Goal: Communication & Community: Participate in discussion

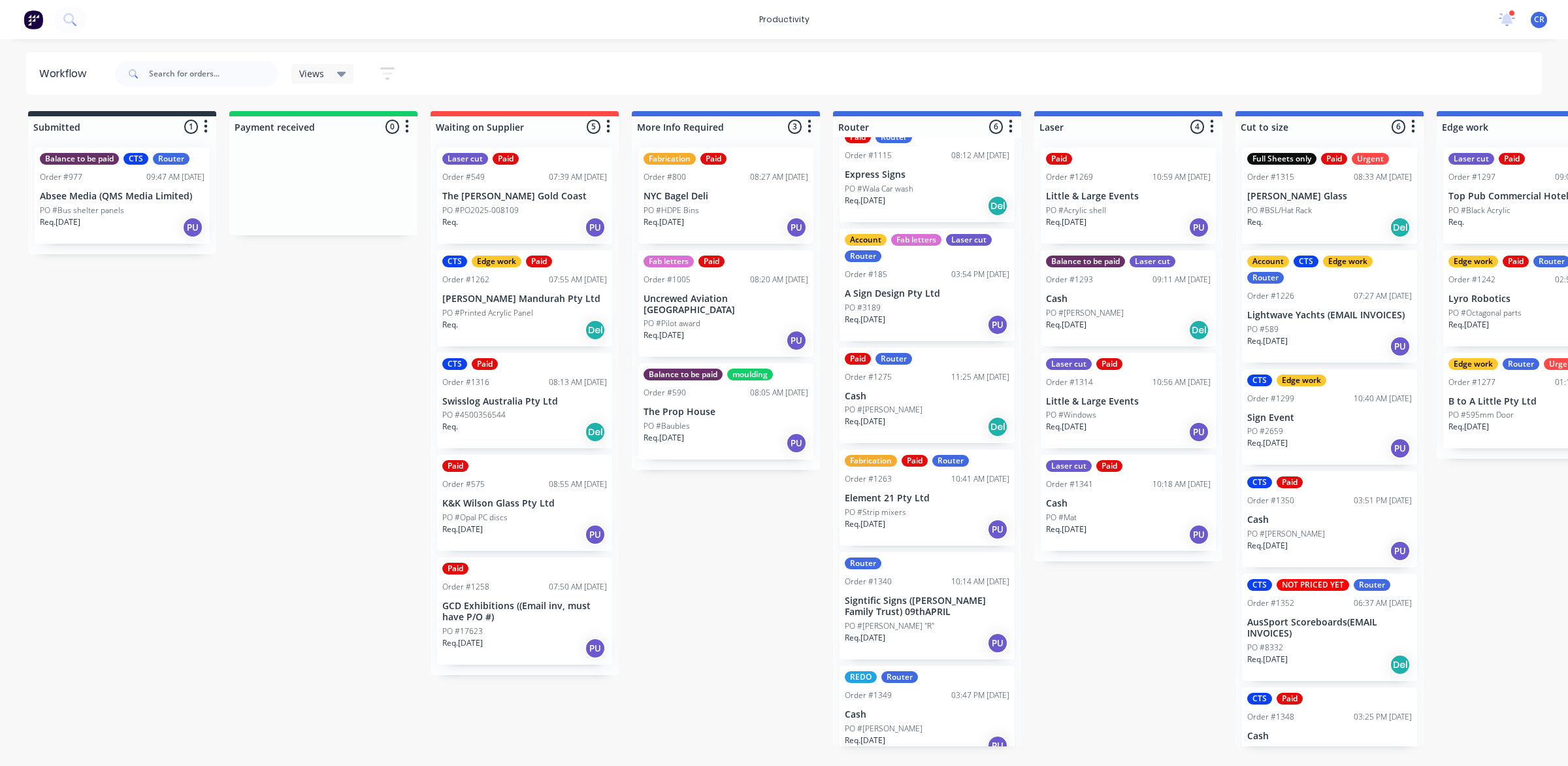
scroll to position [34, 0]
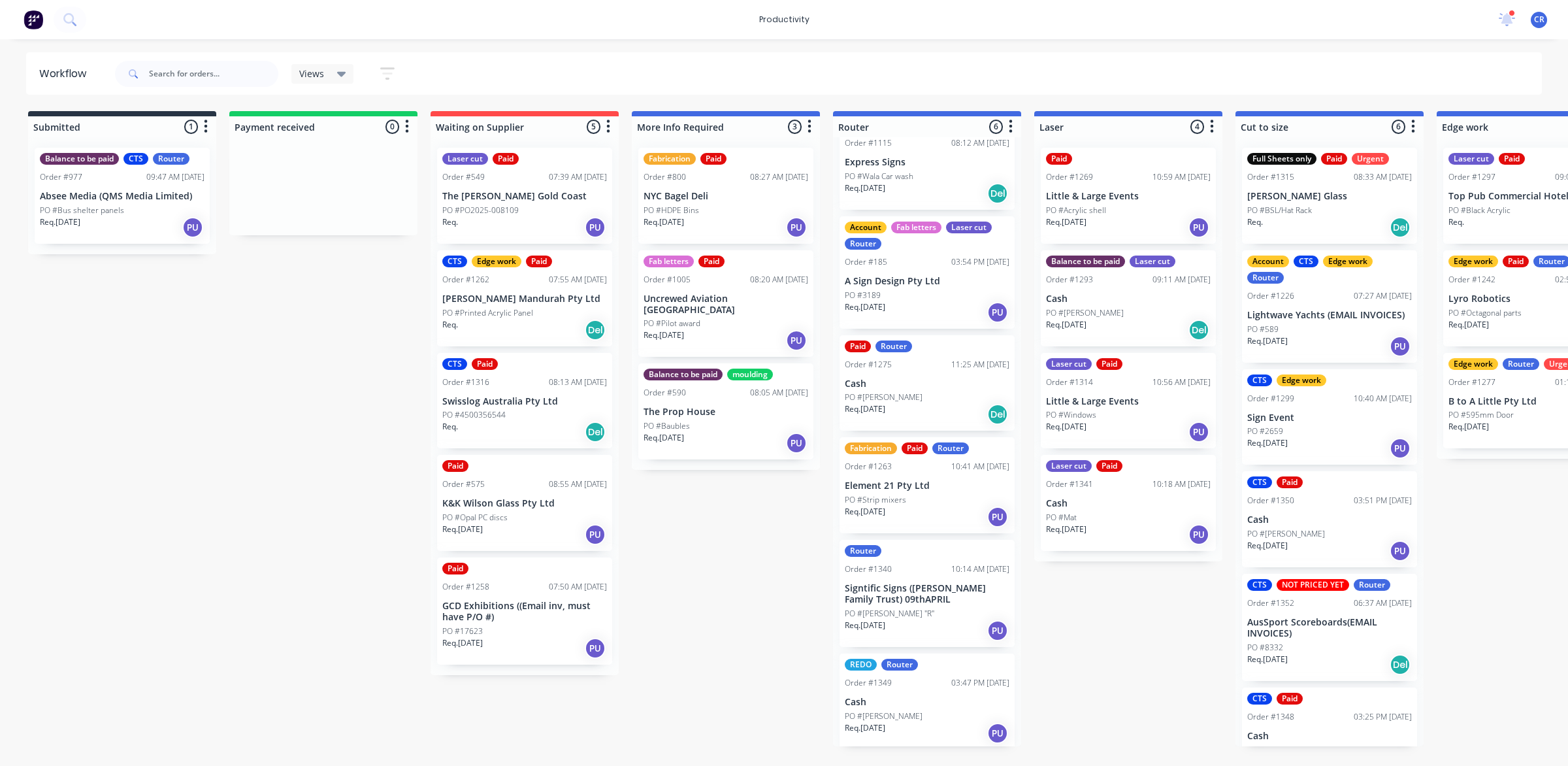
click at [933, 615] on div "PO #[PERSON_NAME] "R"" at bounding box center [927, 614] width 165 height 12
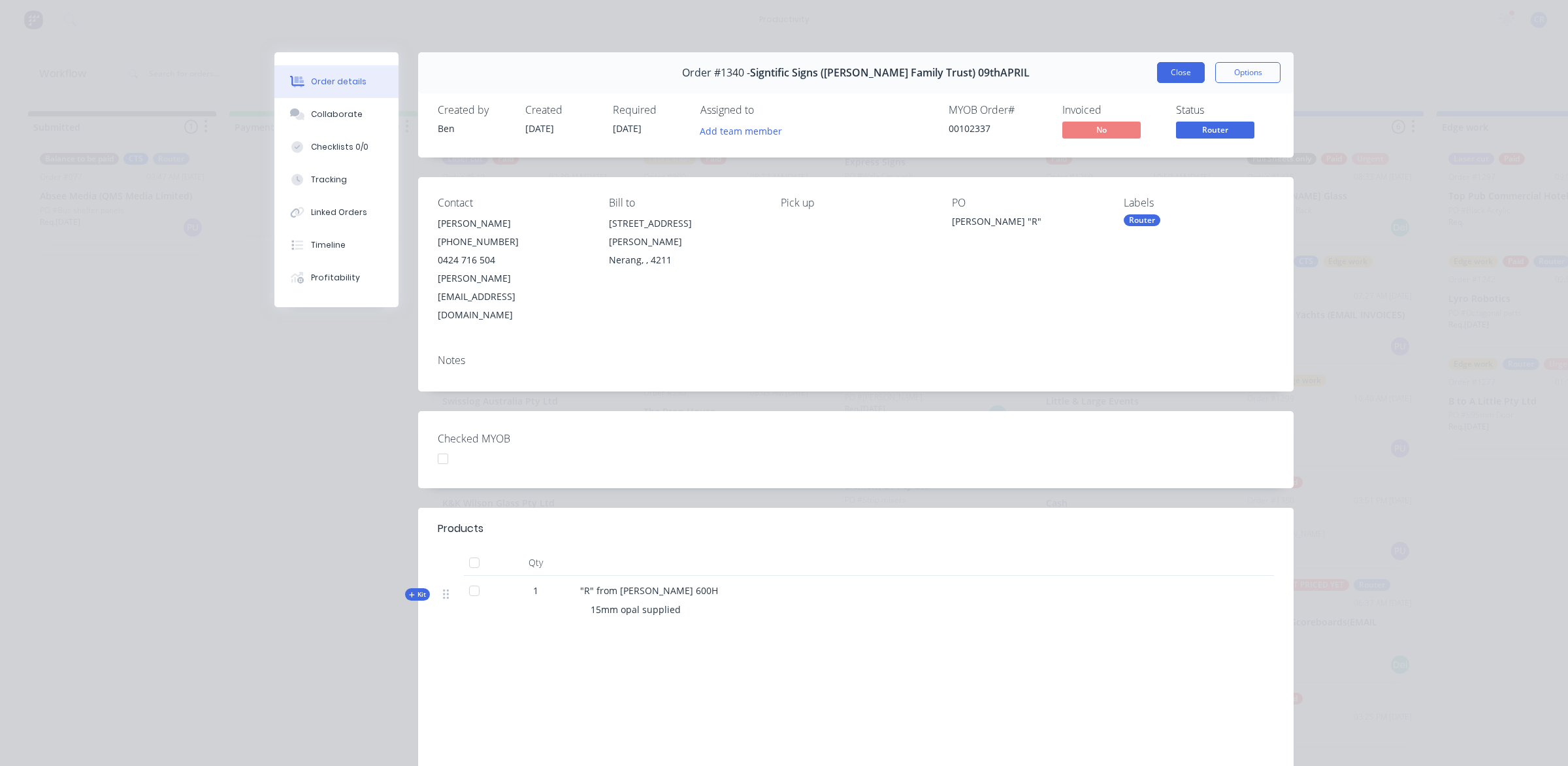
click at [1167, 70] on button "Close" at bounding box center [1181, 73] width 48 height 21
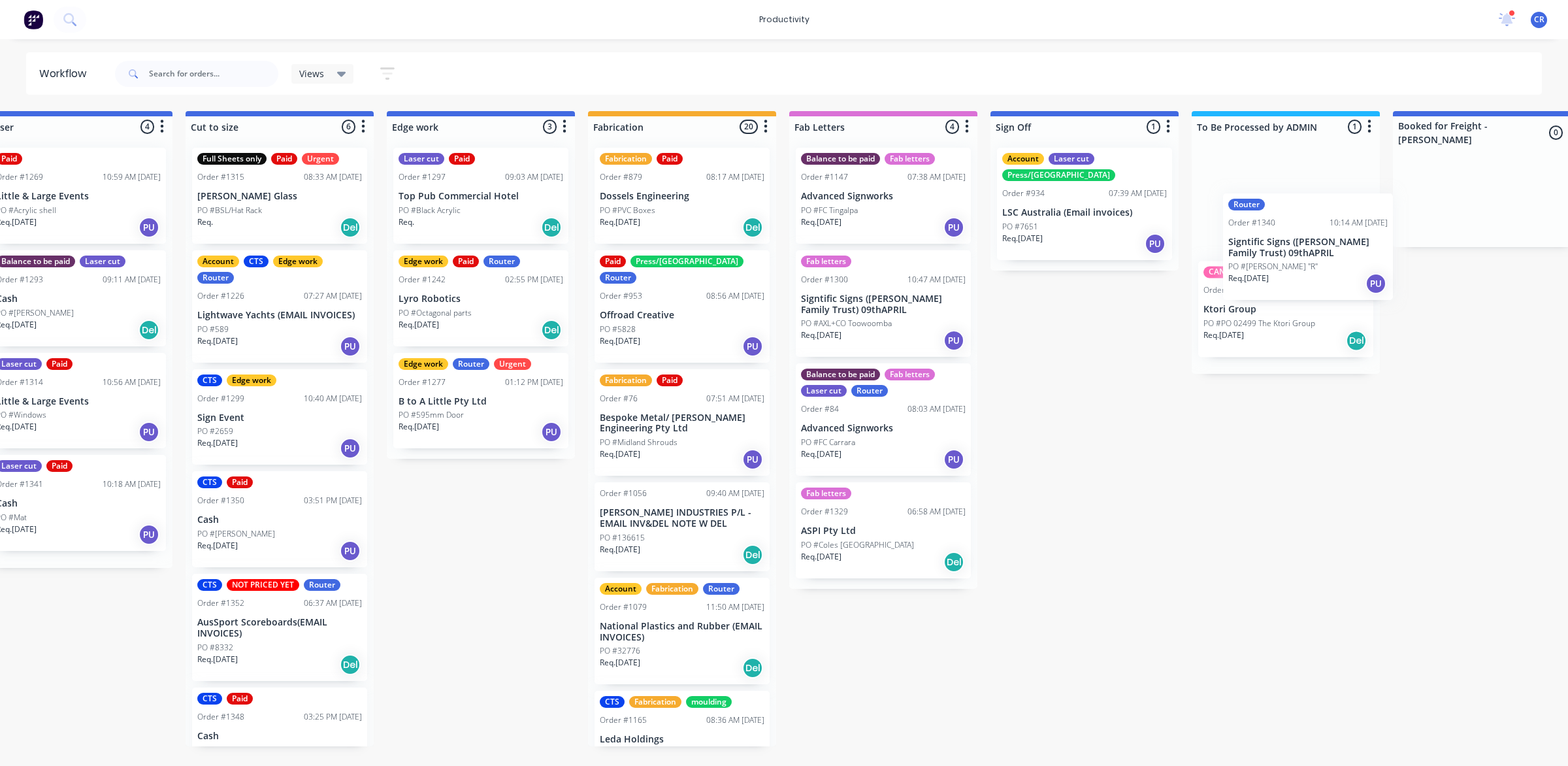
scroll to position [0, 1057]
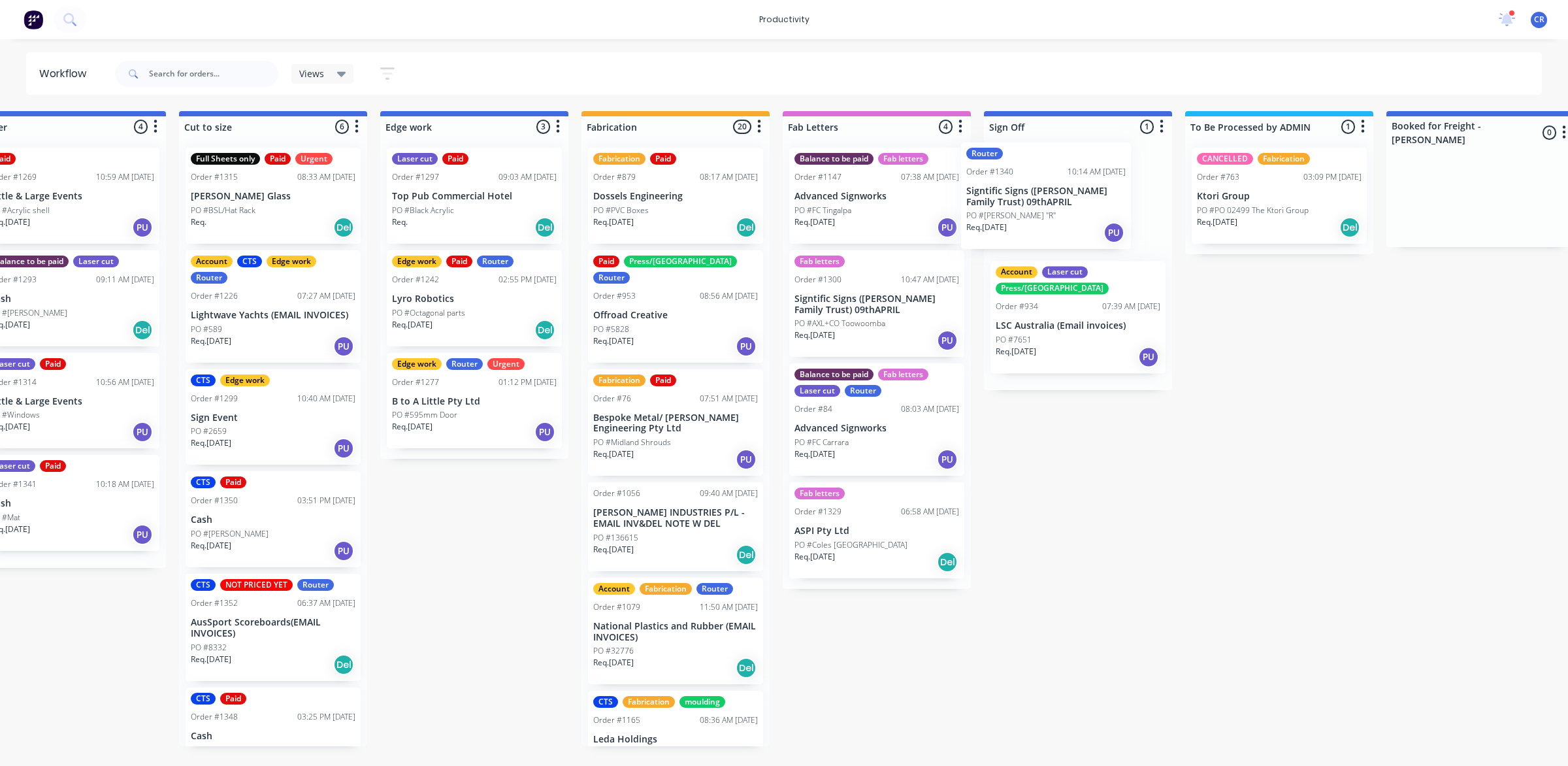
drag, startPoint x: 988, startPoint y: 572, endPoint x: 1070, endPoint y: 205, distance: 376.0
click at [1070, 205] on div "Submitted 1 Sort By Created date Required date Order number Customer name Most …" at bounding box center [497, 429] width 3127 height 635
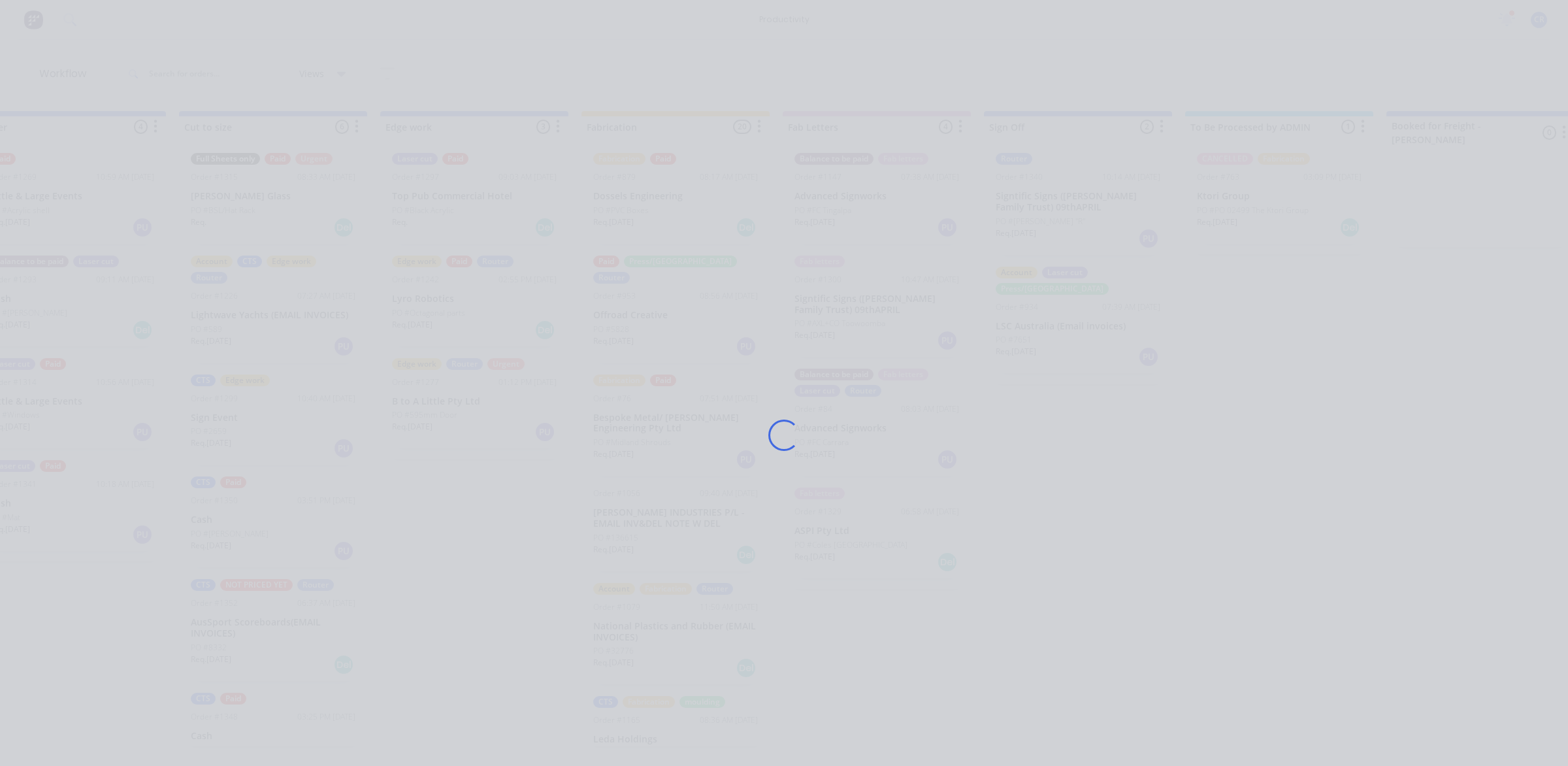
scroll to position [0, 0]
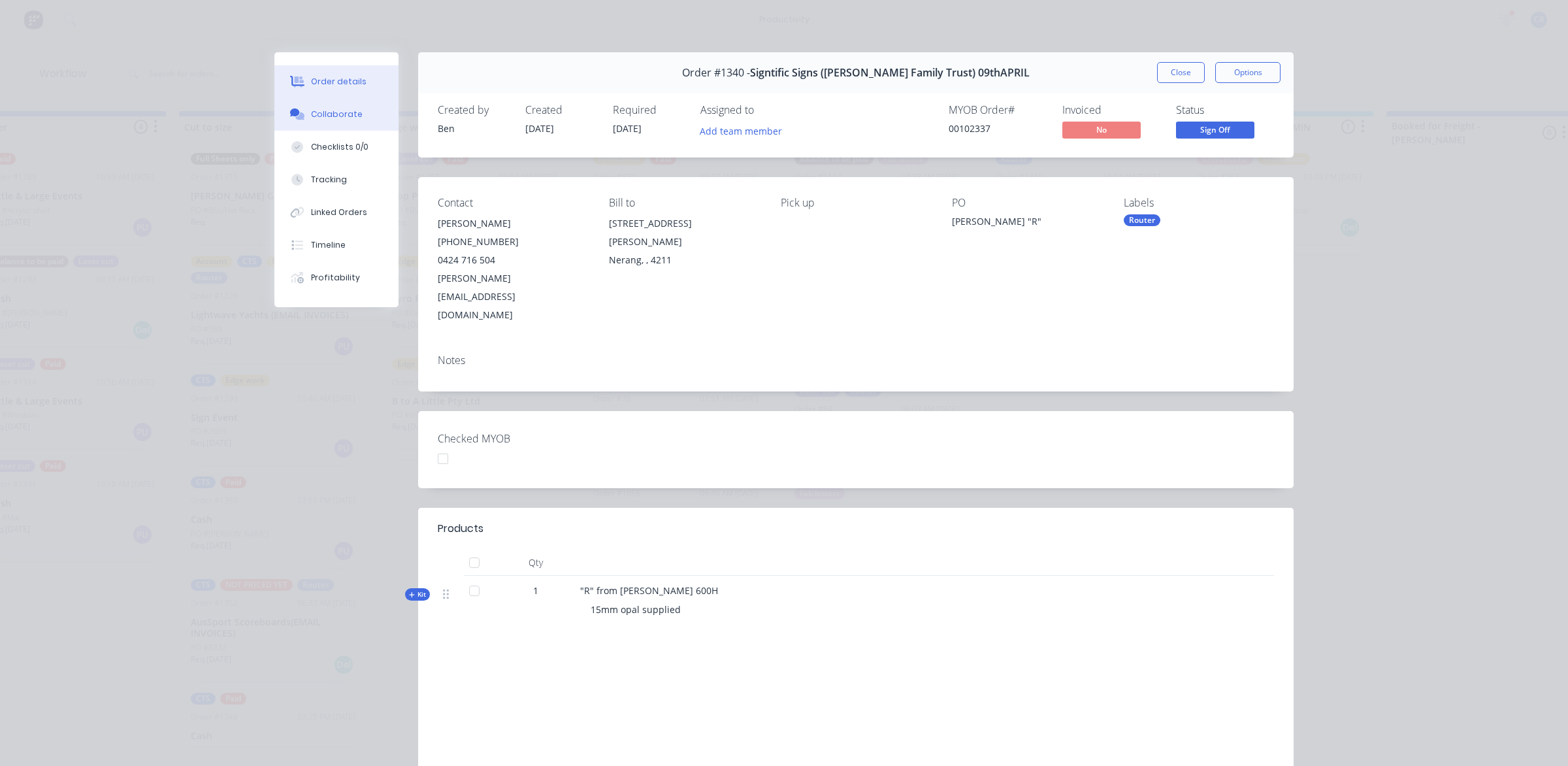
click at [337, 100] on button "Collaborate" at bounding box center [336, 114] width 124 height 33
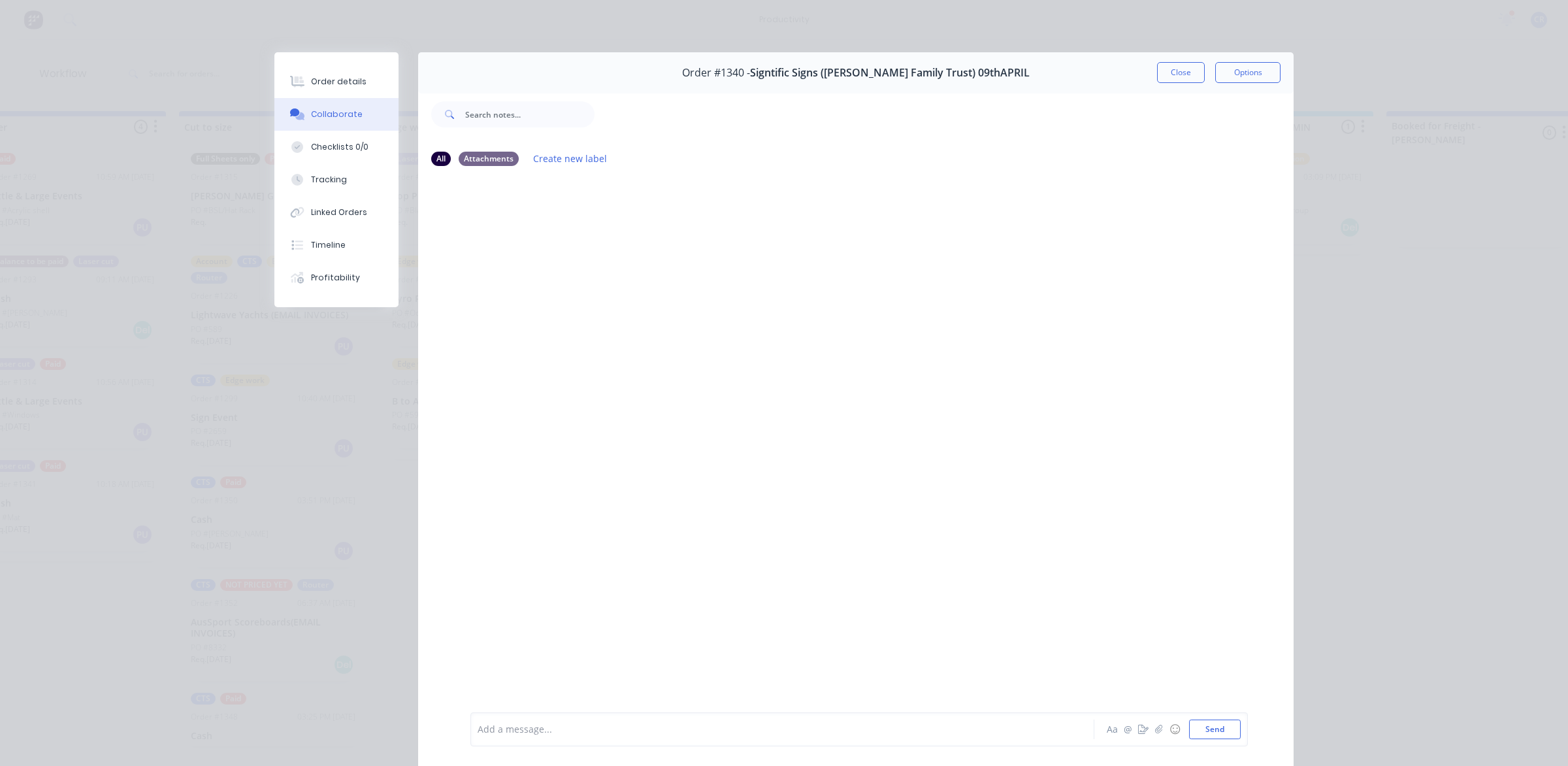
click at [633, 734] on div at bounding box center [764, 729] width 572 height 14
click at [1222, 732] on button "Send" at bounding box center [1215, 729] width 52 height 20
click at [1170, 70] on button "Close" at bounding box center [1181, 73] width 48 height 21
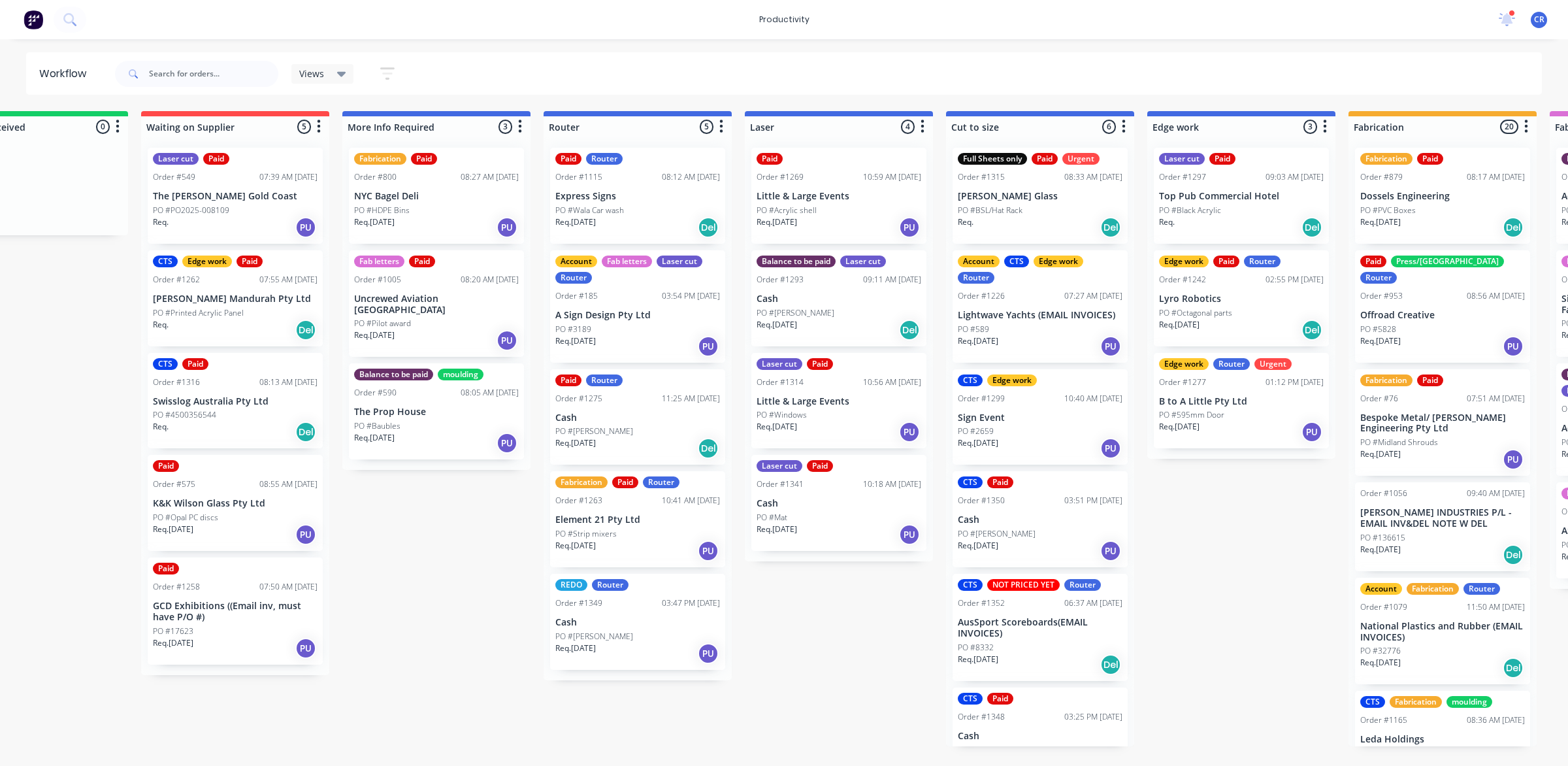
scroll to position [0, 240]
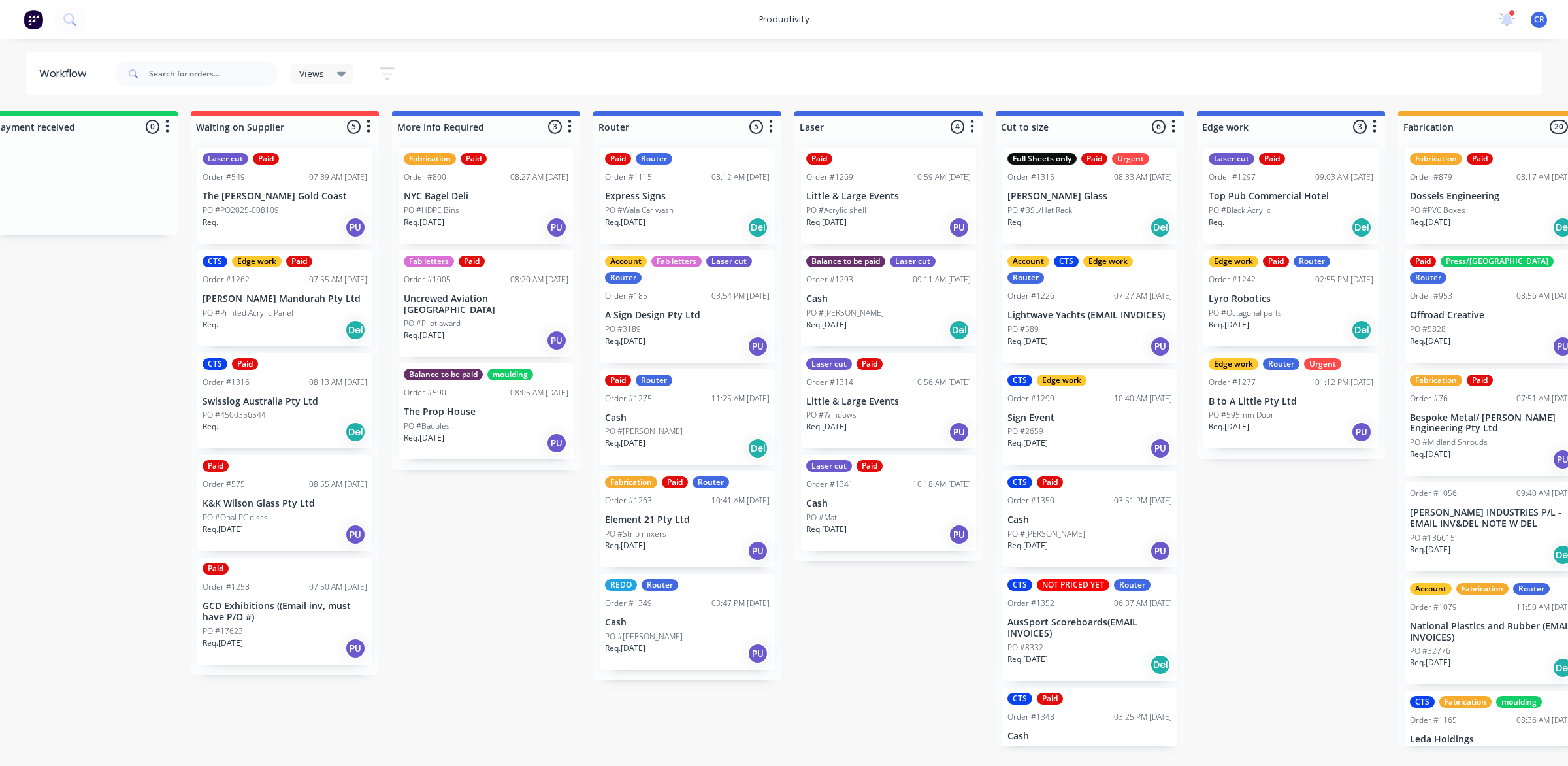
click at [677, 639] on div "PO #[PERSON_NAME]" at bounding box center [687, 637] width 165 height 12
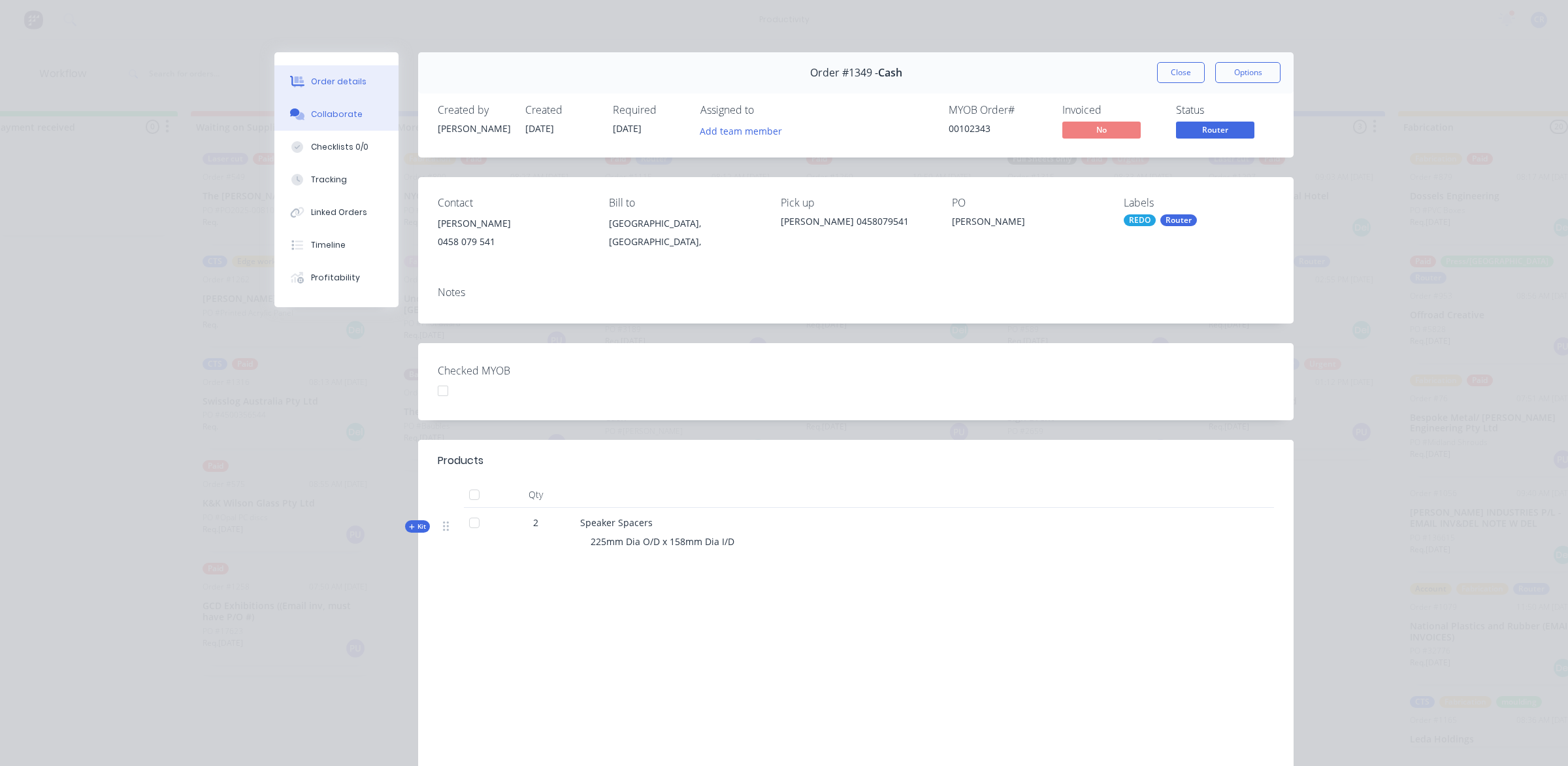
click at [362, 125] on button "Collaborate" at bounding box center [336, 114] width 124 height 33
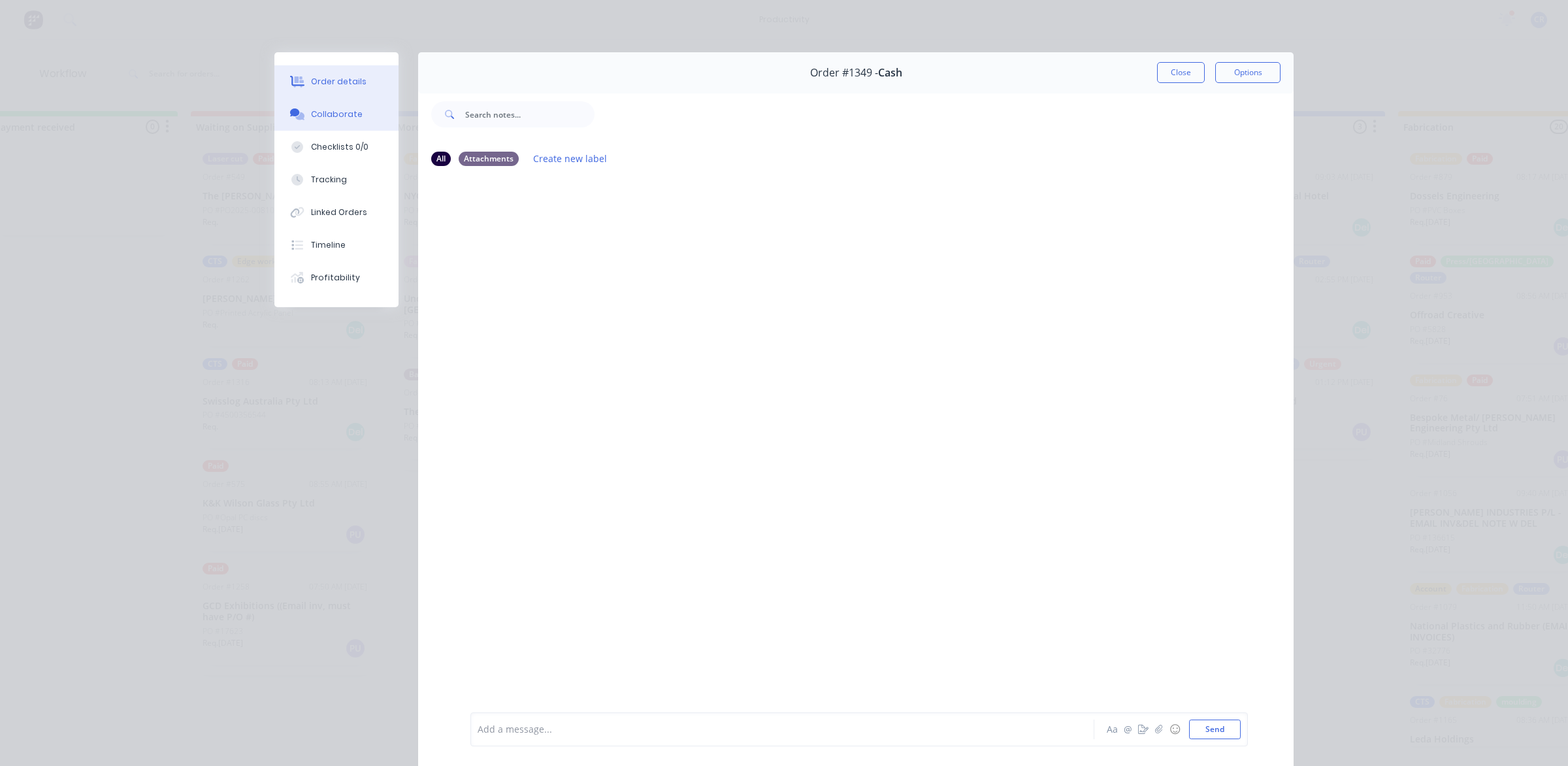
click at [356, 85] on button "Order details" at bounding box center [336, 82] width 124 height 33
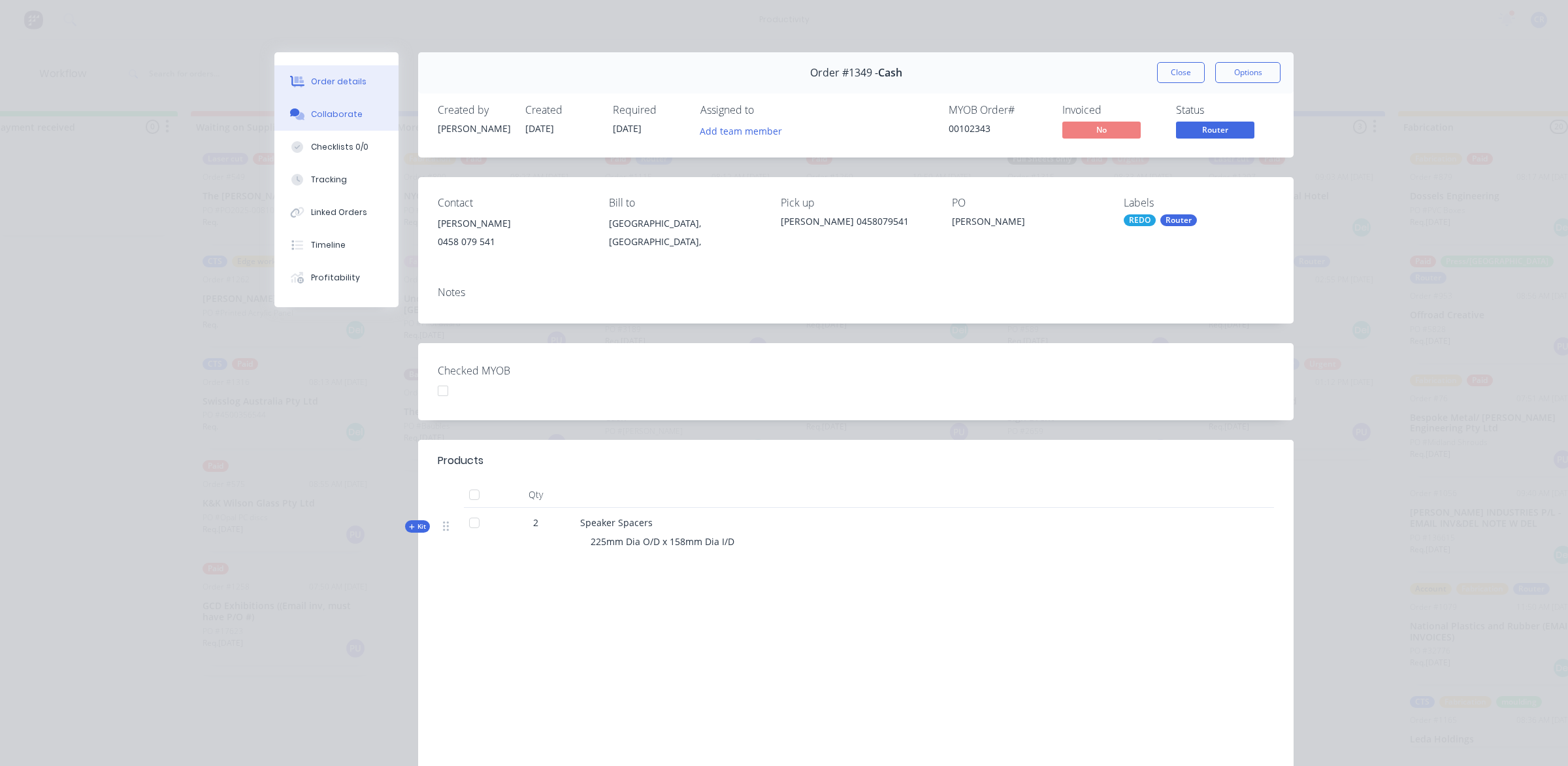
click at [341, 125] on button "Collaborate" at bounding box center [336, 114] width 124 height 33
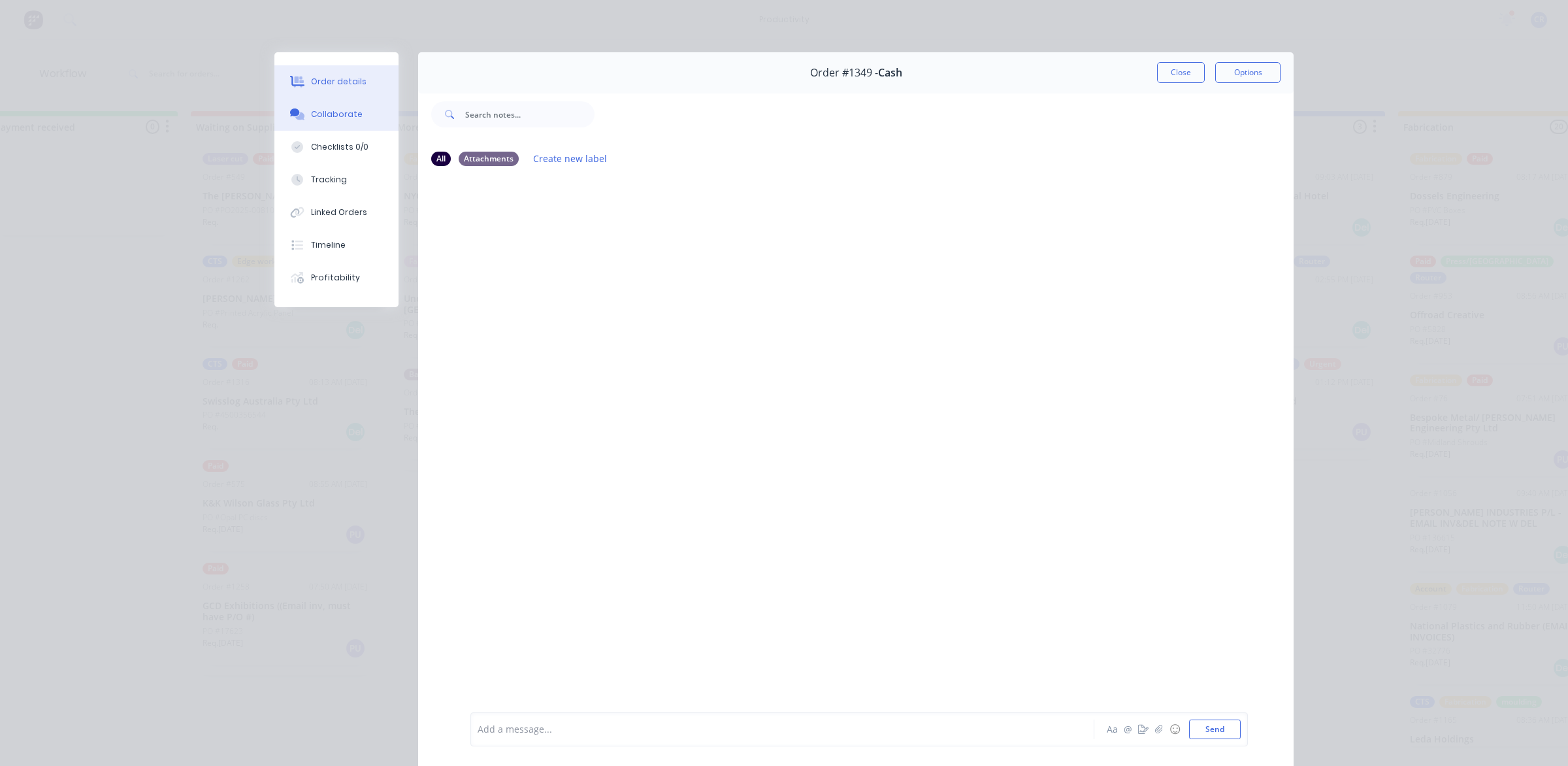
click at [335, 80] on div "Order details" at bounding box center [339, 81] width 56 height 12
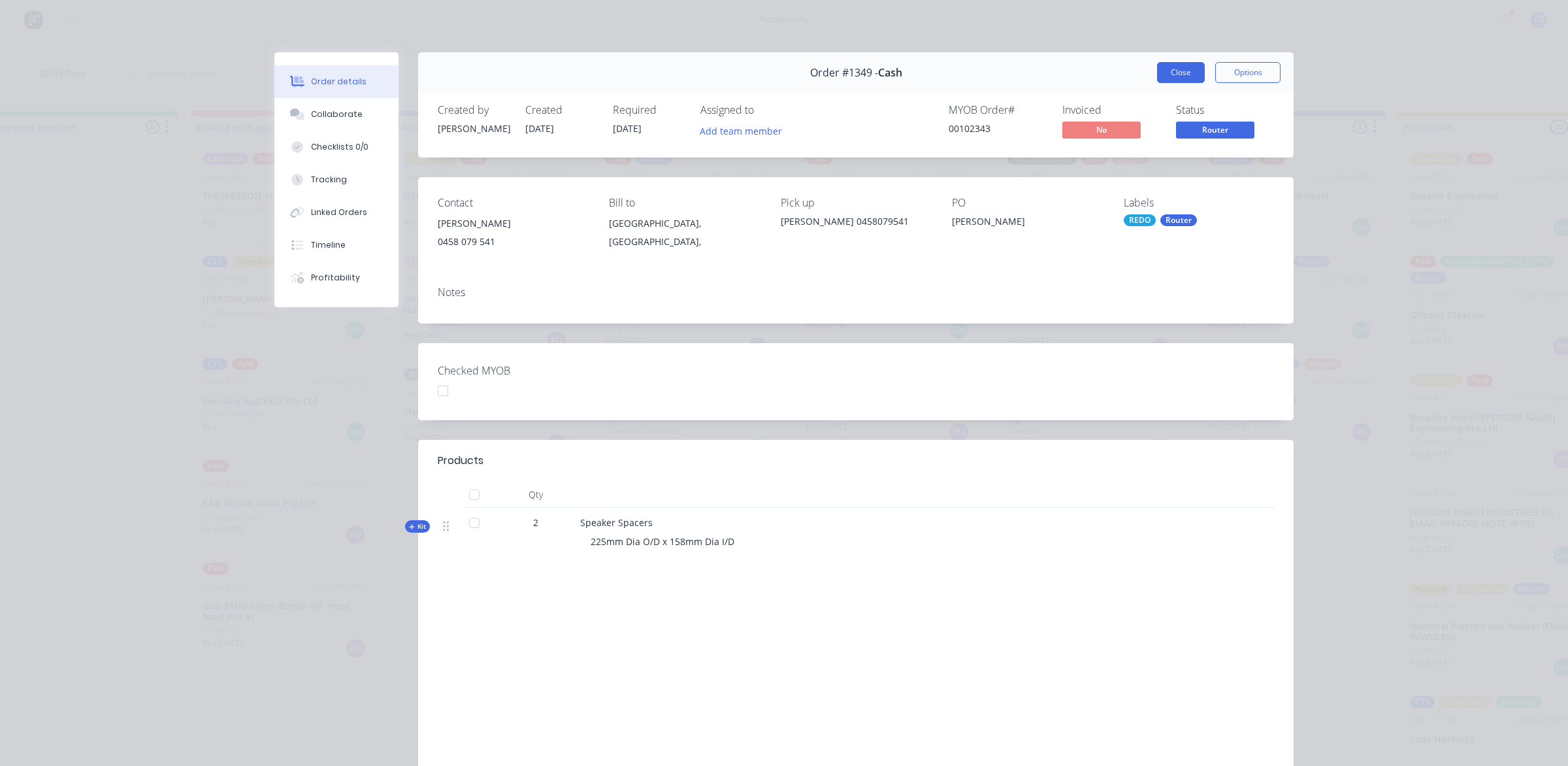
click at [1173, 69] on button "Close" at bounding box center [1181, 73] width 48 height 21
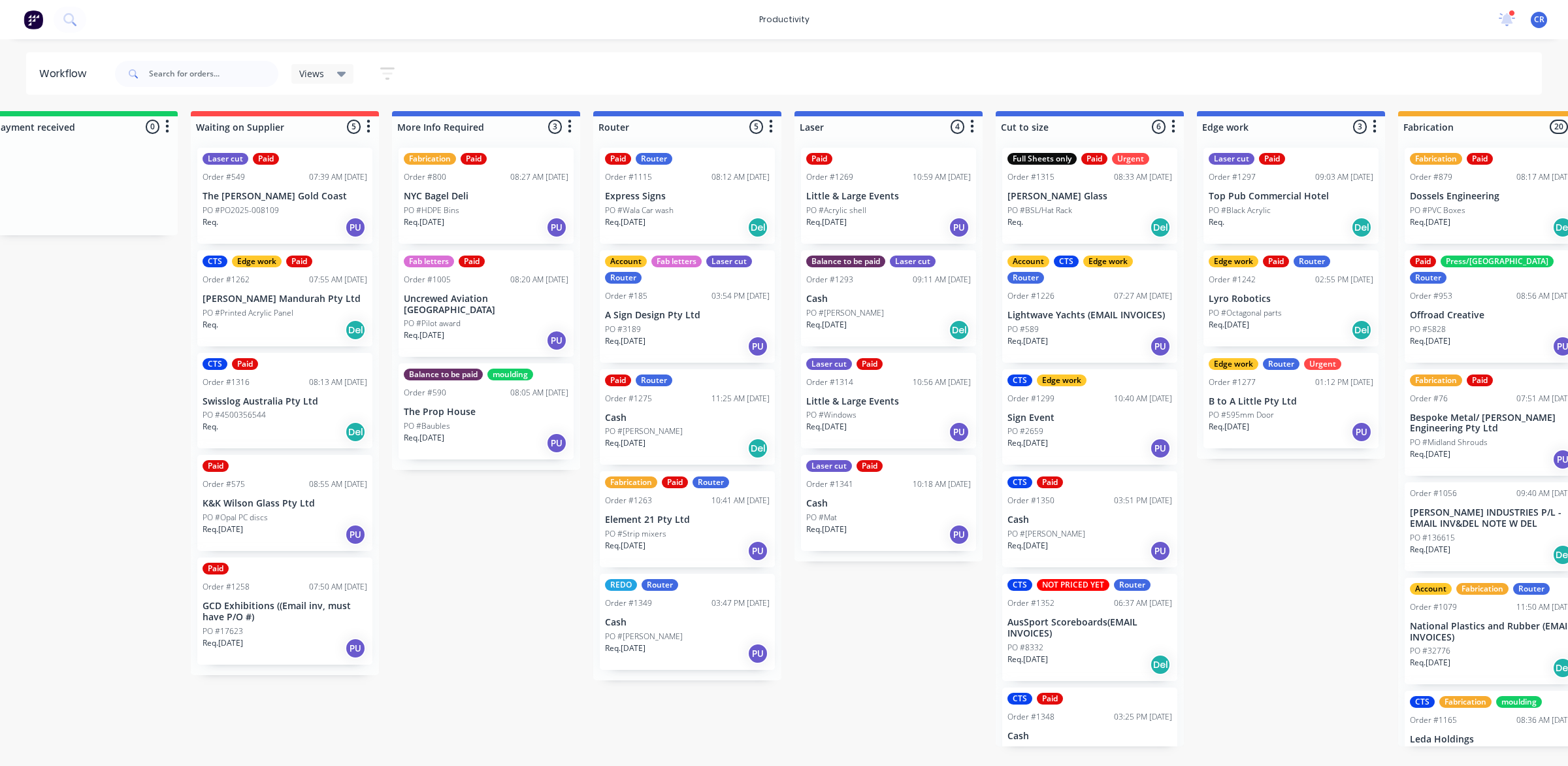
click at [700, 615] on div "REDO Router Order #1349 03:47 PM 01/09/25 Cash PO #Wade Req. 01/09/25 PU" at bounding box center [687, 622] width 175 height 96
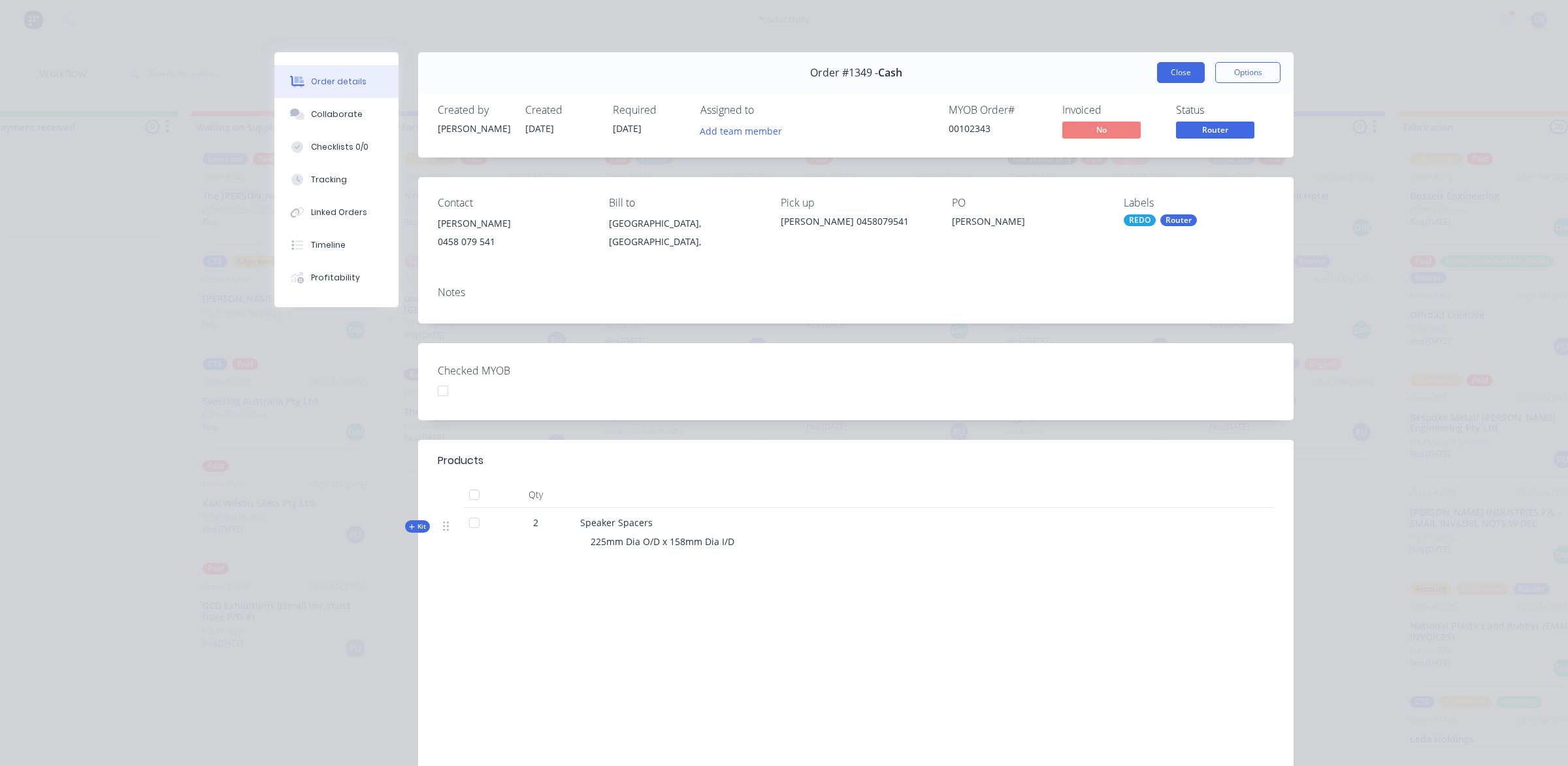
click at [1170, 64] on button "Close" at bounding box center [1181, 73] width 48 height 21
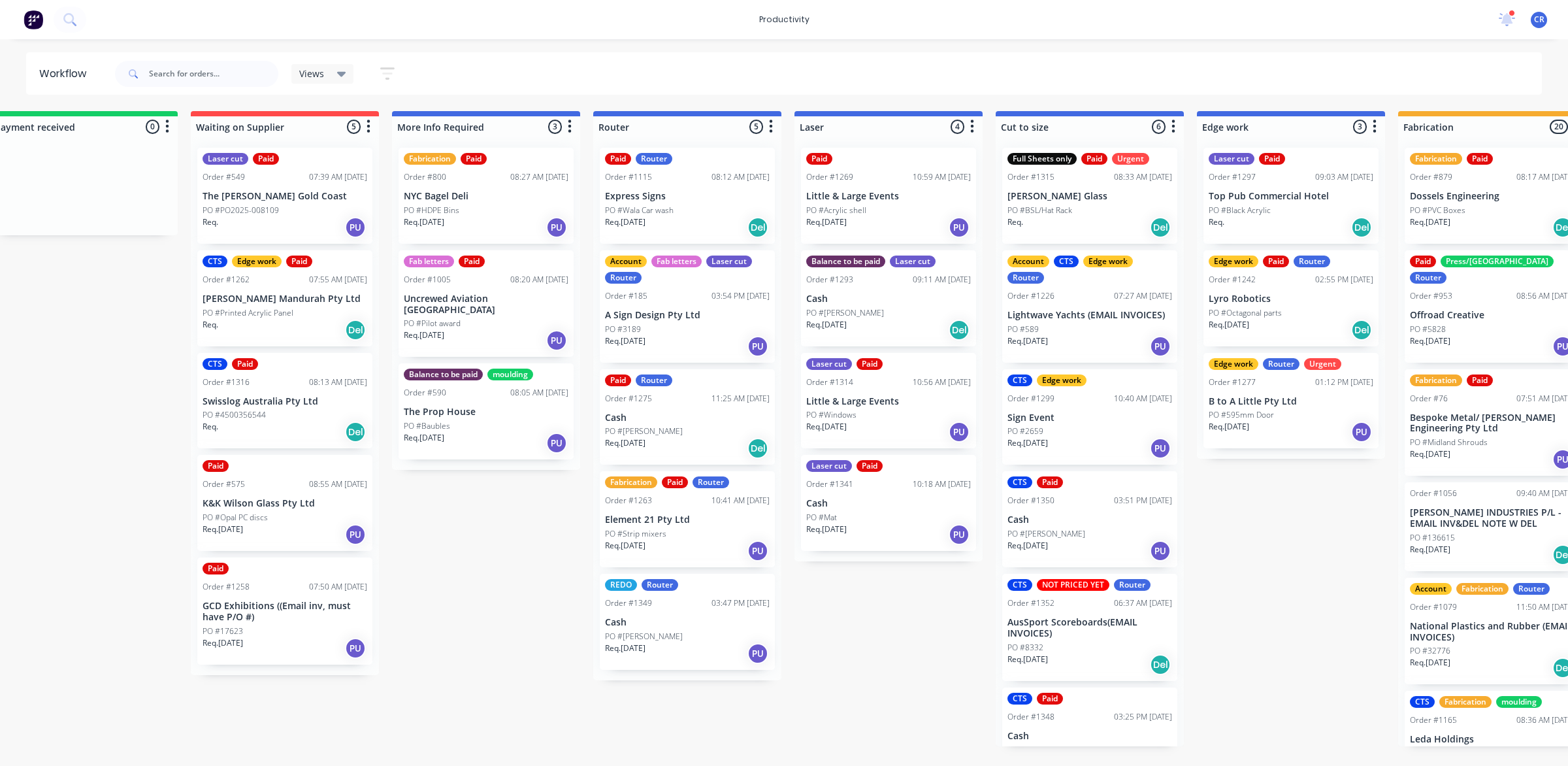
click at [1519, 18] on div "1 new notifications Mark all as read Ben mentioned you in a message Dotmar (MM …" at bounding box center [1528, 20] width 79 height 20
click at [1510, 27] on div at bounding box center [1507, 20] width 16 height 20
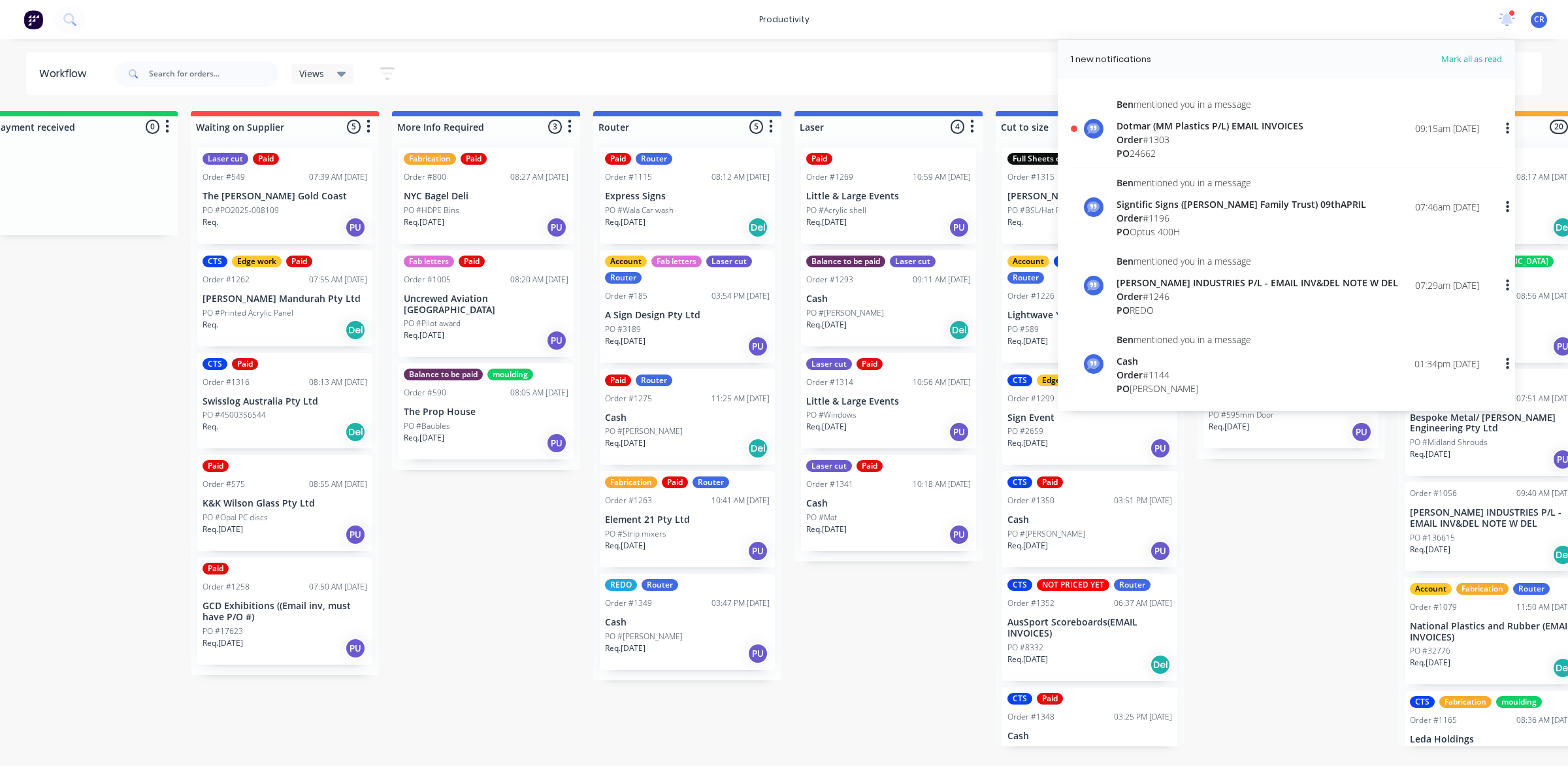
click at [1290, 135] on div "Order # 1303" at bounding box center [1210, 139] width 187 height 14
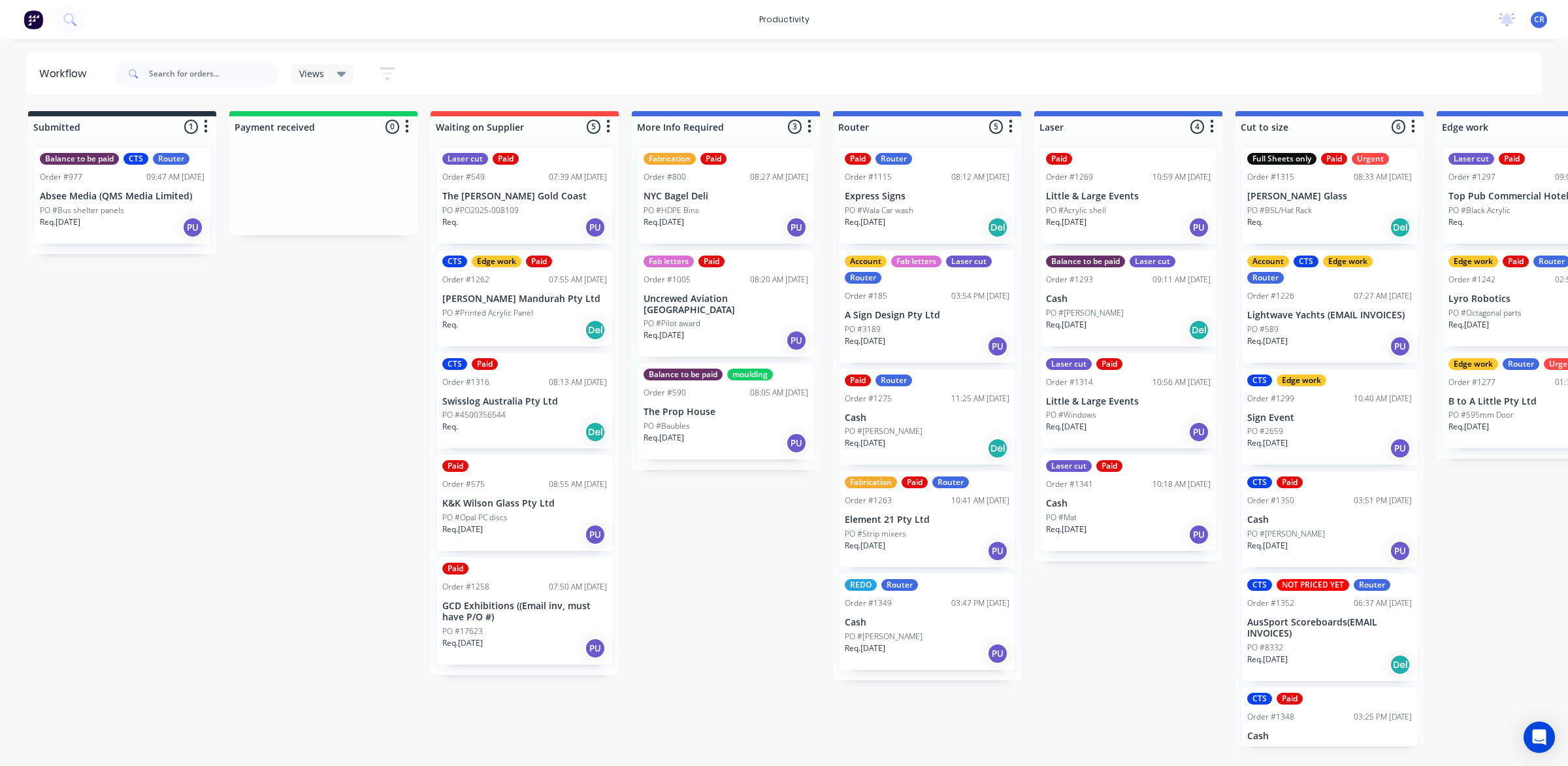
click at [1374, 592] on div "CTS NOT PRICED YET Router Order #1352 06:37 AM 02/09/25 AusSport Scoreboards(EM…" at bounding box center [1329, 627] width 175 height 107
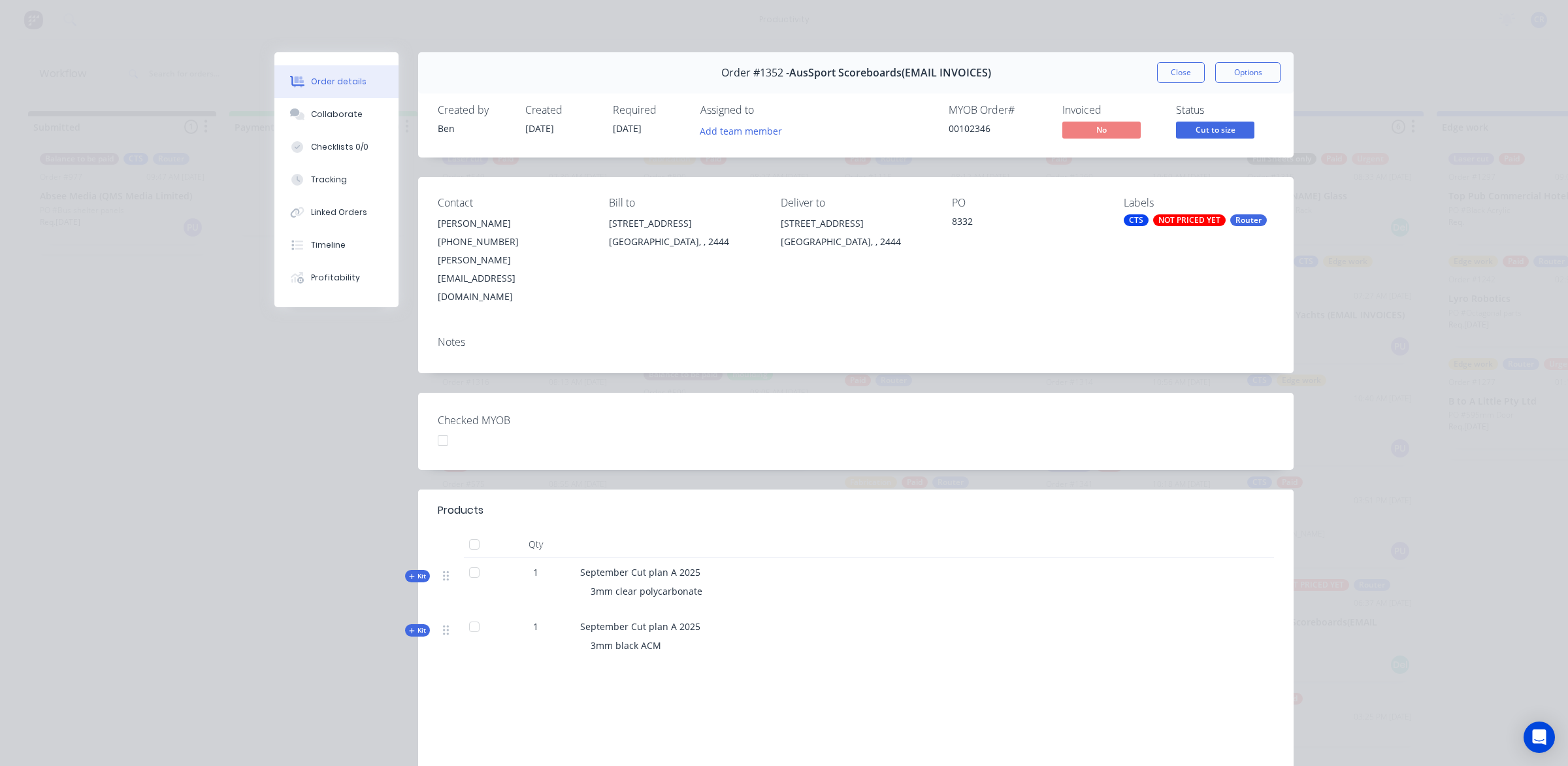
click at [1161, 70] on button "Close" at bounding box center [1181, 73] width 48 height 21
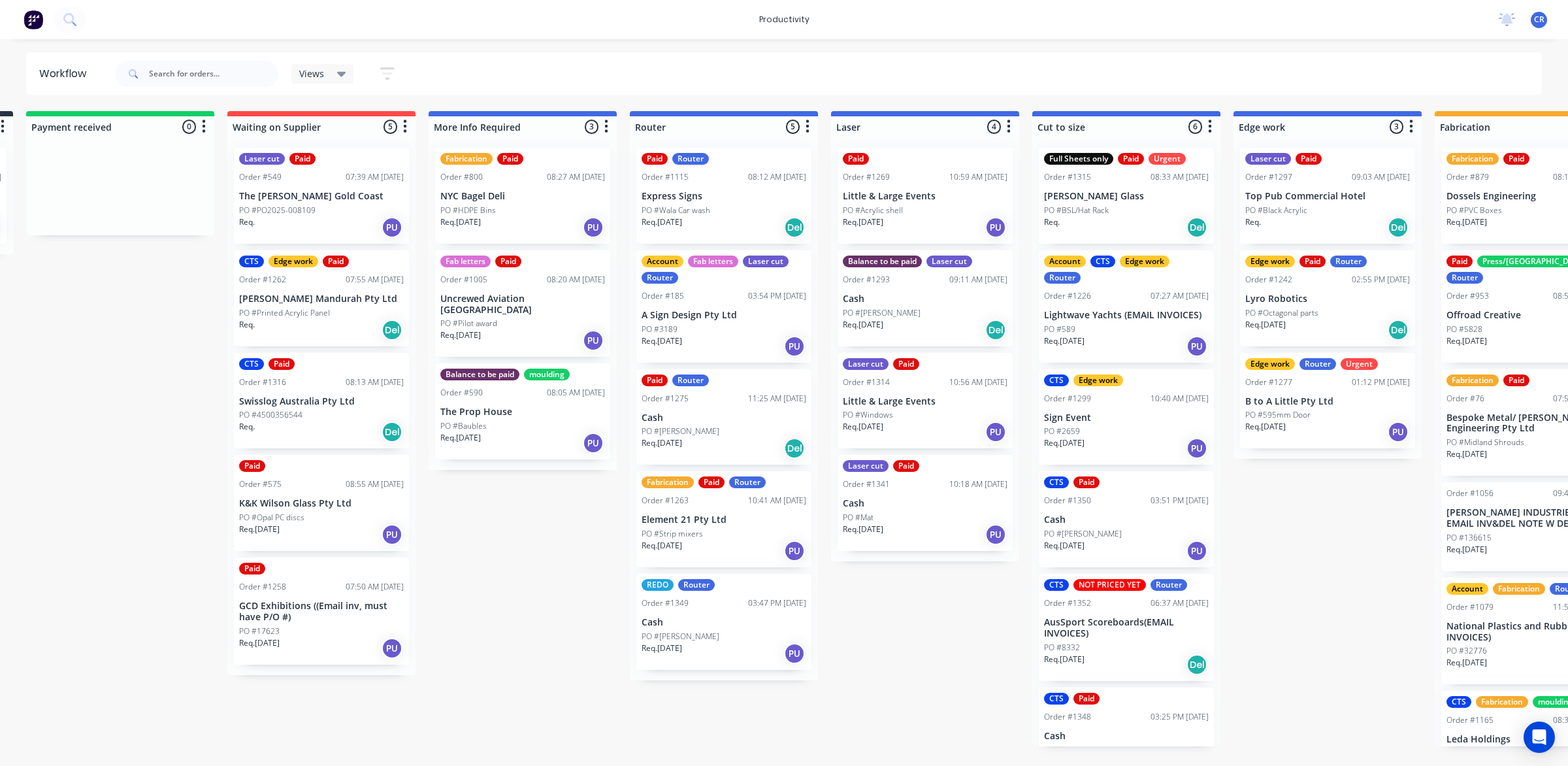
scroll to position [0, 163]
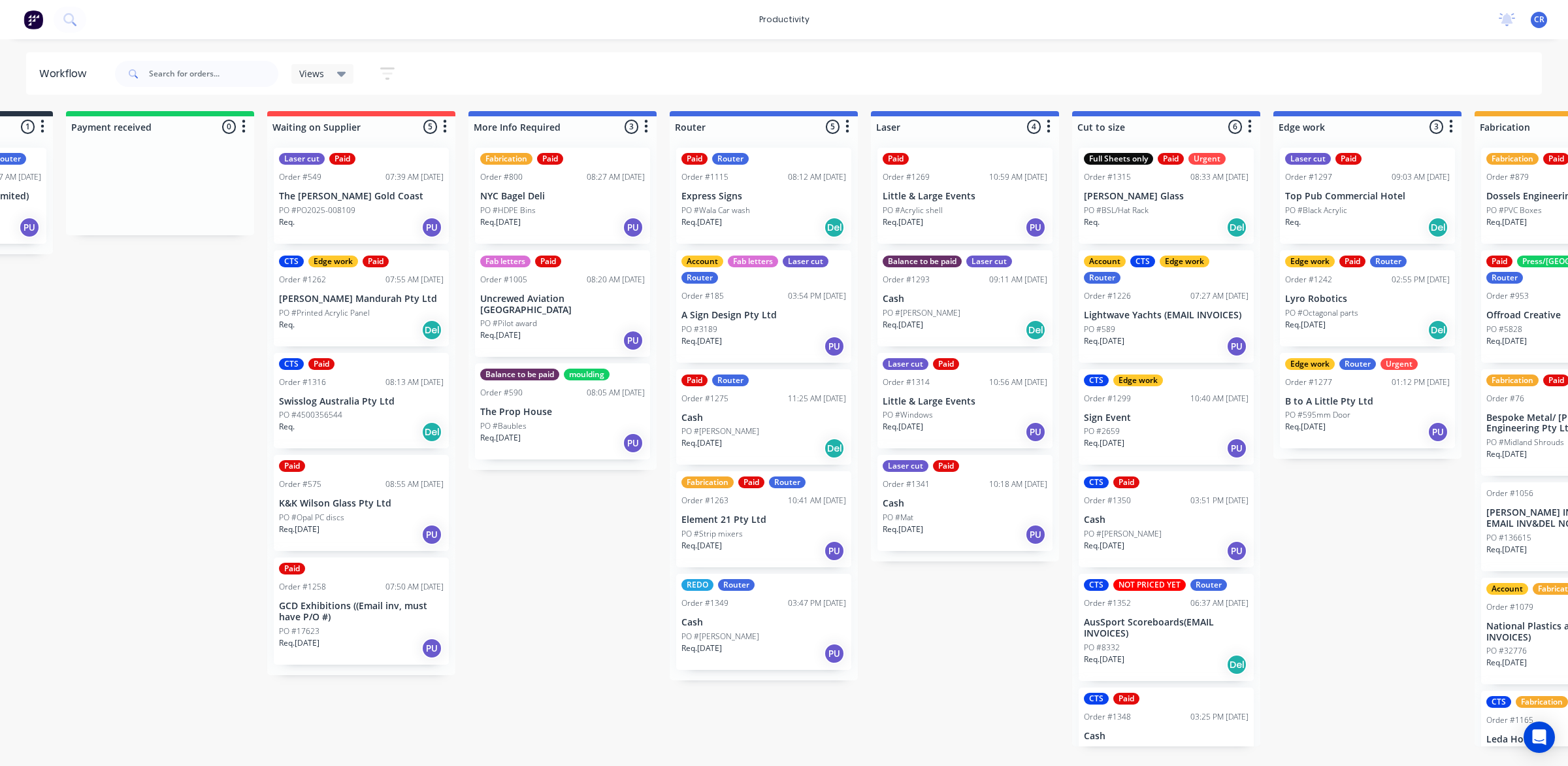
click at [727, 636] on div "PO #[PERSON_NAME]" at bounding box center [763, 637] width 165 height 12
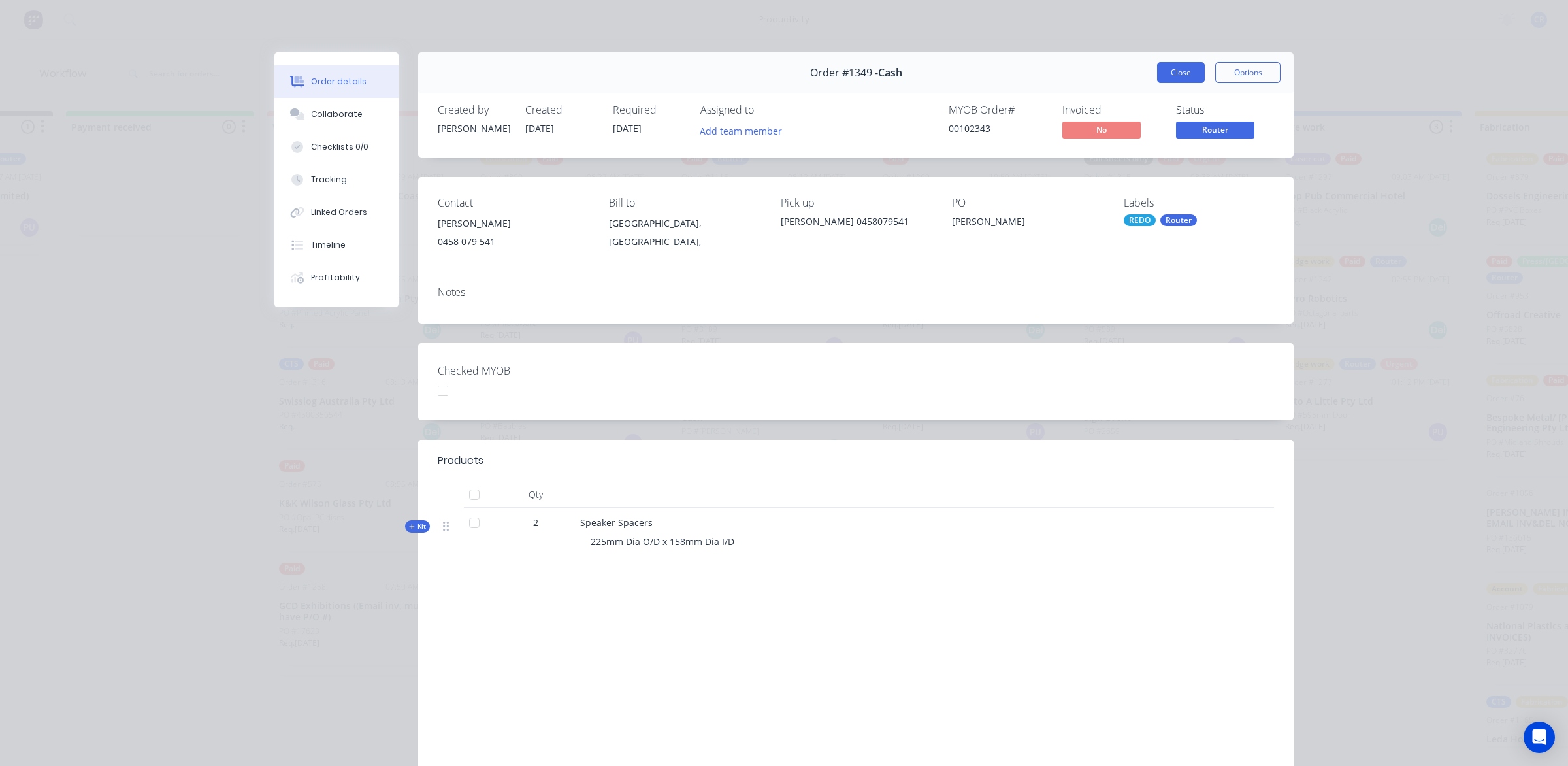
click at [1167, 68] on button "Close" at bounding box center [1181, 73] width 48 height 21
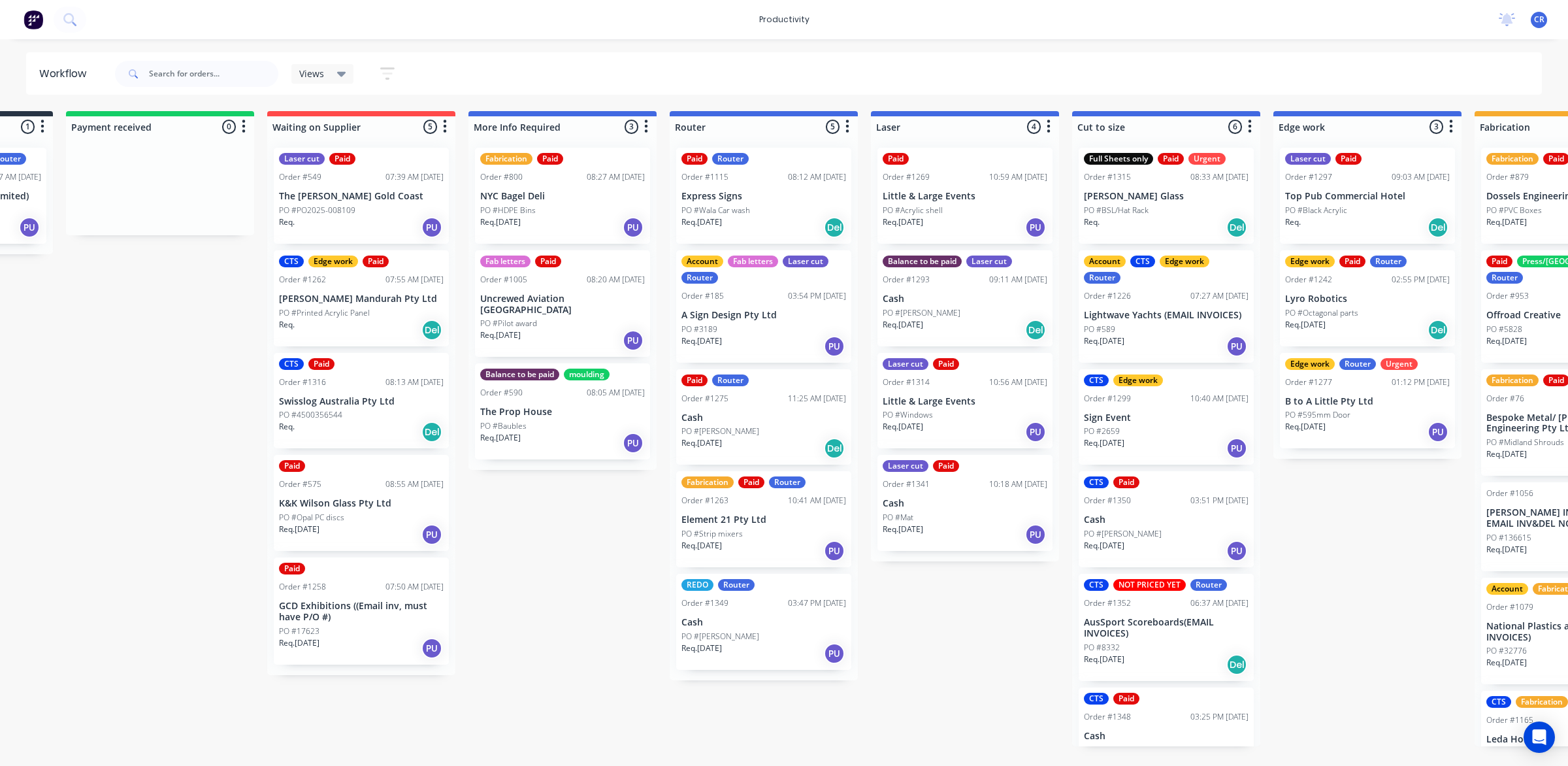
click at [1510, 198] on p "Dossels Engineering" at bounding box center [1569, 196] width 165 height 11
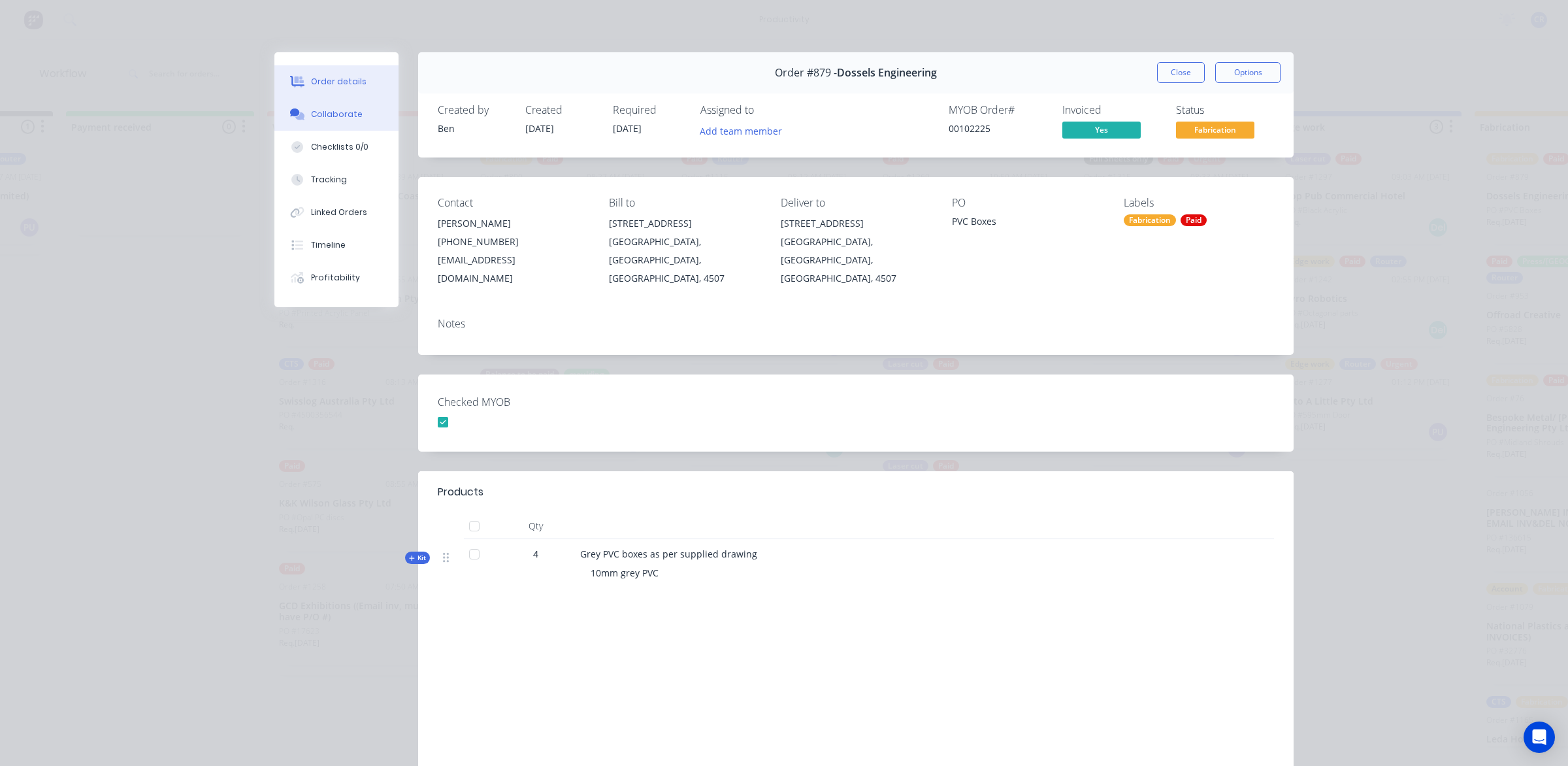
click at [345, 128] on button "Collaborate" at bounding box center [336, 114] width 124 height 33
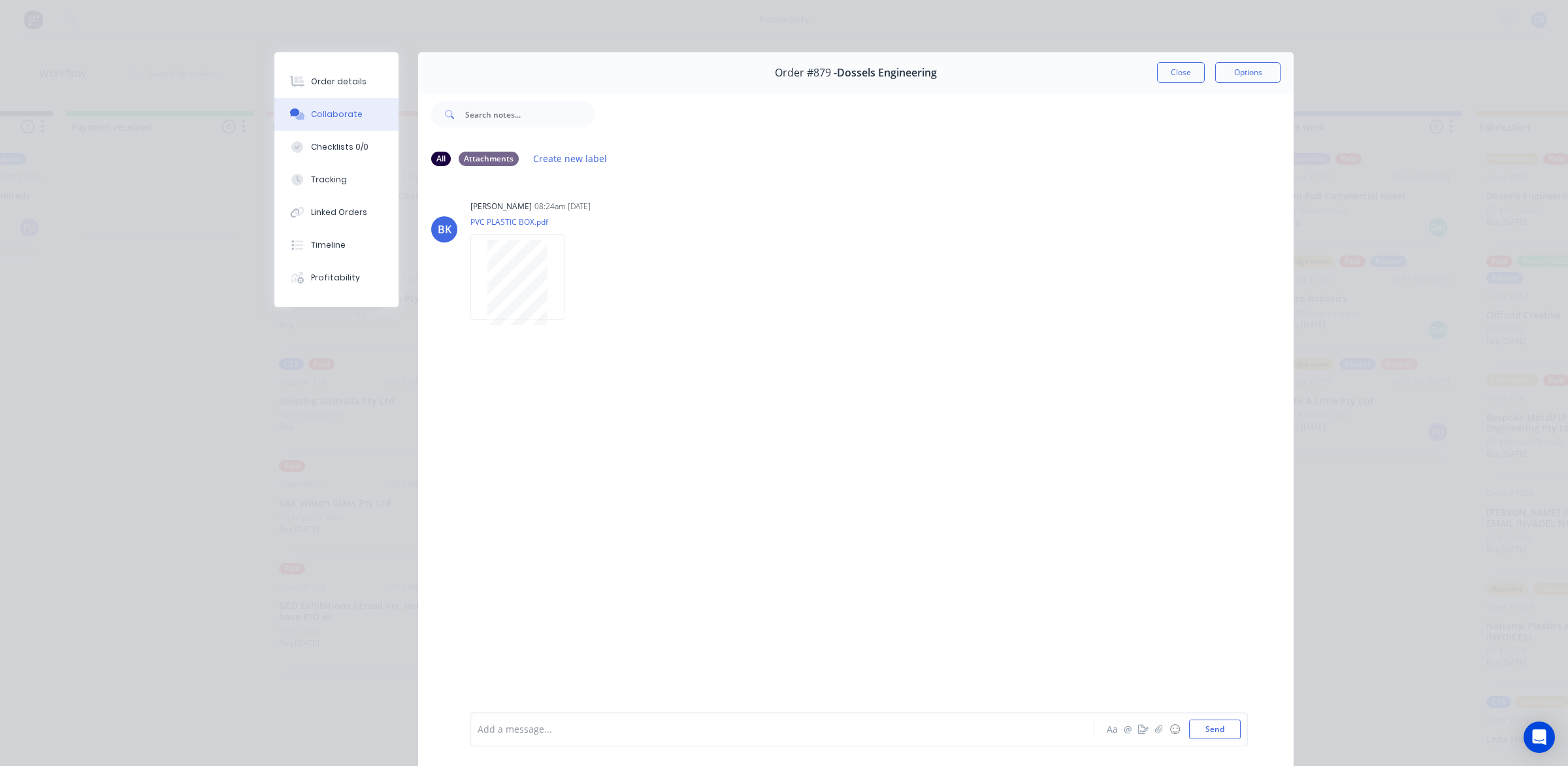
click at [608, 734] on div at bounding box center [764, 729] width 572 height 14
click at [1223, 721] on button "Send" at bounding box center [1215, 729] width 52 height 20
click at [1186, 75] on button "Close" at bounding box center [1181, 73] width 48 height 21
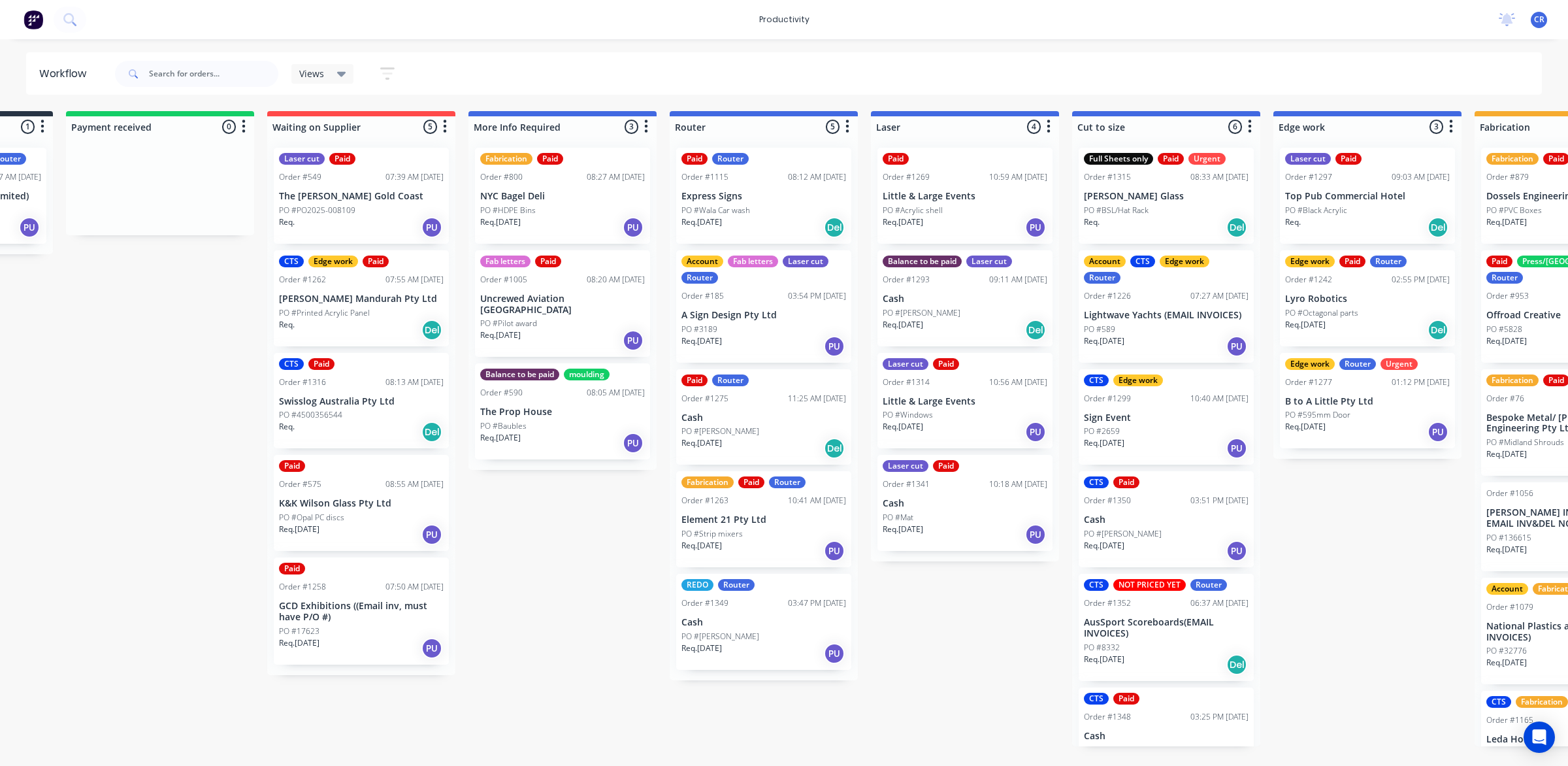
click at [550, 553] on div "Submitted 1 Sort By Created date Required date Order number Customer name Most …" at bounding box center [1390, 429] width 3127 height 635
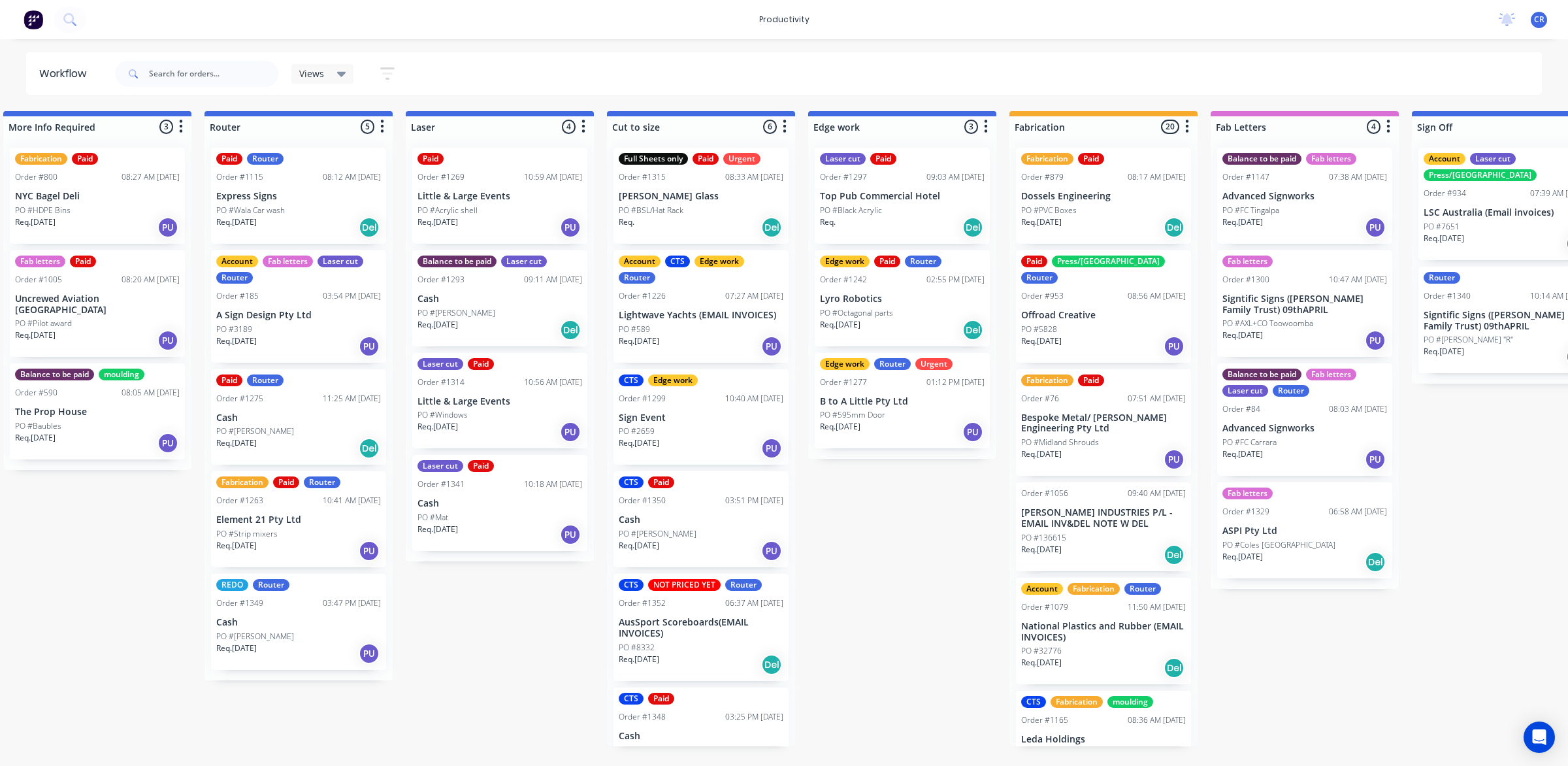
scroll to position [0, 654]
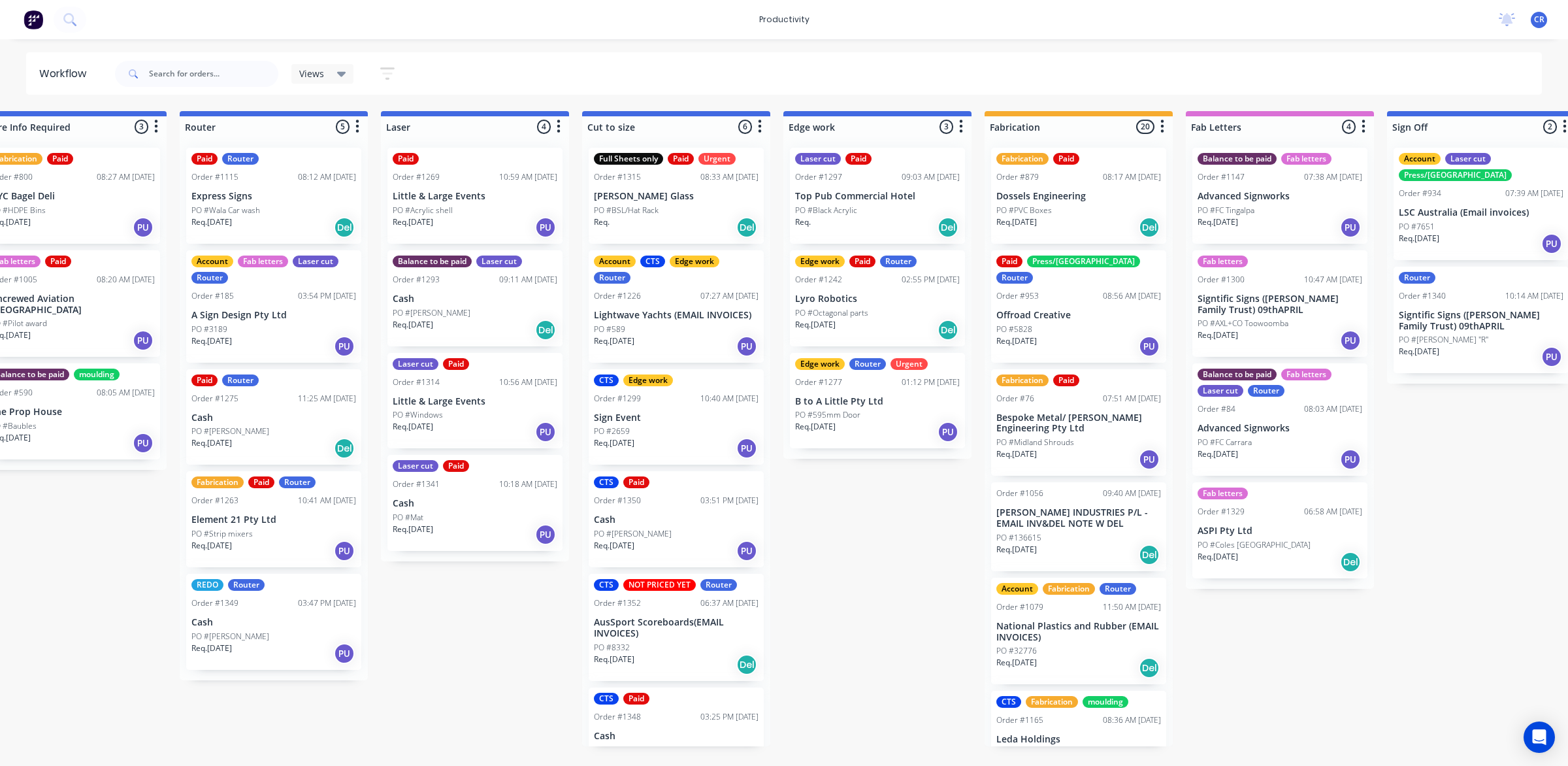
click at [1248, 182] on div "Order #1147 07:38 AM 19/08/25" at bounding box center [1280, 177] width 165 height 12
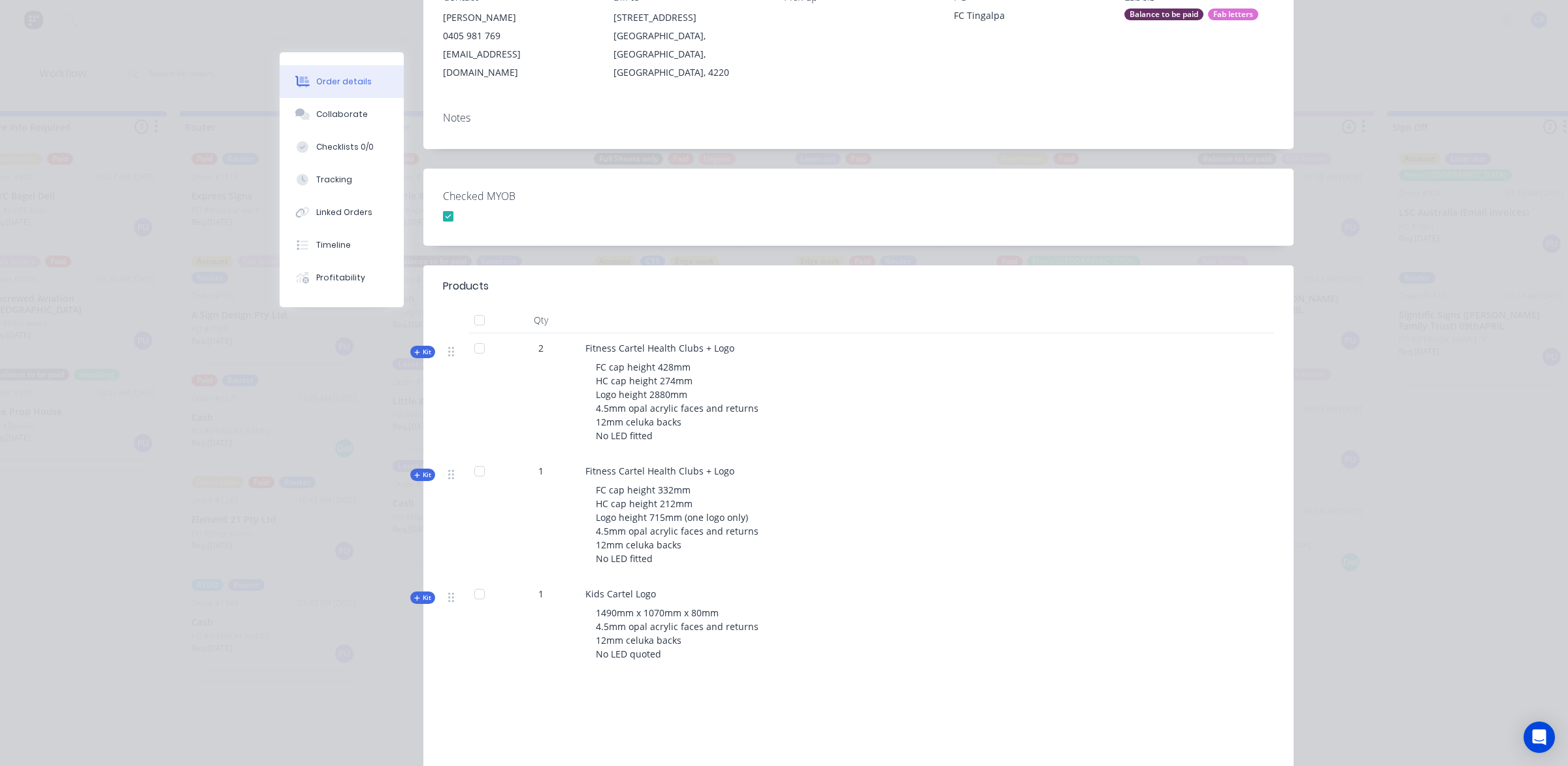
scroll to position [0, 0]
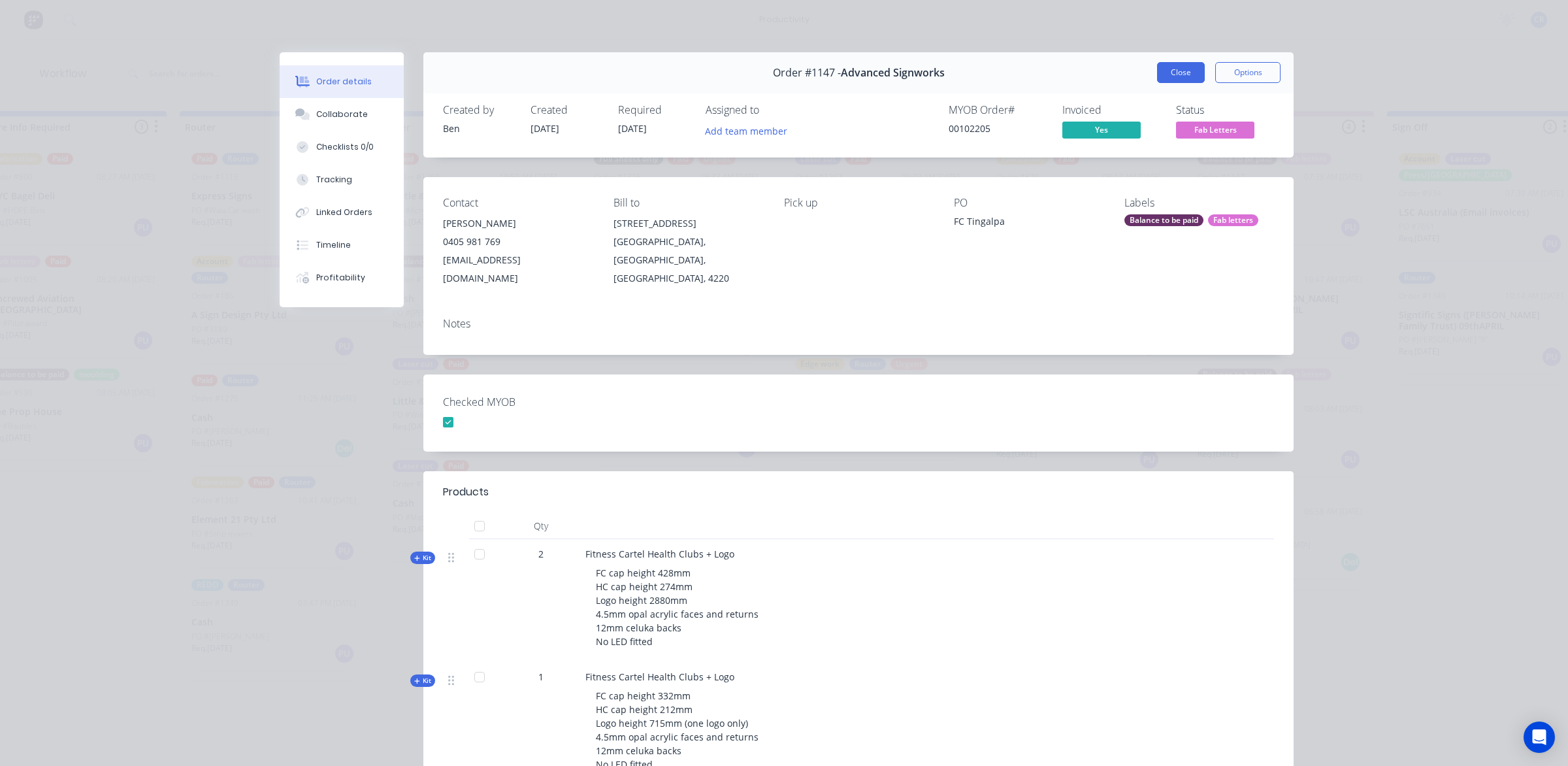
click at [1188, 75] on button "Close" at bounding box center [1181, 73] width 48 height 21
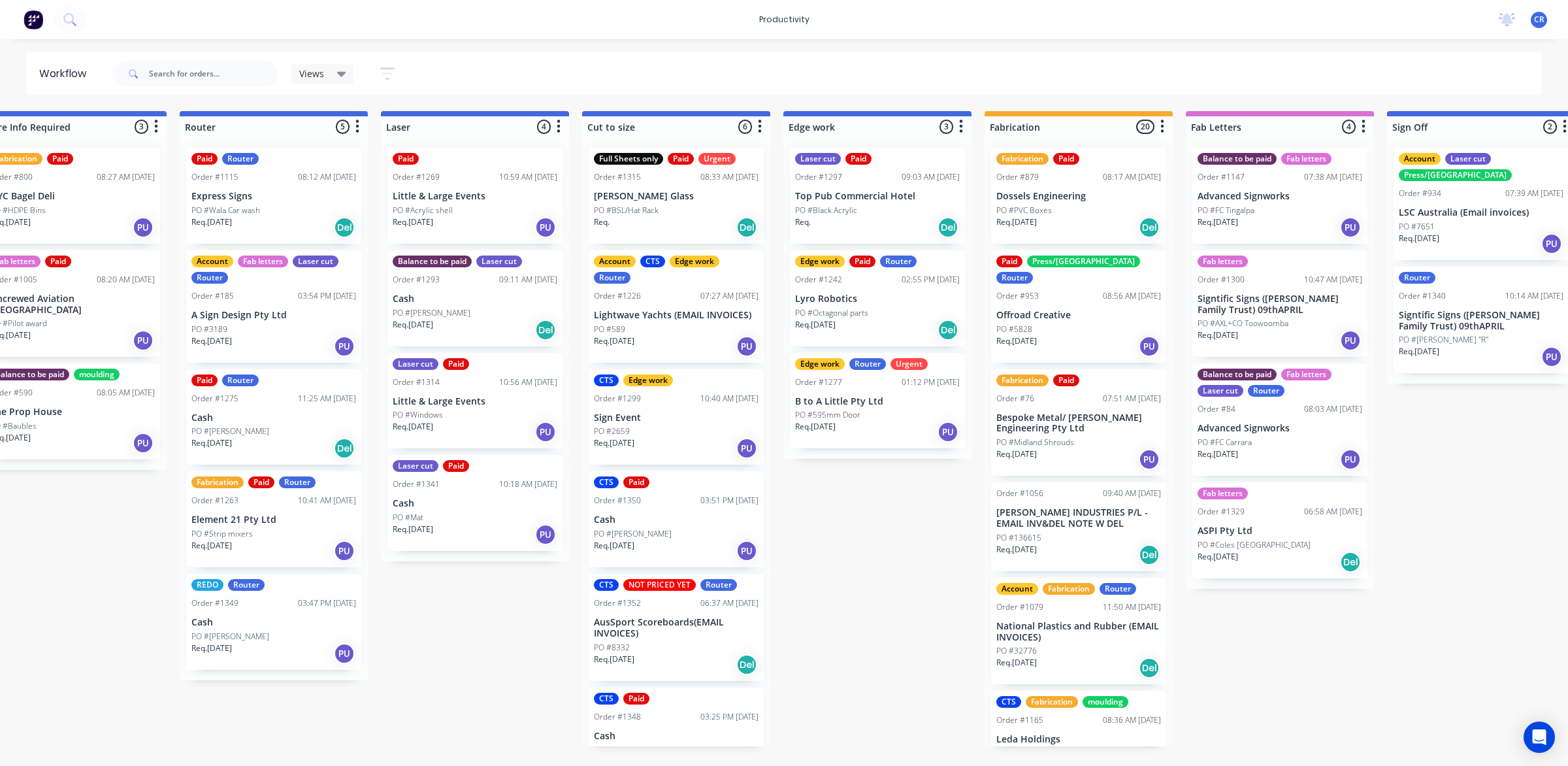
click at [1284, 406] on div "Order #84 08:03 AM 19/08/25" at bounding box center [1280, 409] width 165 height 12
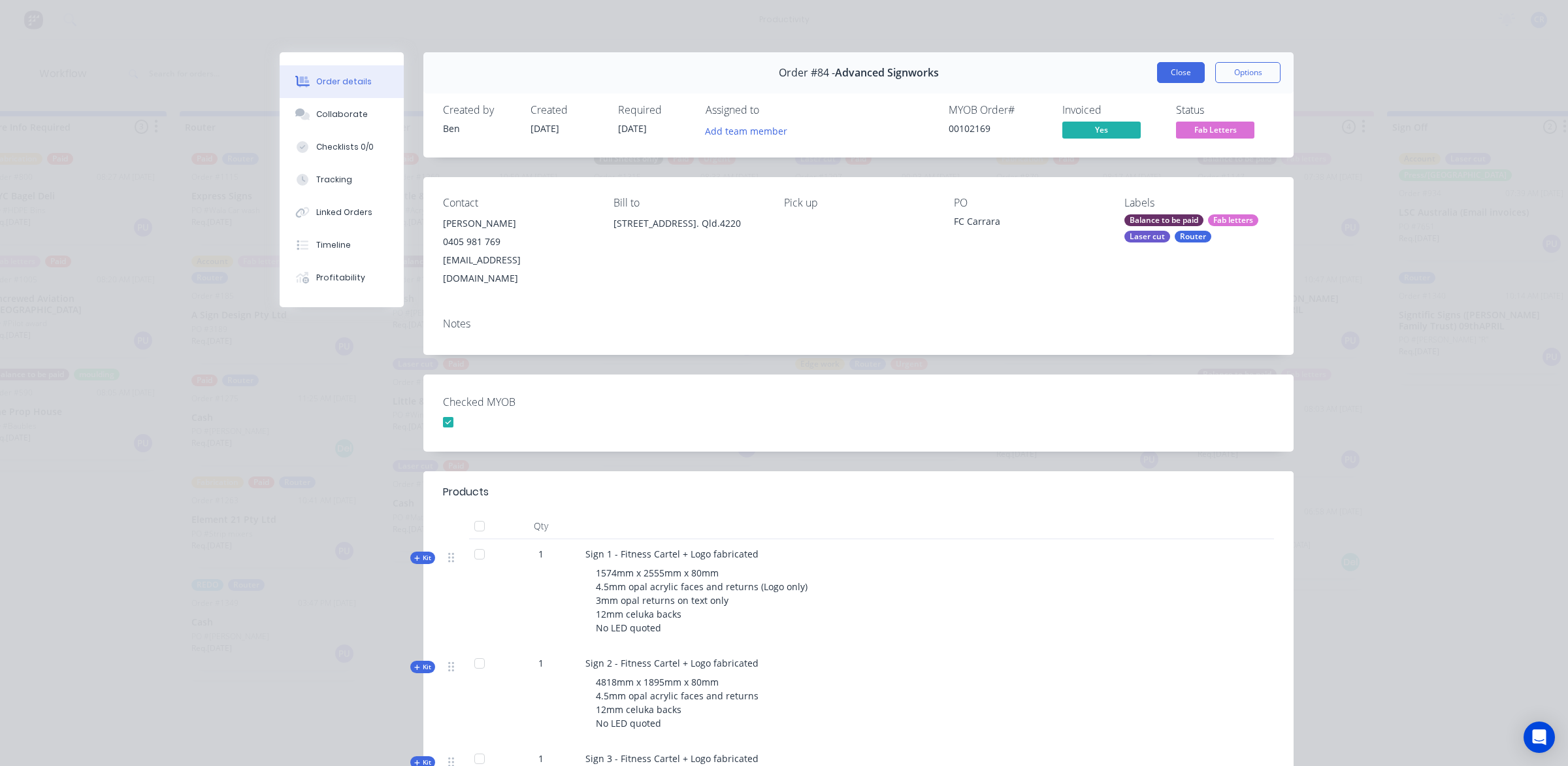
click at [1181, 74] on button "Close" at bounding box center [1181, 73] width 48 height 21
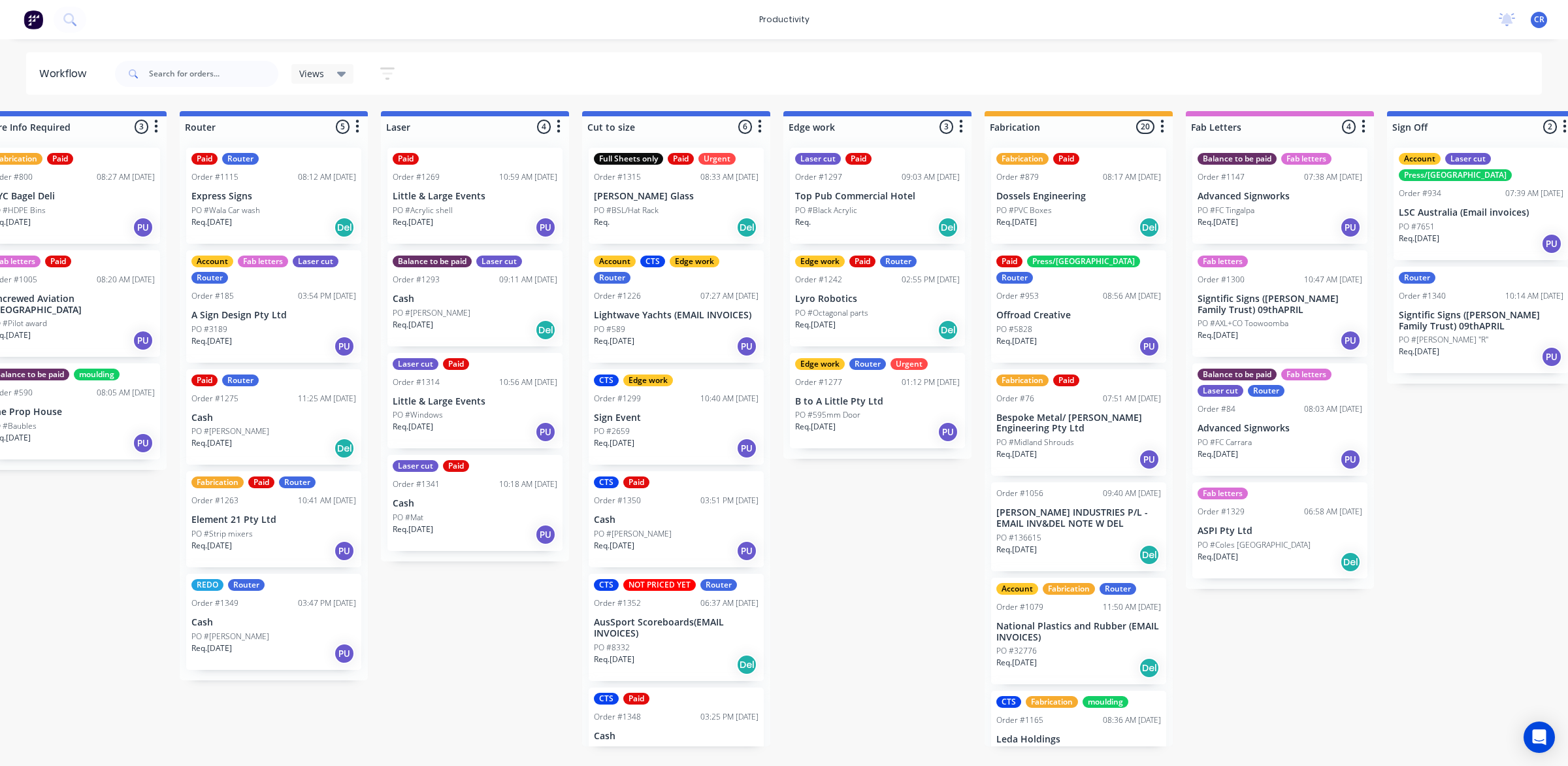
click at [1242, 205] on p "PO #FC Tingalpa" at bounding box center [1226, 211] width 57 height 12
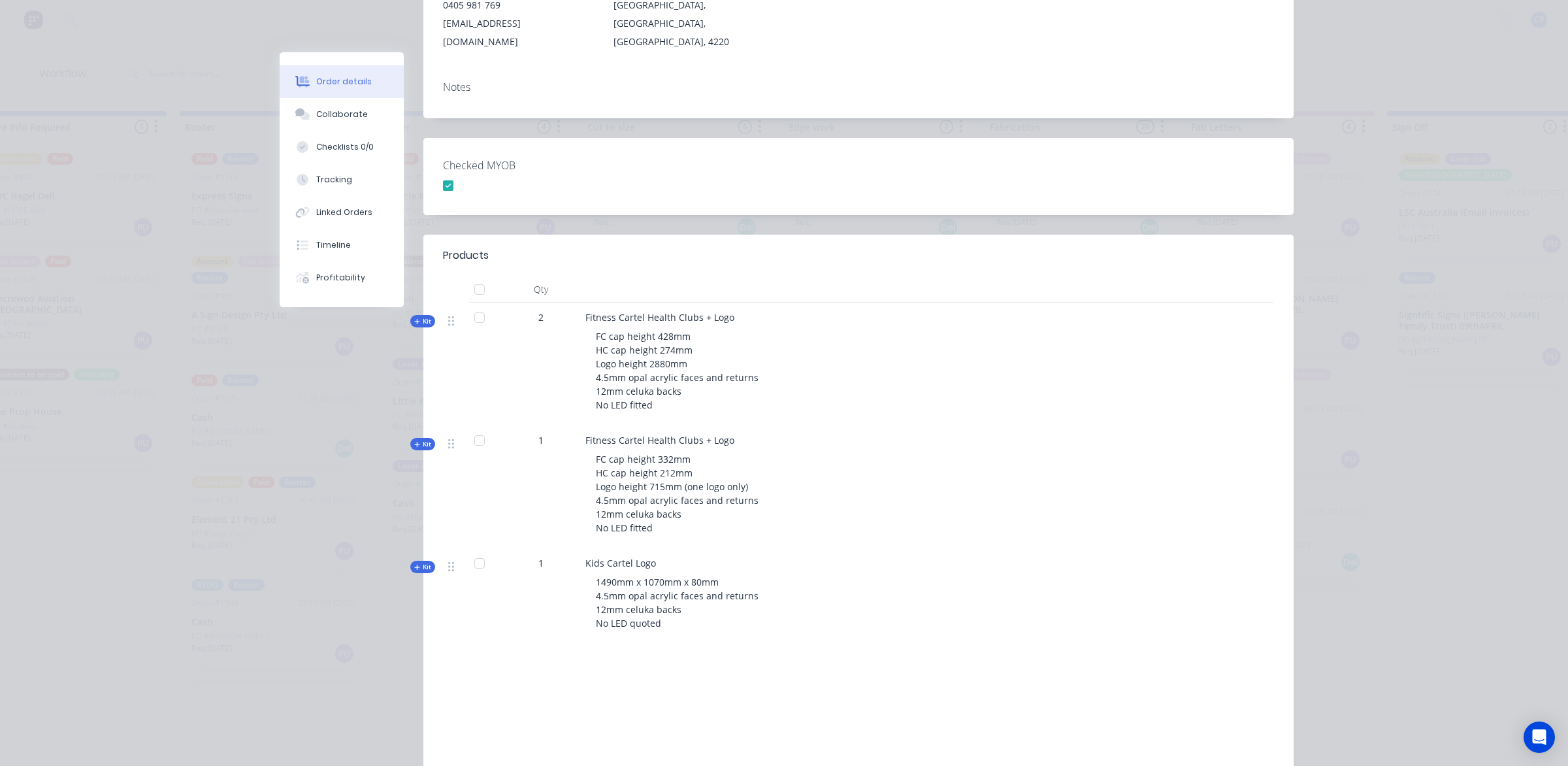
scroll to position [245, 0]
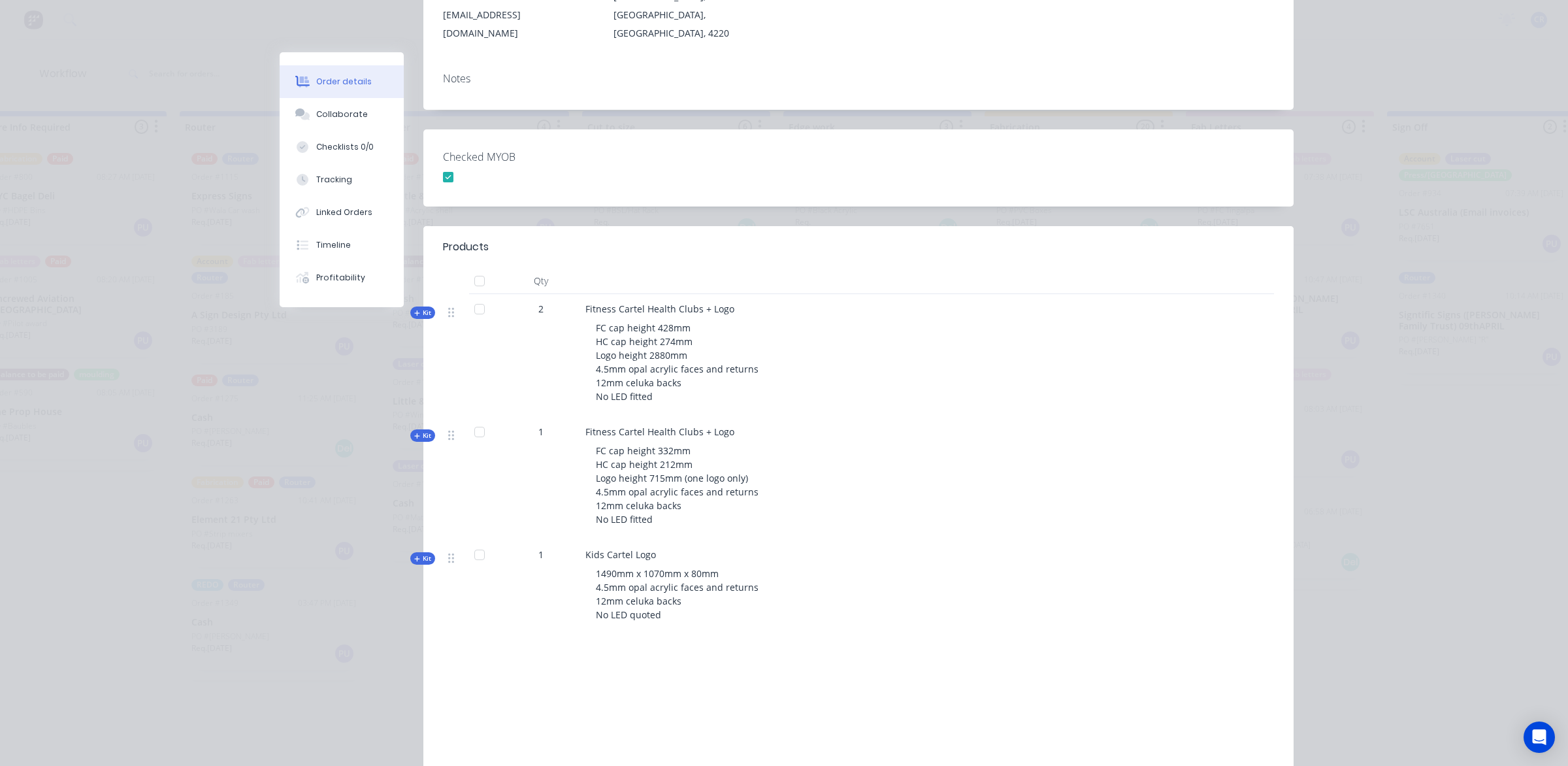
click at [712, 417] on div "Fitness Cartel Health Clubs + Logo FC cap height 332mm HC cap height 212mm Logo…" at bounding box center [841, 478] width 522 height 123
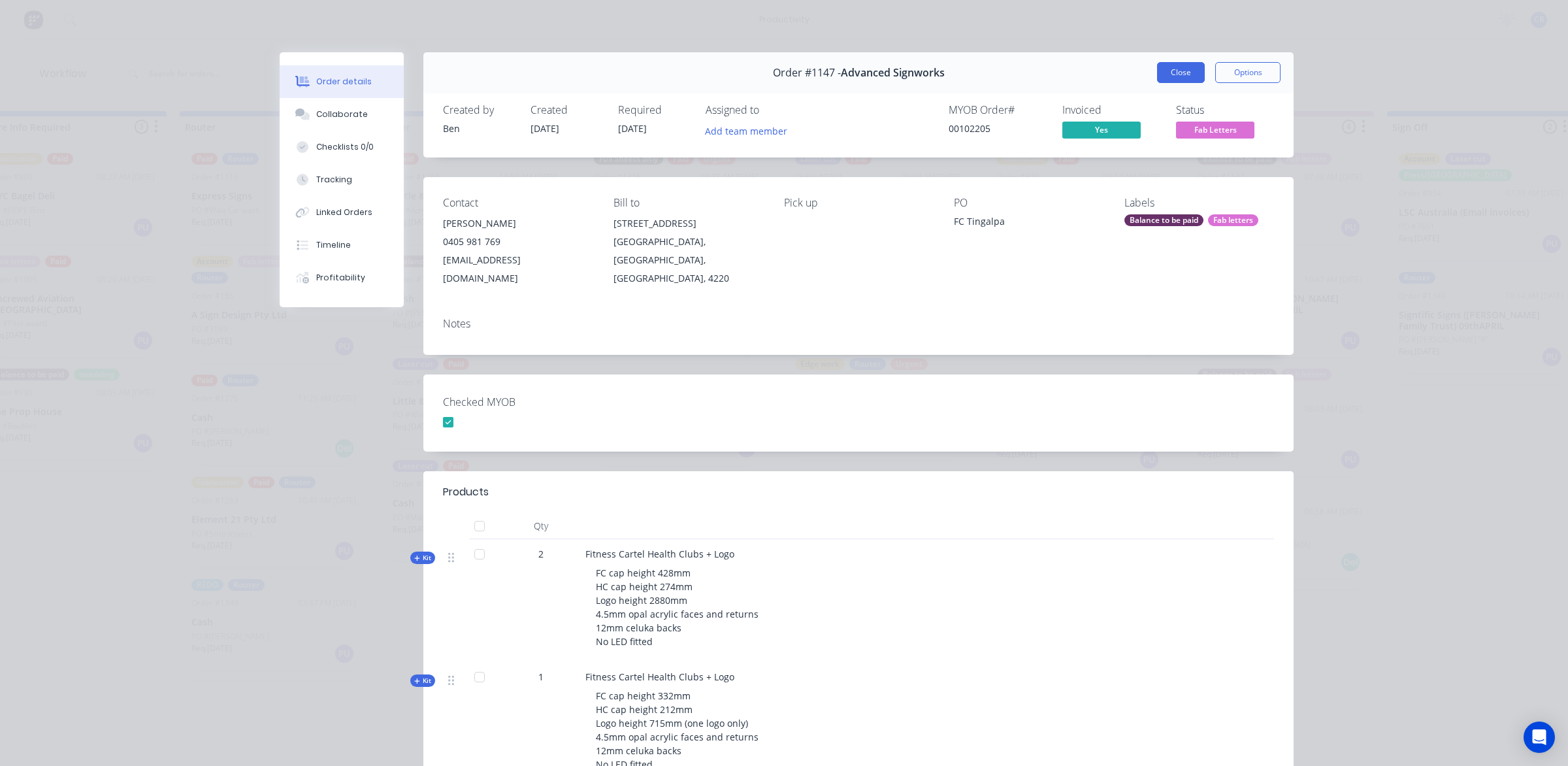
click at [1183, 69] on button "Close" at bounding box center [1181, 73] width 48 height 21
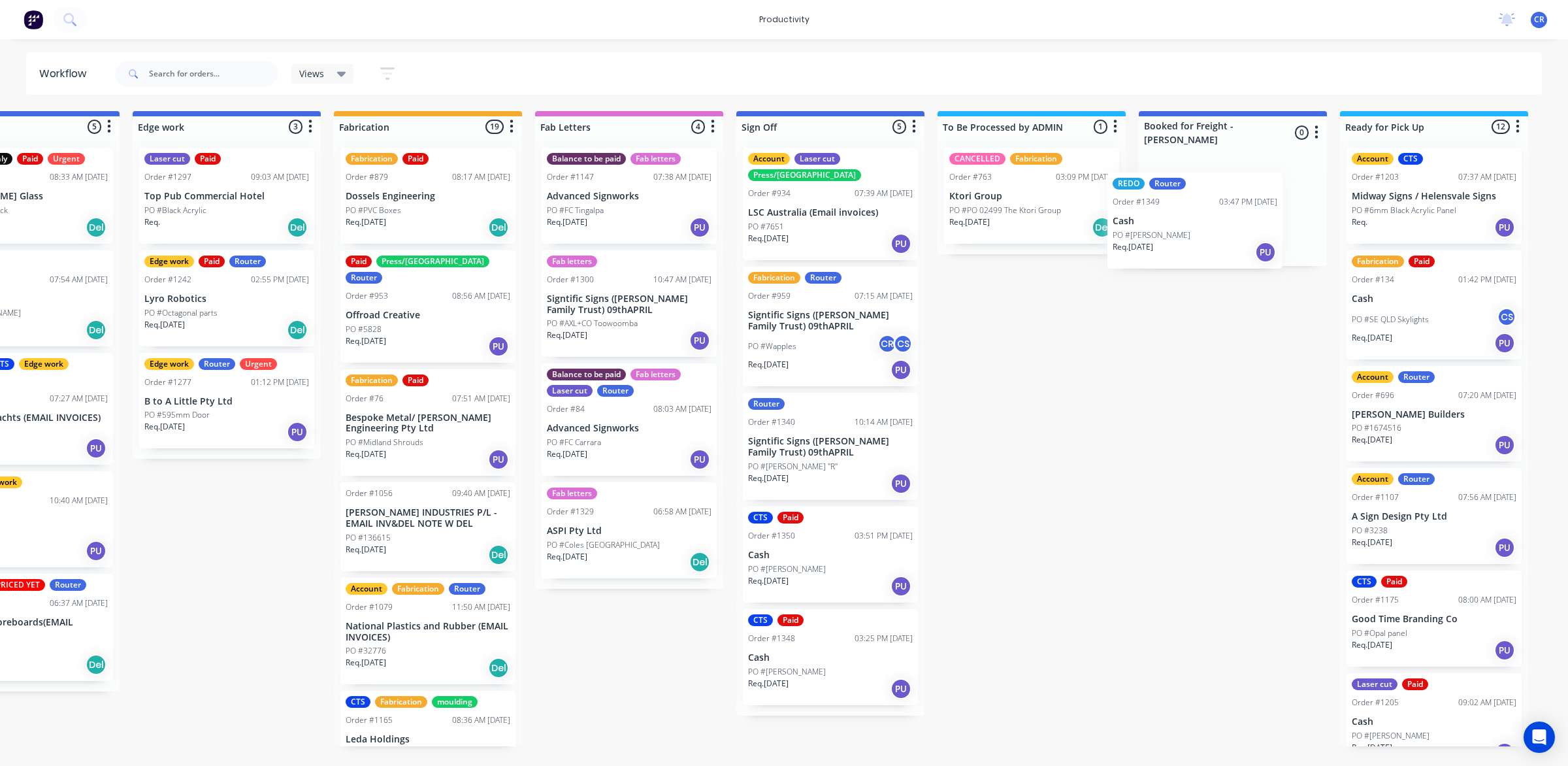
scroll to position [0, 1315]
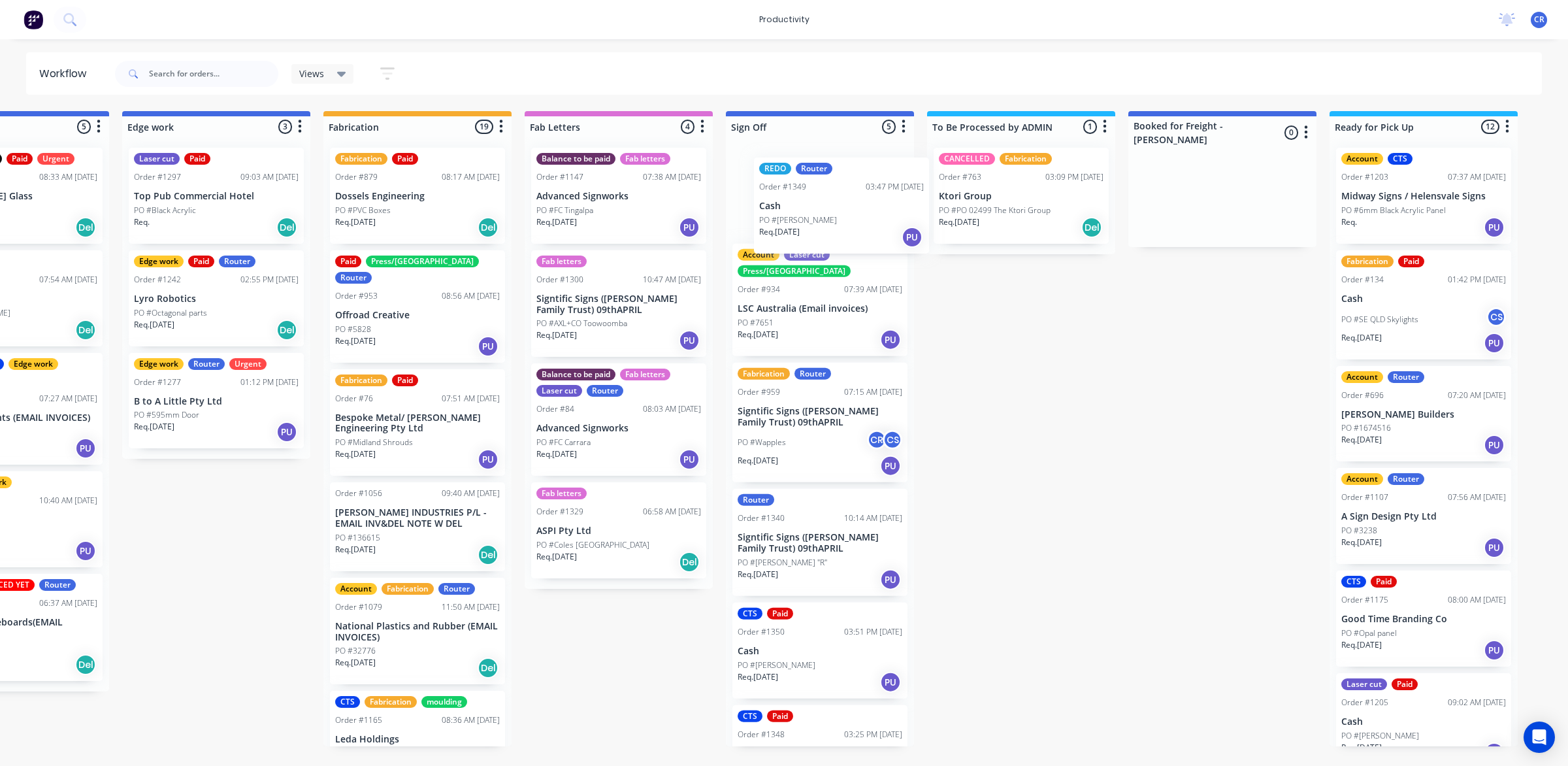
drag, startPoint x: 933, startPoint y: 622, endPoint x: 851, endPoint y: 206, distance: 424.0
click at [851, 206] on div "Submitted 0 Sort By Created date Required date Order number Customer name Most …" at bounding box center [239, 429] width 3127 height 635
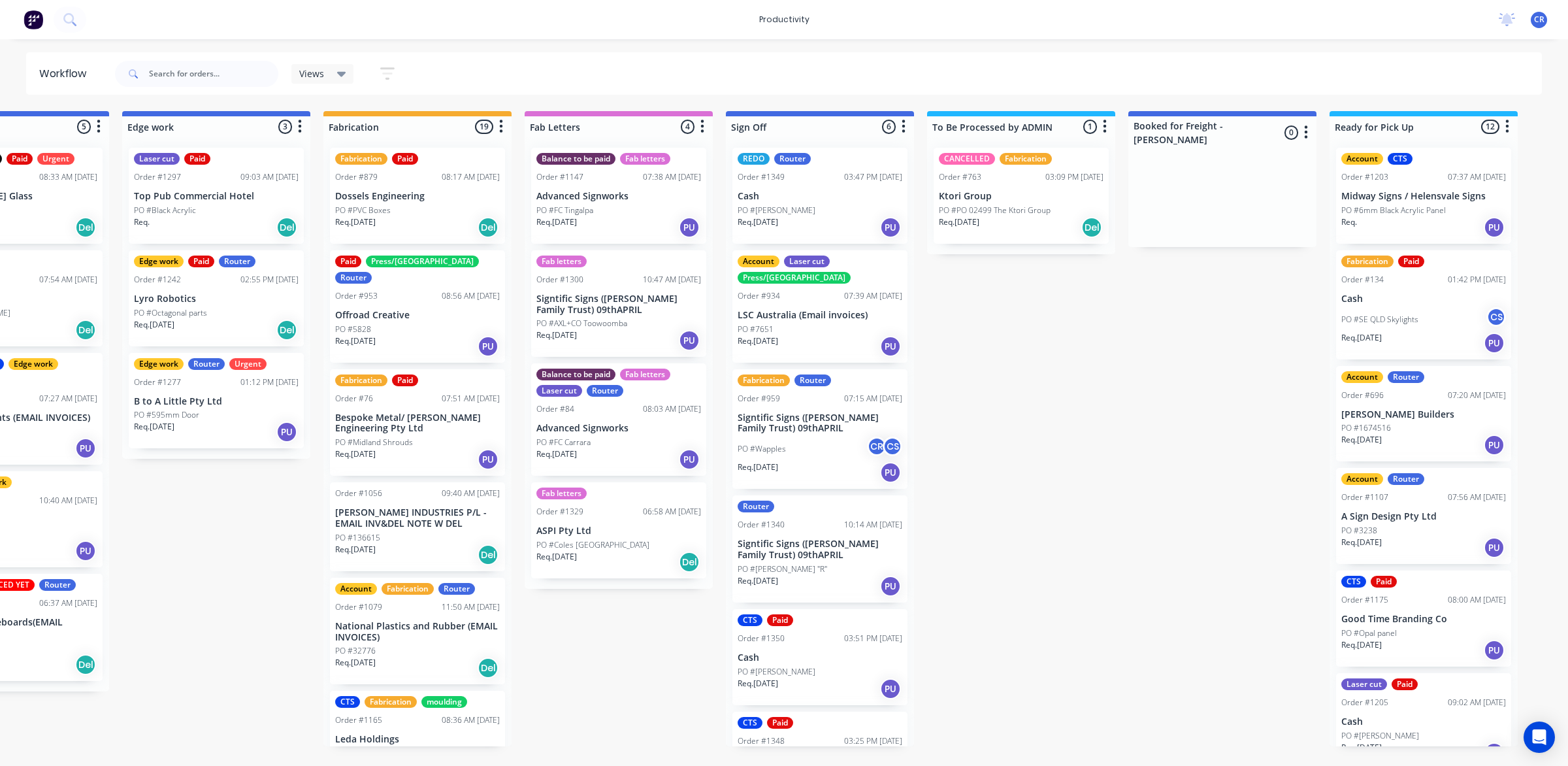
click at [809, 190] on div "REDO Router Order #1349 03:47 PM 01/09/25 Cash PO #Wade Req. 01/09/25 PU" at bounding box center [820, 196] width 175 height 96
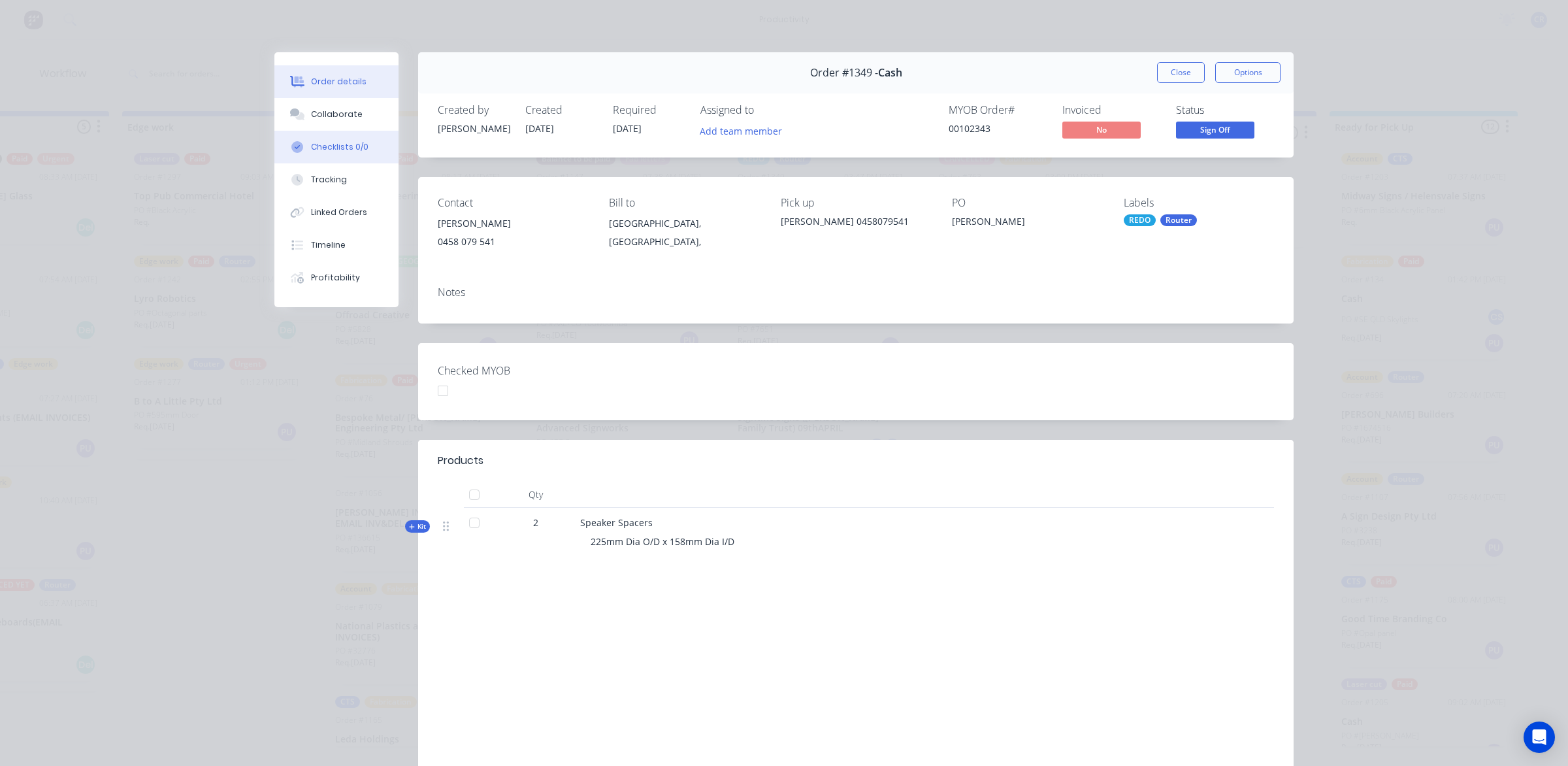
drag, startPoint x: 307, startPoint y: 109, endPoint x: 322, endPoint y: 140, distance: 34.4
click at [311, 109] on div "Collaborate" at bounding box center [337, 114] width 52 height 12
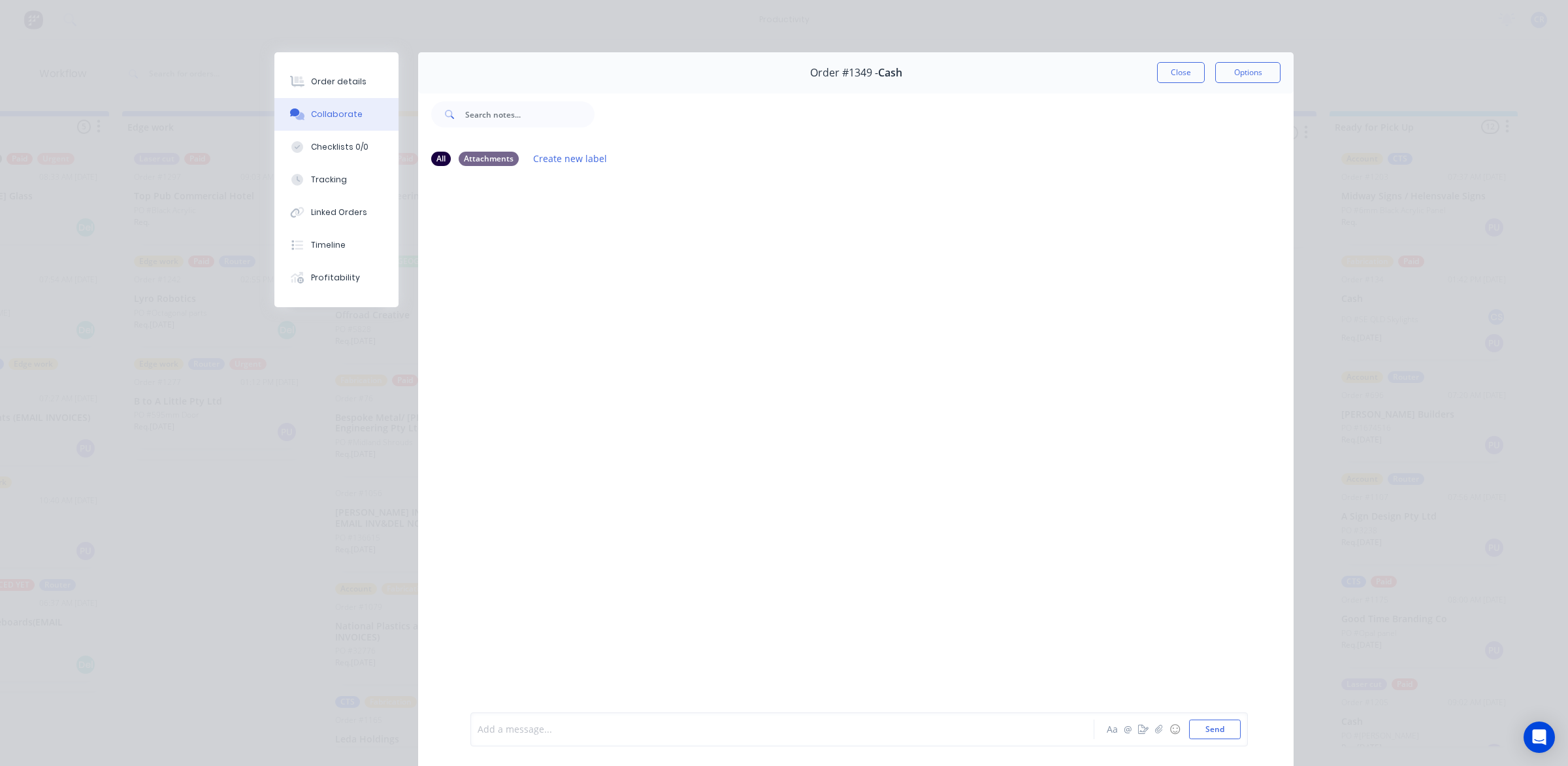
click at [551, 733] on div at bounding box center [764, 729] width 572 height 14
click at [1208, 725] on button "Send" at bounding box center [1215, 729] width 52 height 20
click at [1177, 74] on button "Close" at bounding box center [1181, 73] width 48 height 21
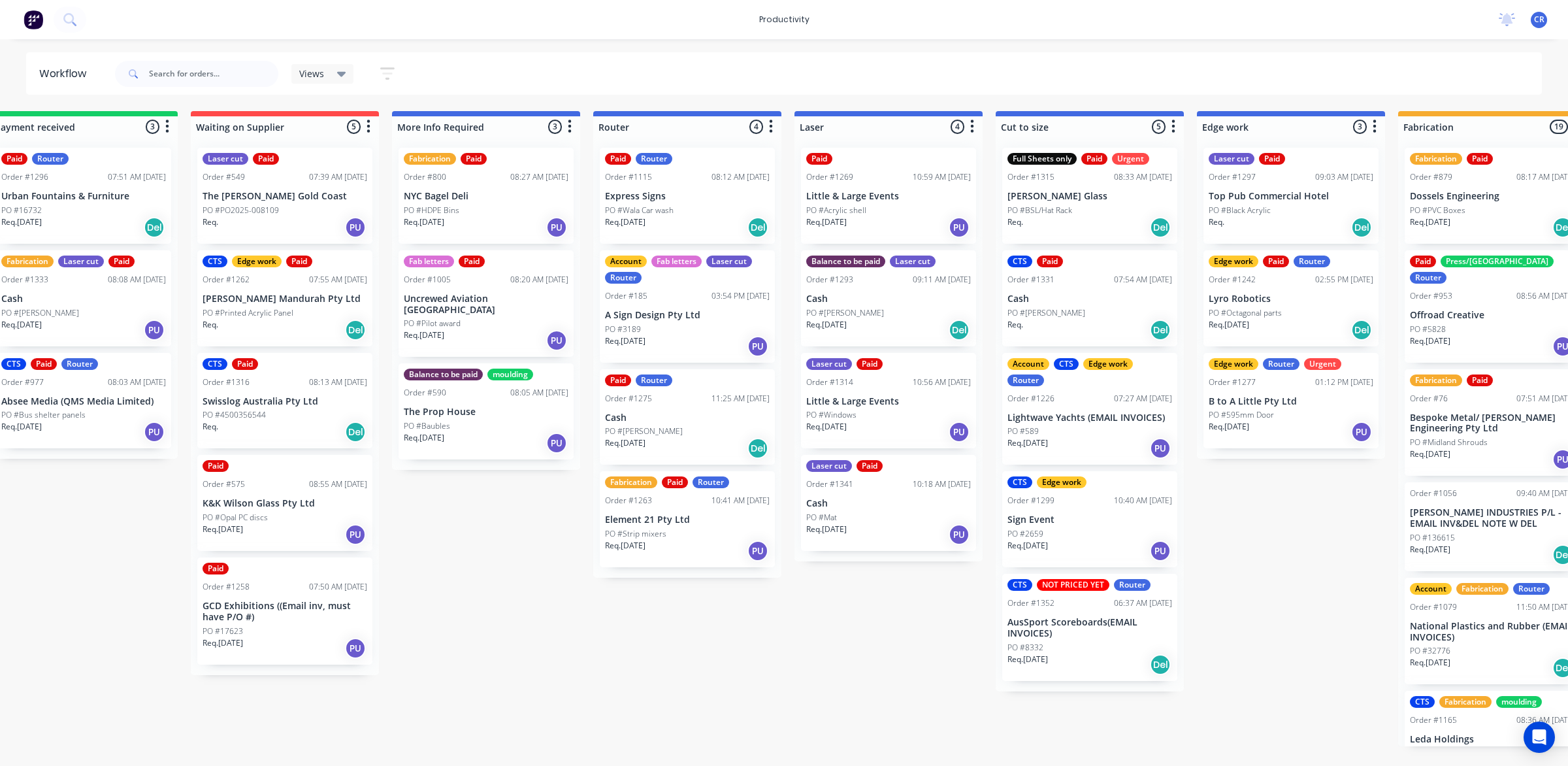
scroll to position [0, 171]
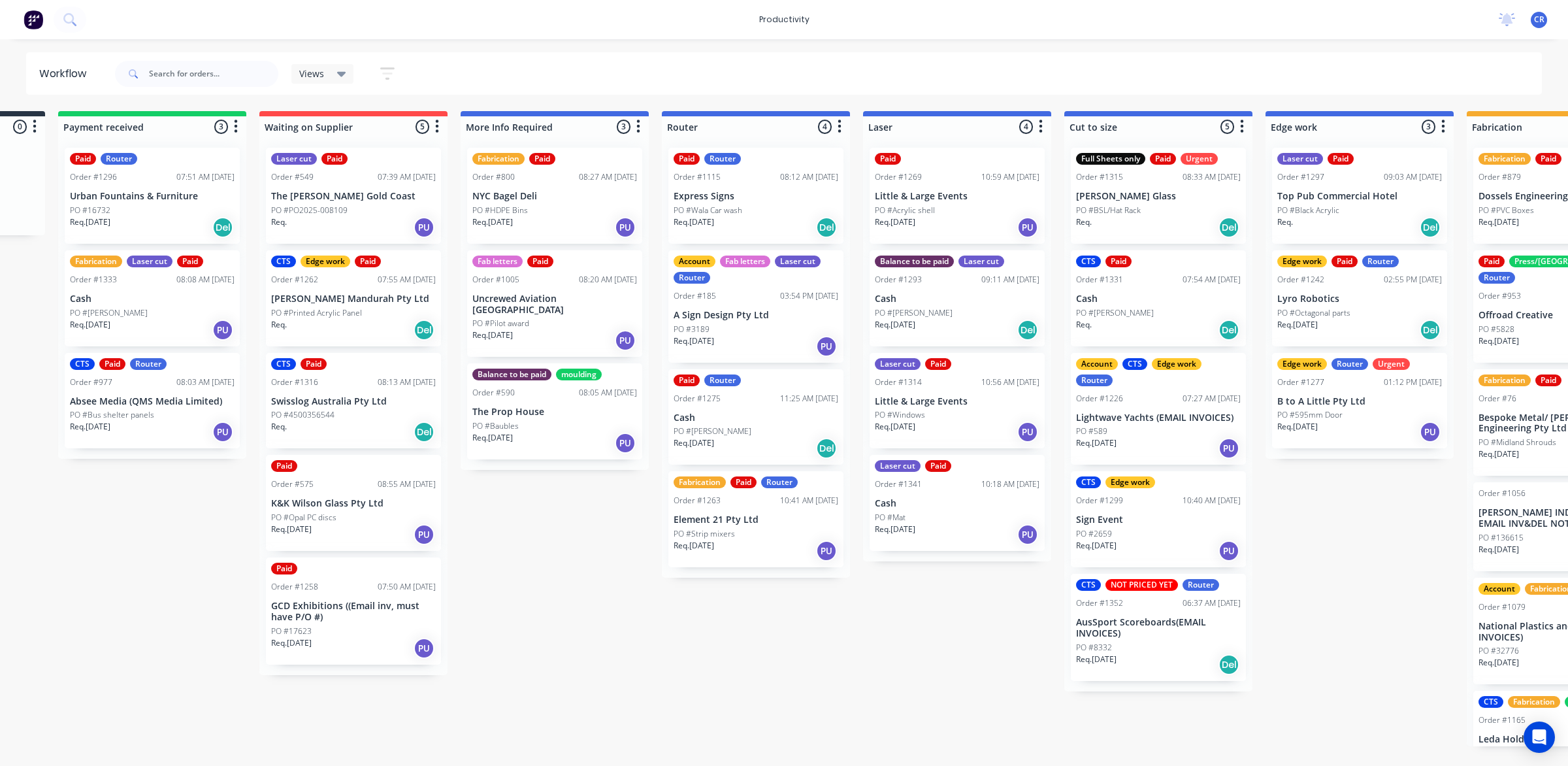
click at [948, 205] on div "PO #Acrylic shell" at bounding box center [957, 211] width 165 height 12
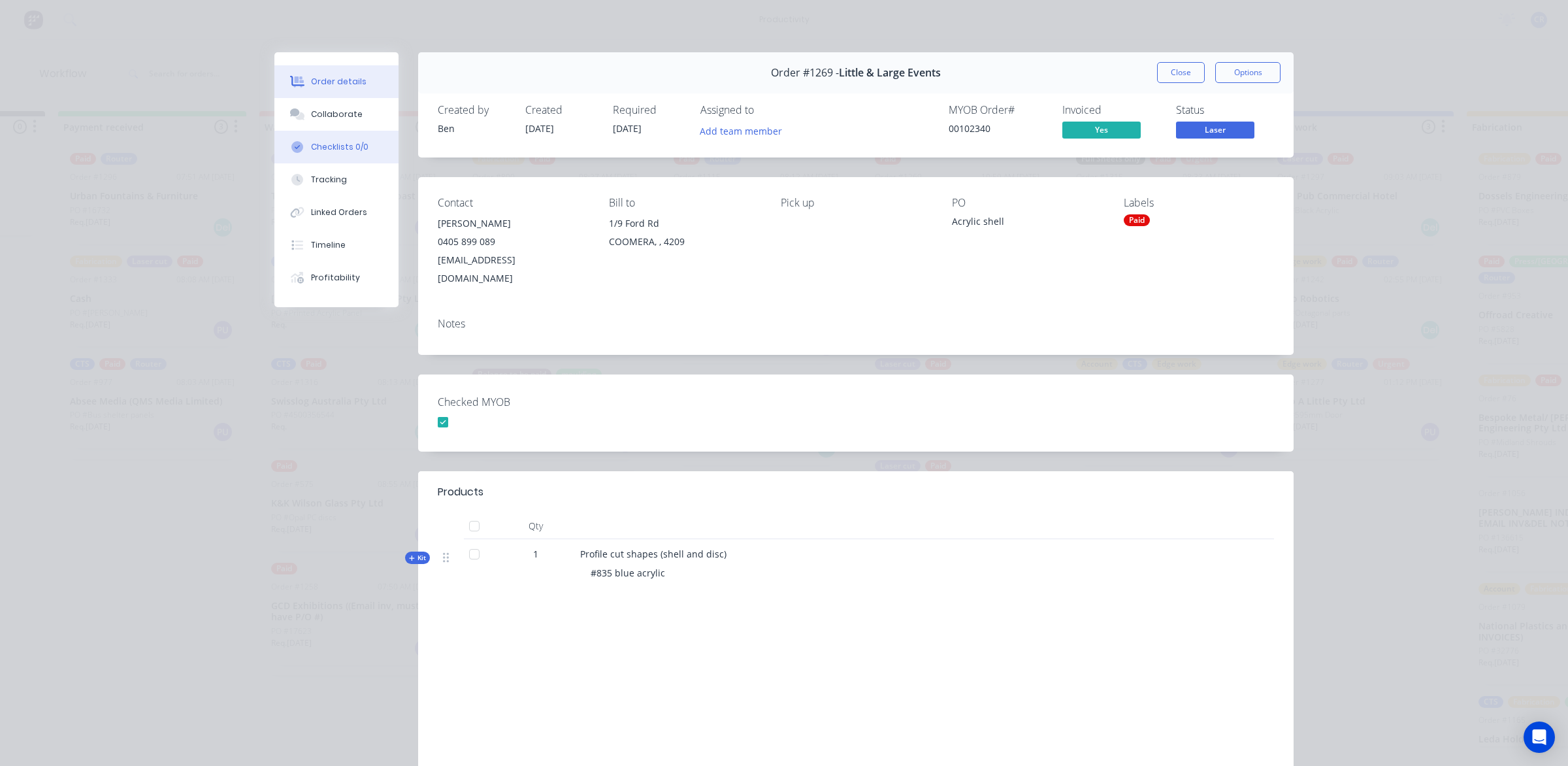
click at [353, 131] on button "Checklists 0/0" at bounding box center [336, 147] width 124 height 33
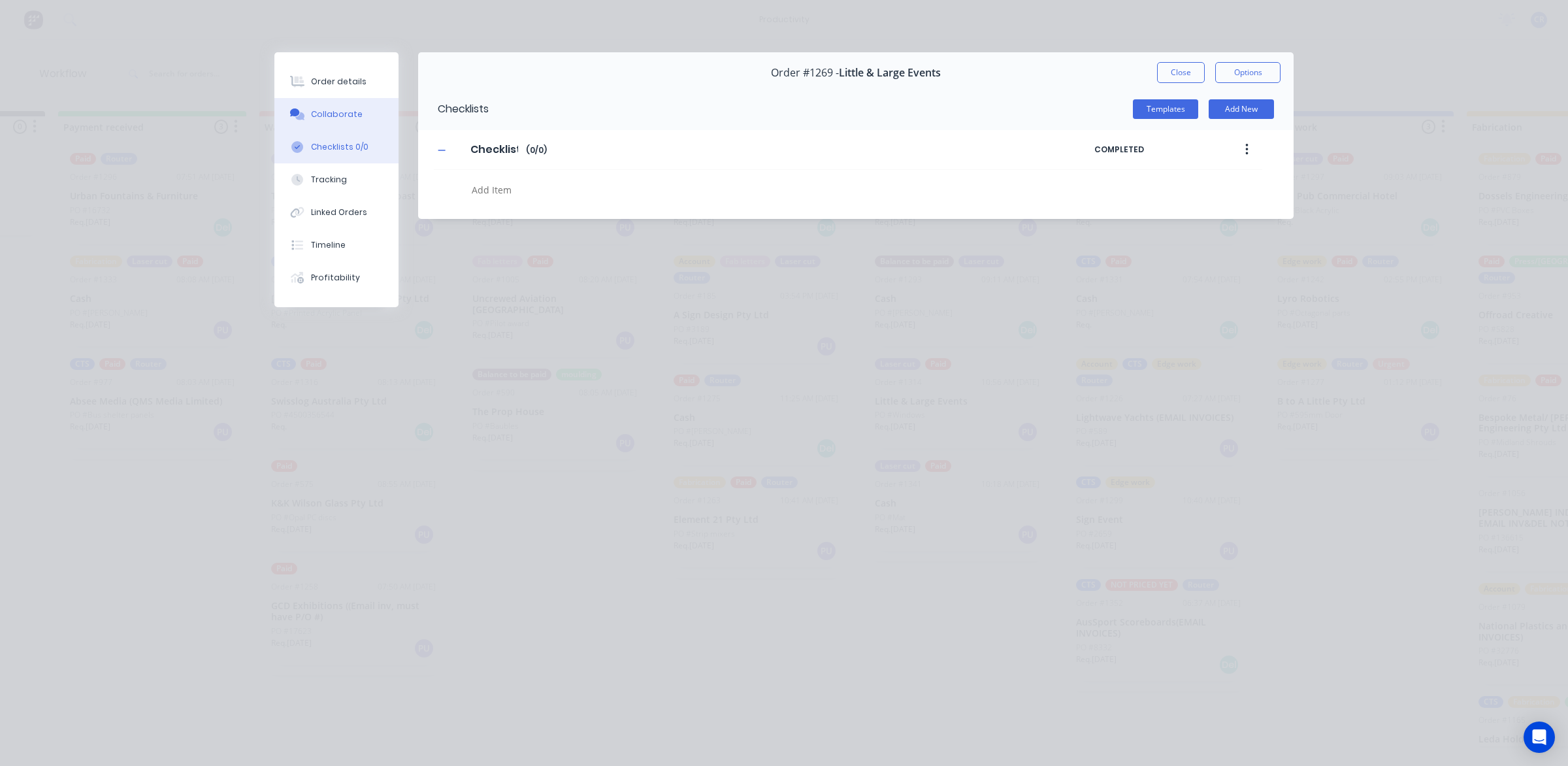
click at [356, 116] on div "Collaborate" at bounding box center [337, 114] width 52 height 12
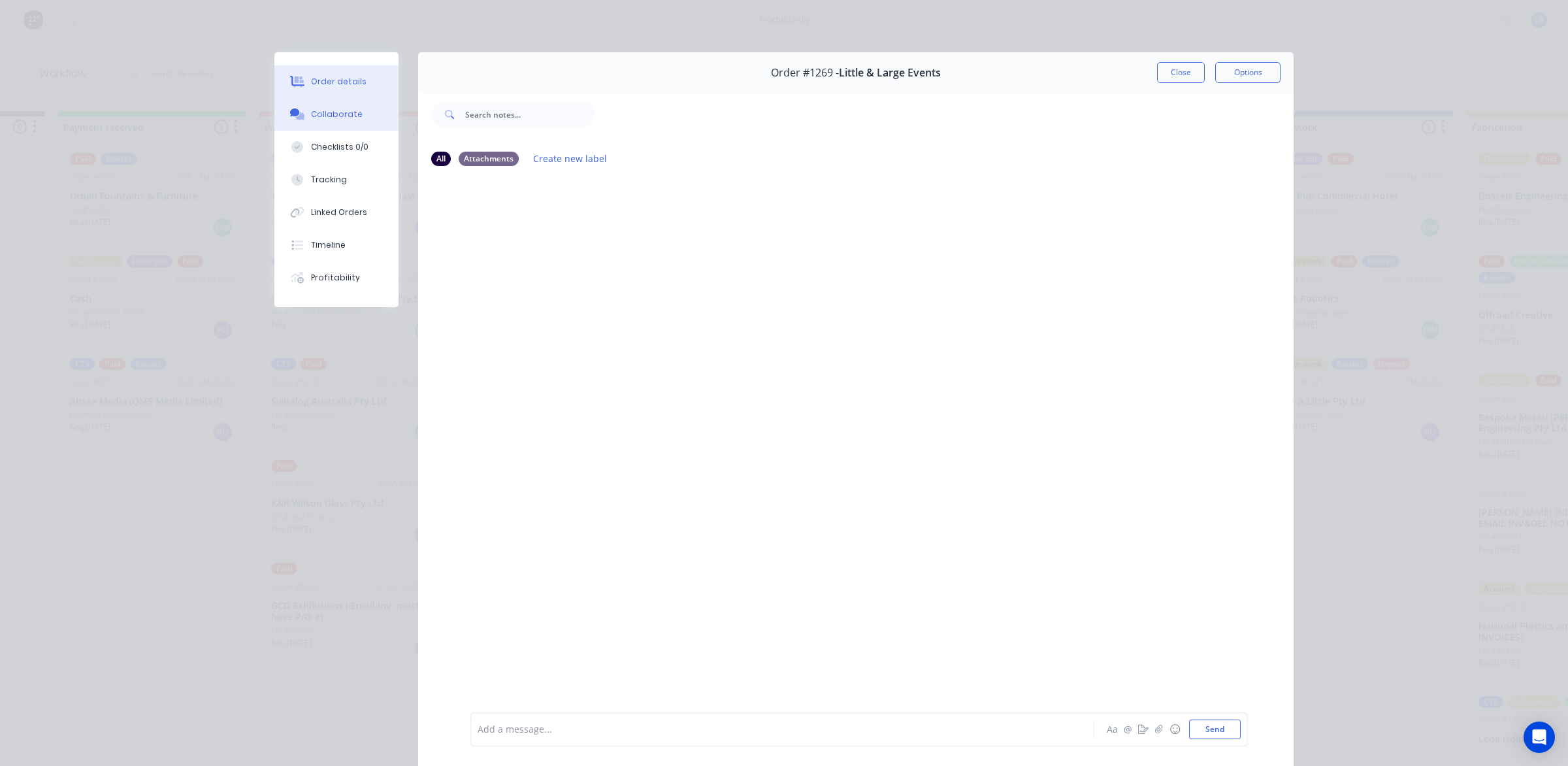
click at [320, 85] on div "Order details" at bounding box center [339, 81] width 56 height 12
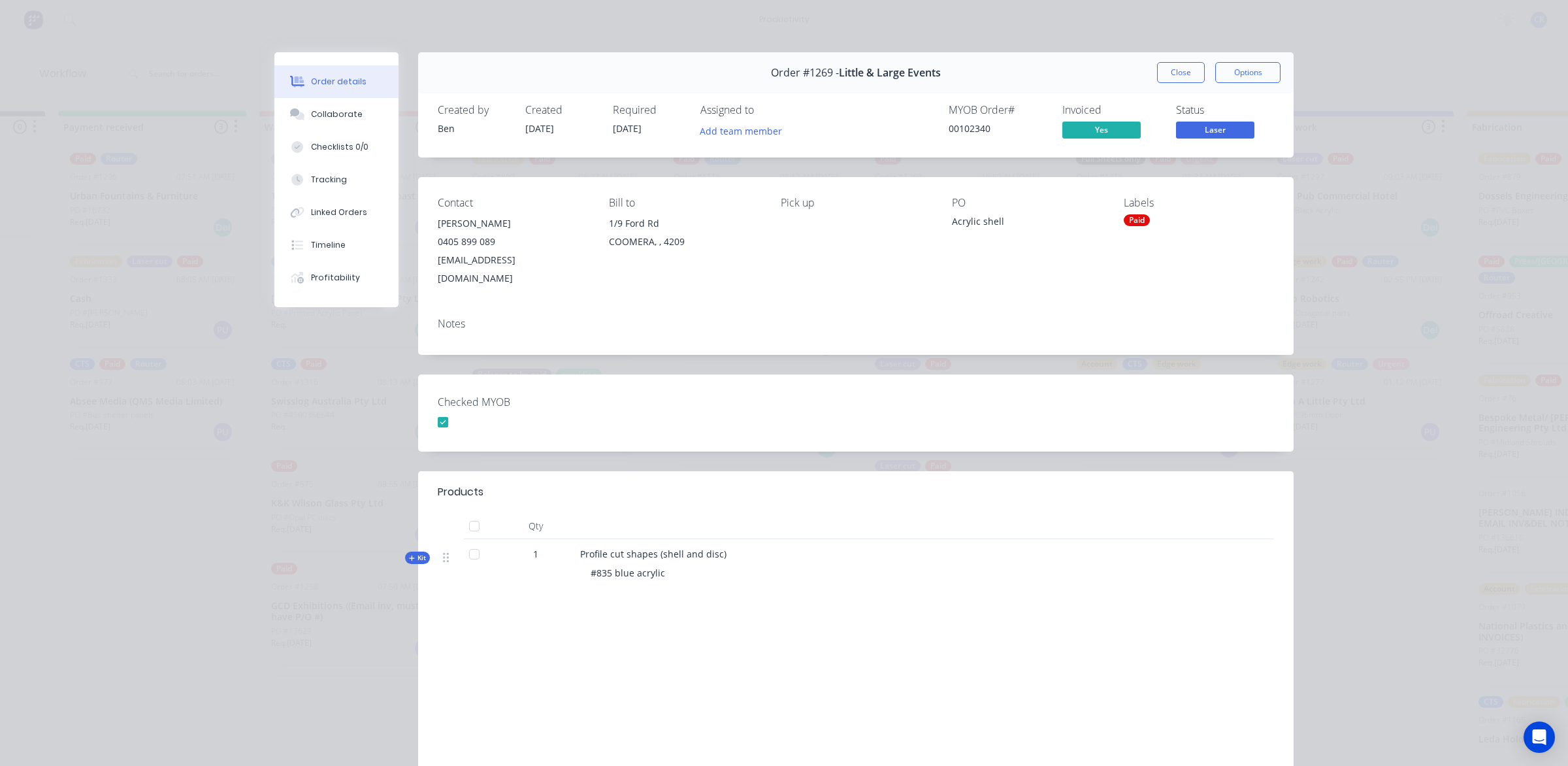
click at [327, 75] on div "Order details" at bounding box center [339, 81] width 56 height 12
click at [1164, 64] on button "Close" at bounding box center [1181, 73] width 48 height 21
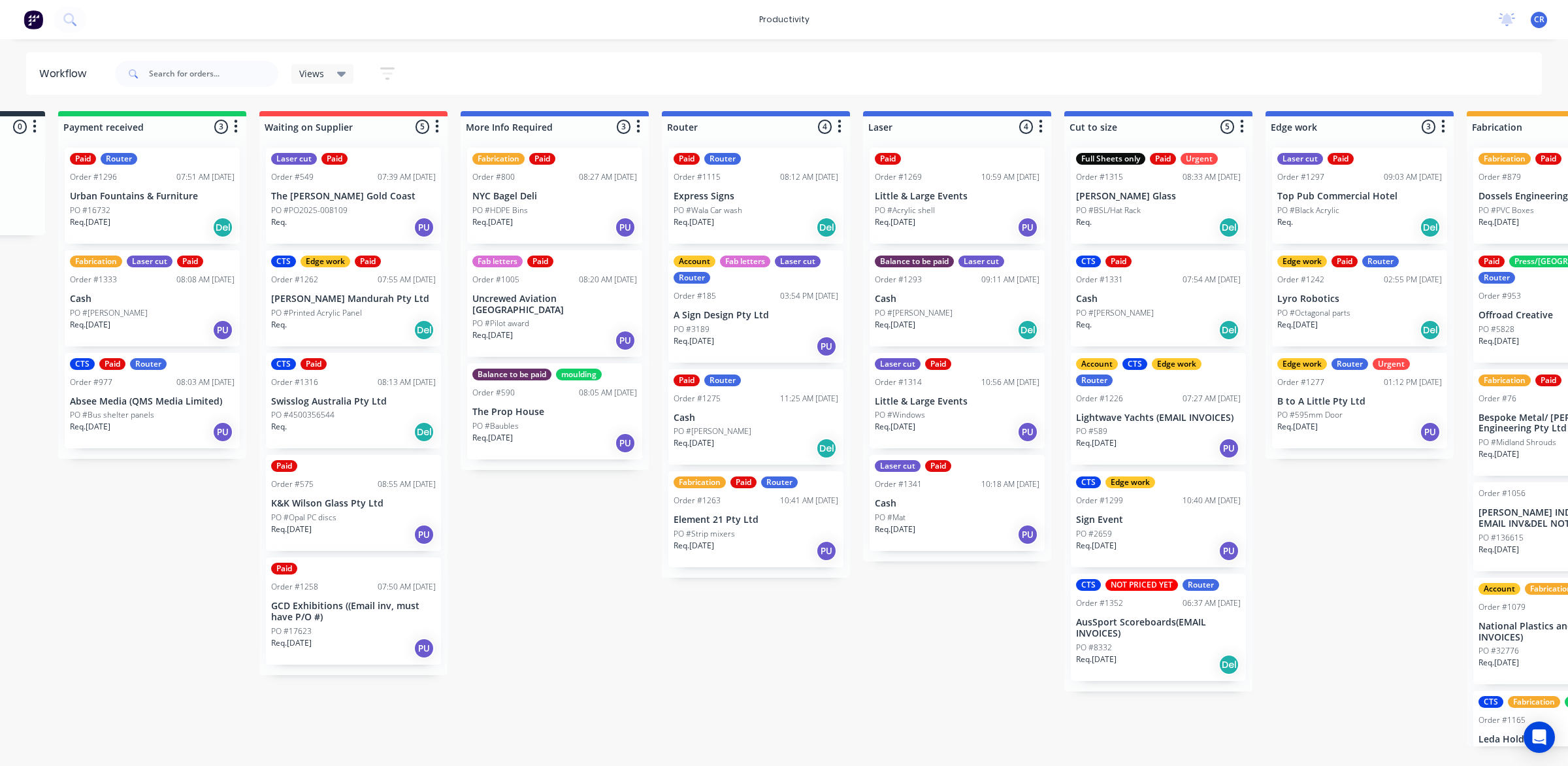
click at [952, 425] on div "Req. 27/08/25 PU" at bounding box center [957, 432] width 165 height 22
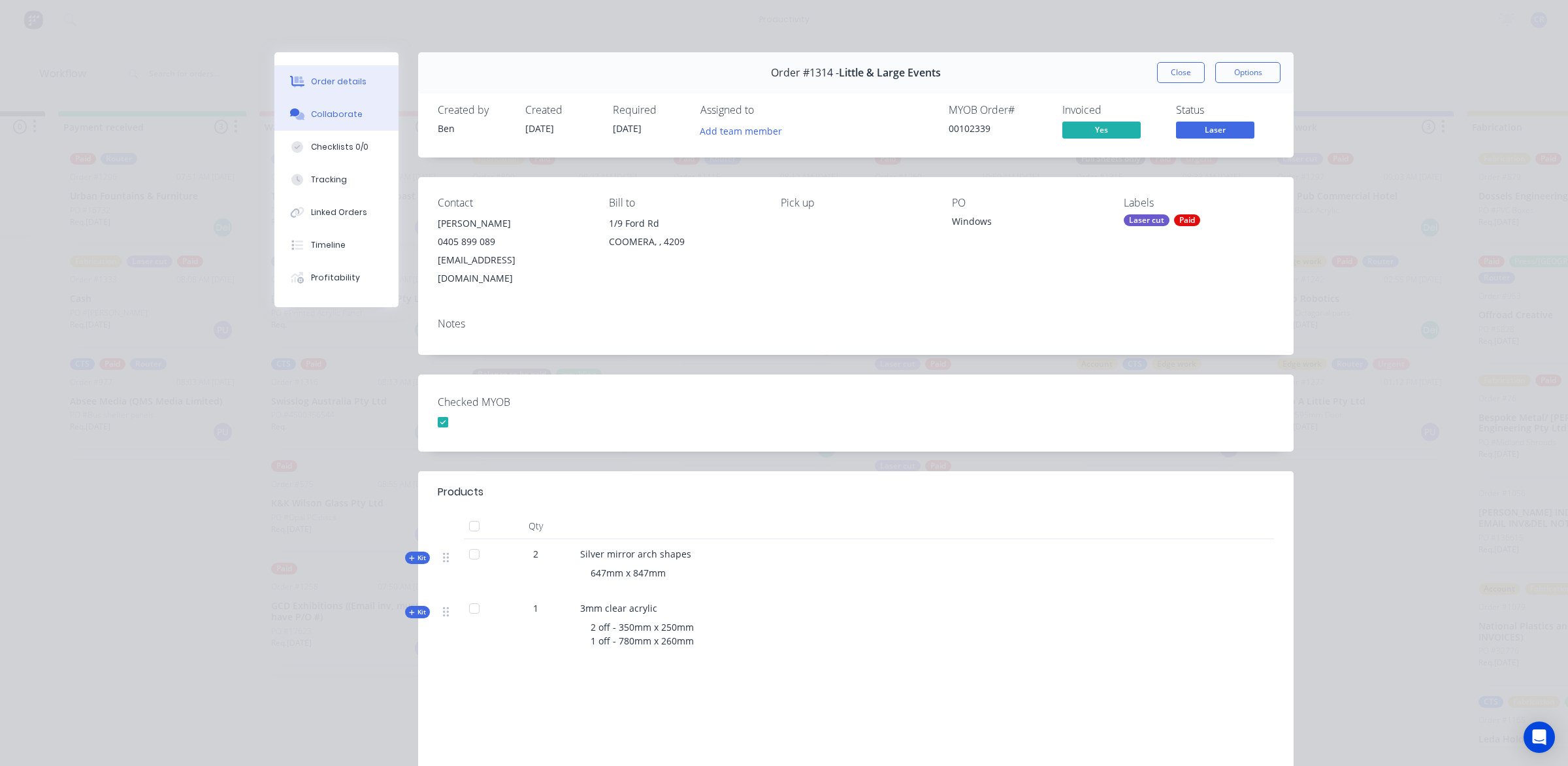
click at [335, 100] on button "Collaborate" at bounding box center [336, 114] width 124 height 33
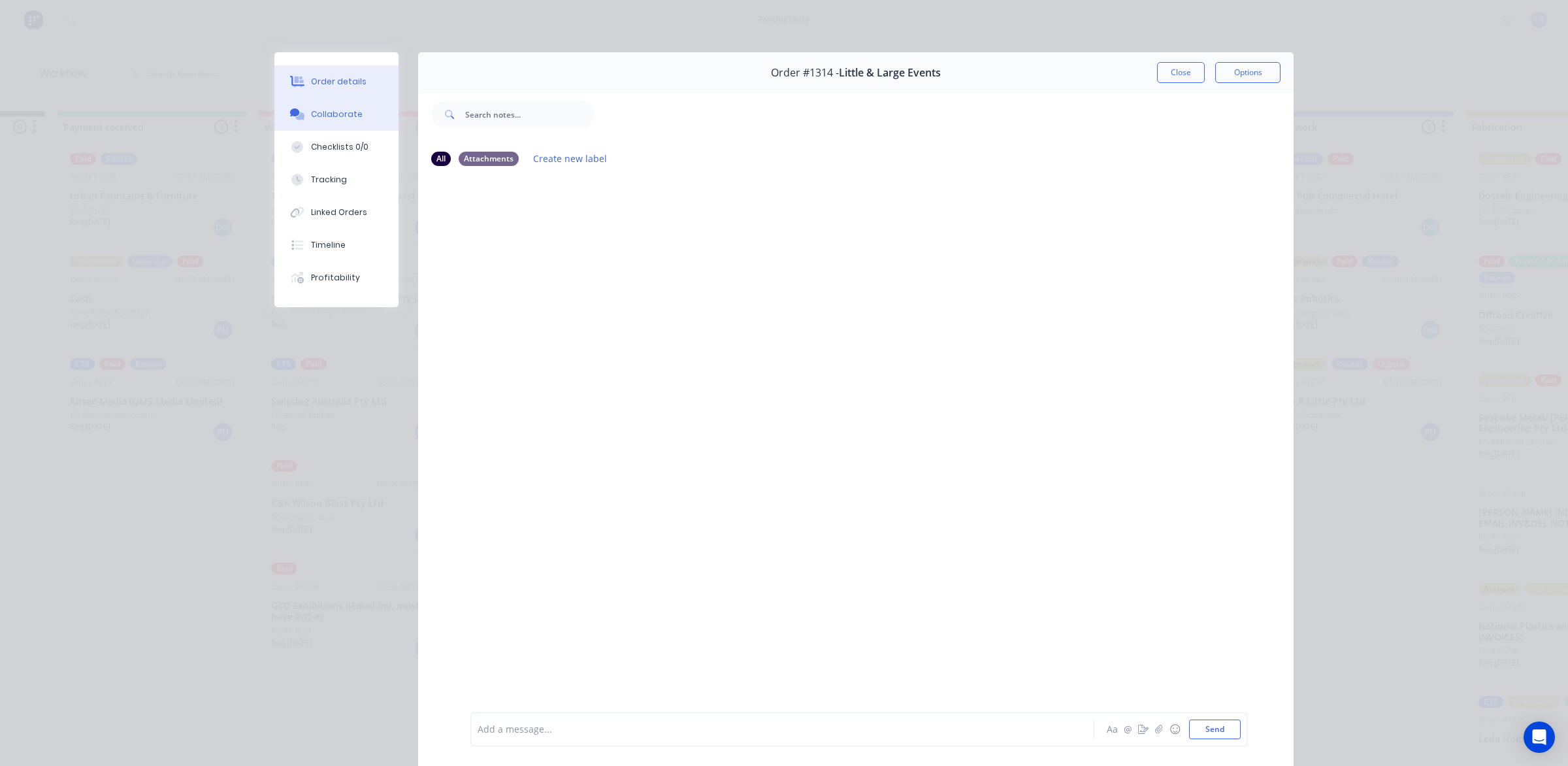
click at [341, 83] on div "Order details" at bounding box center [339, 81] width 56 height 12
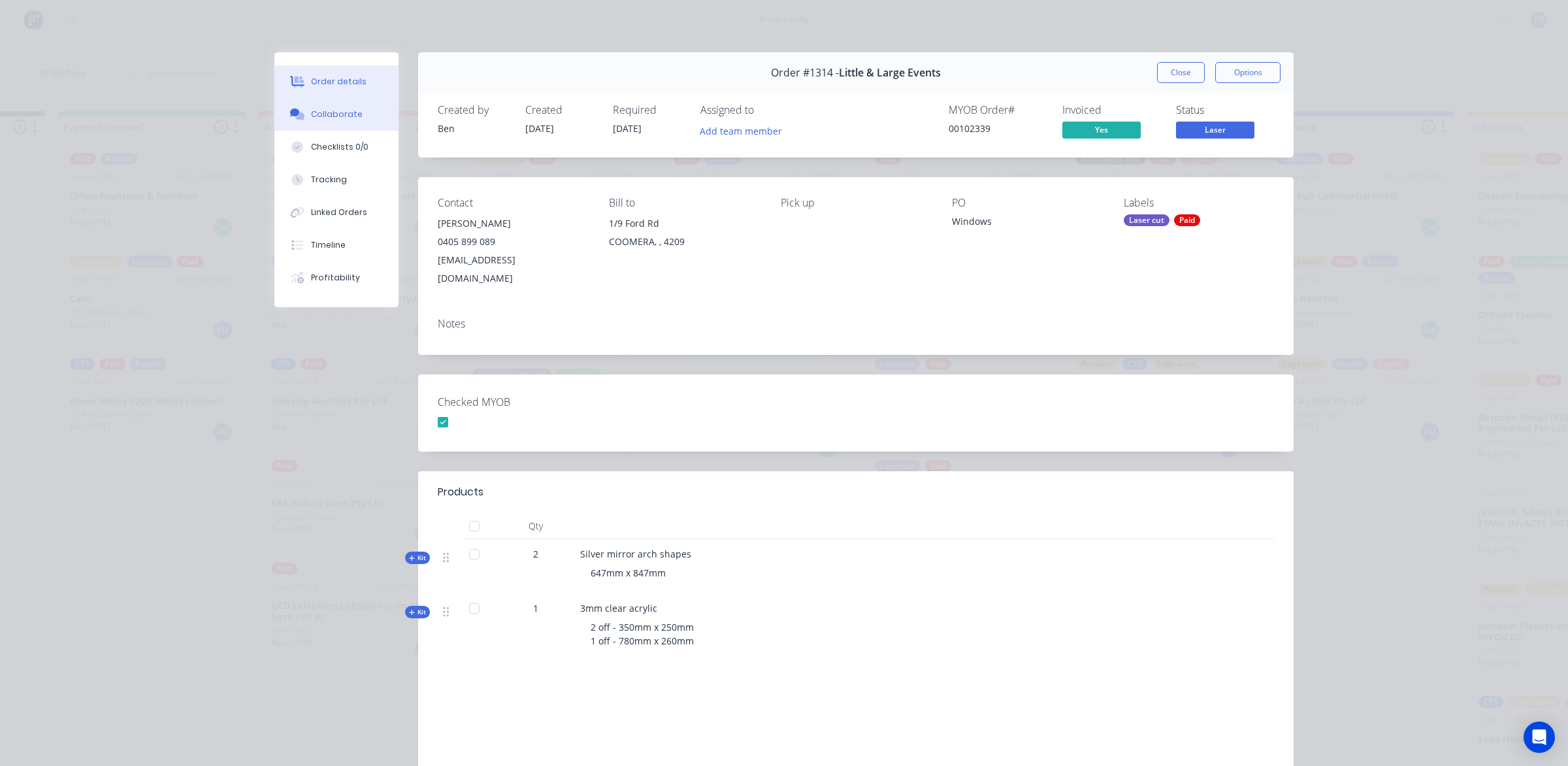
click at [351, 117] on button "Collaborate" at bounding box center [336, 114] width 124 height 33
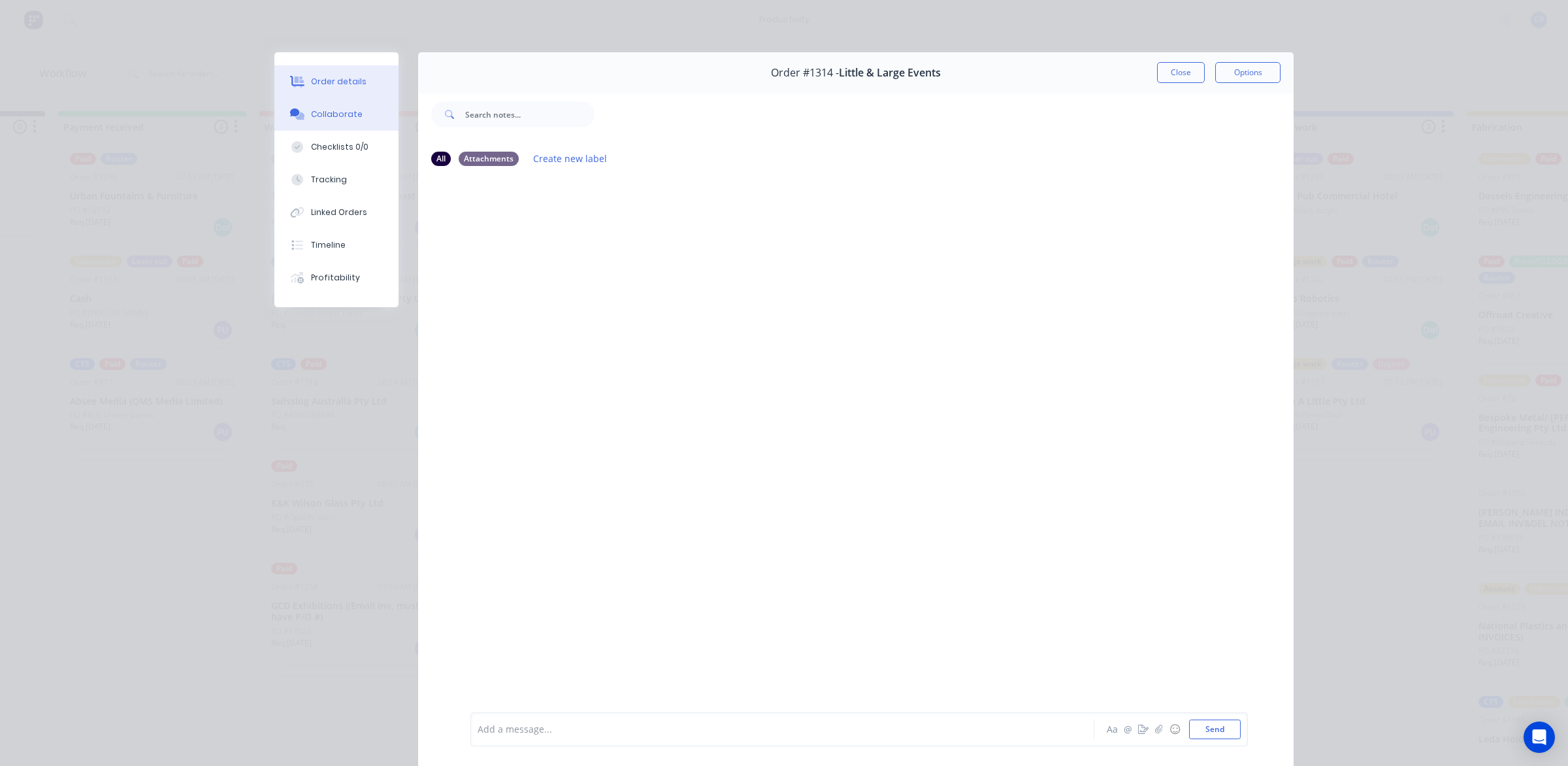
click at [347, 90] on button "Order details" at bounding box center [336, 82] width 124 height 33
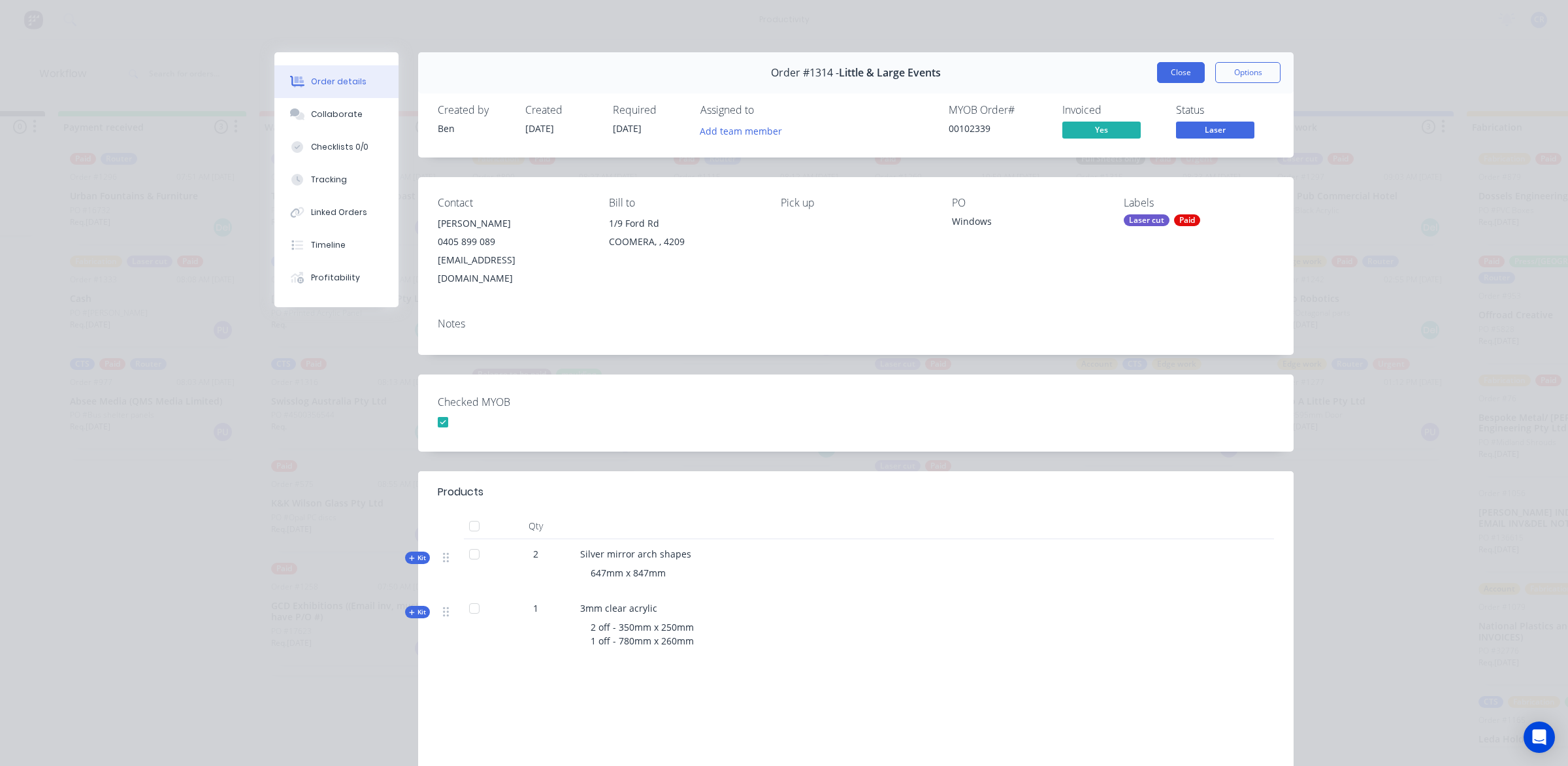
click at [1173, 74] on button "Close" at bounding box center [1181, 73] width 48 height 21
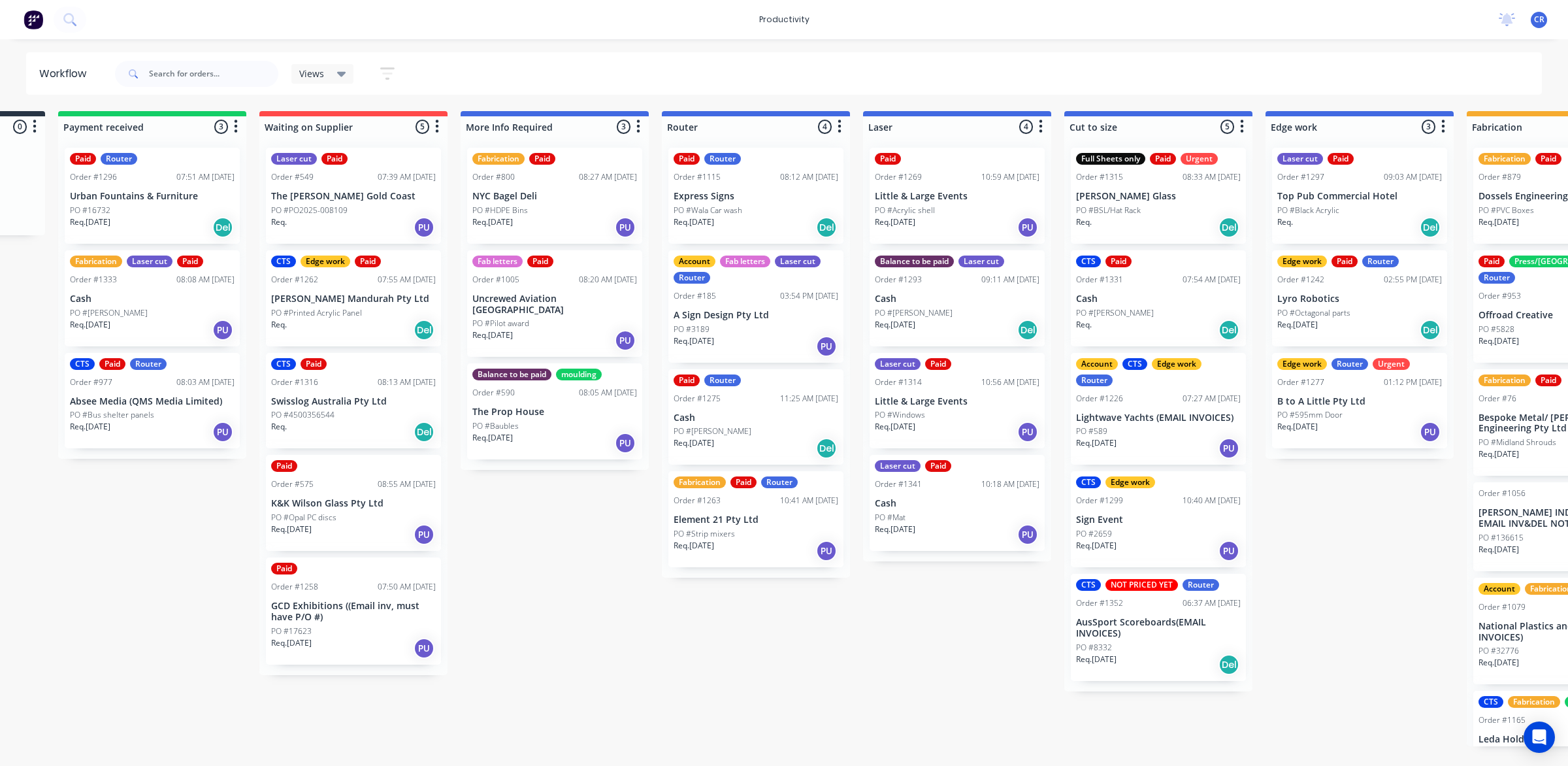
click at [949, 182] on div "Order #1269 10:59 AM 01/09/25" at bounding box center [957, 177] width 165 height 12
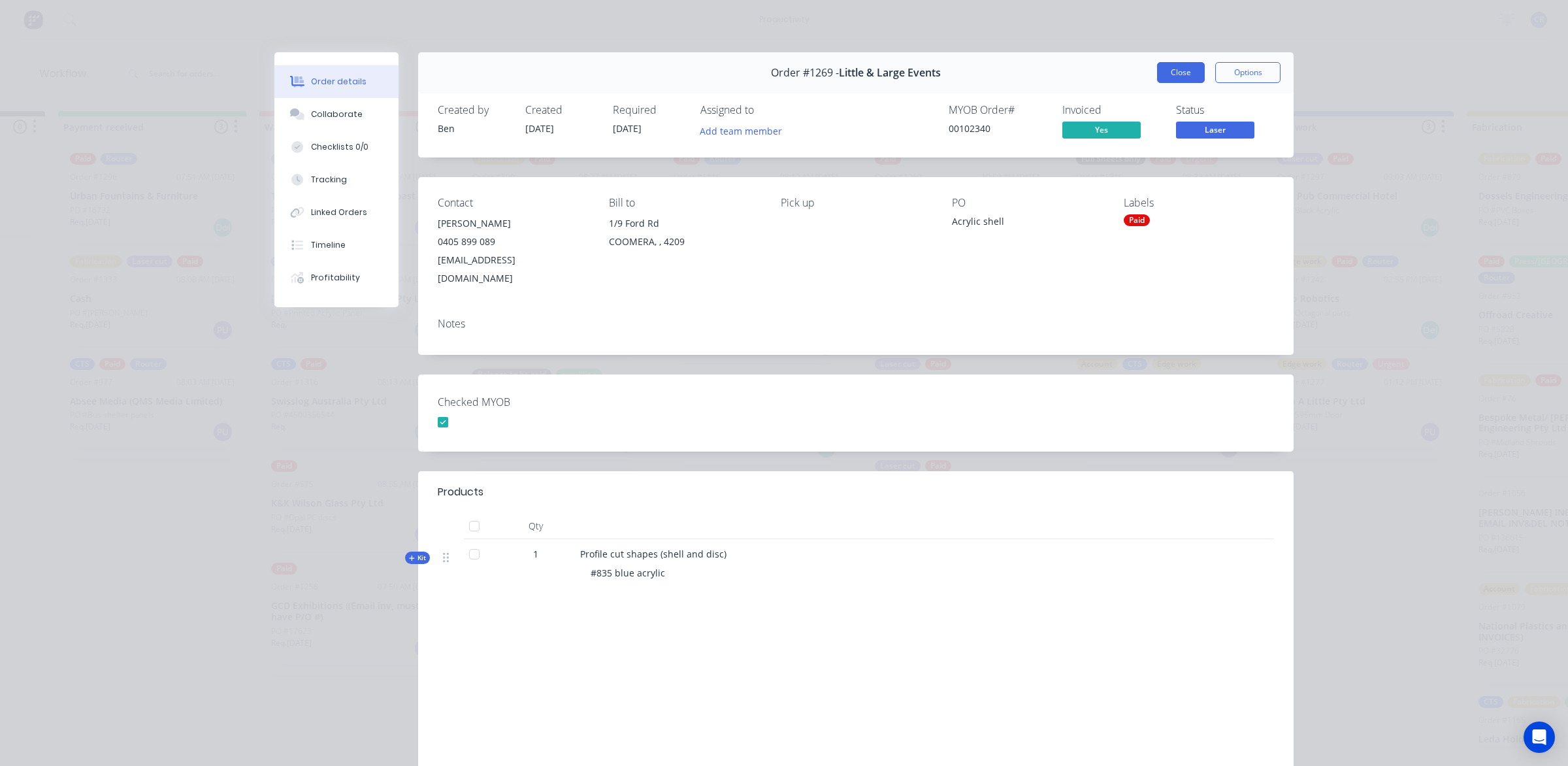
click at [1177, 74] on button "Close" at bounding box center [1181, 73] width 48 height 21
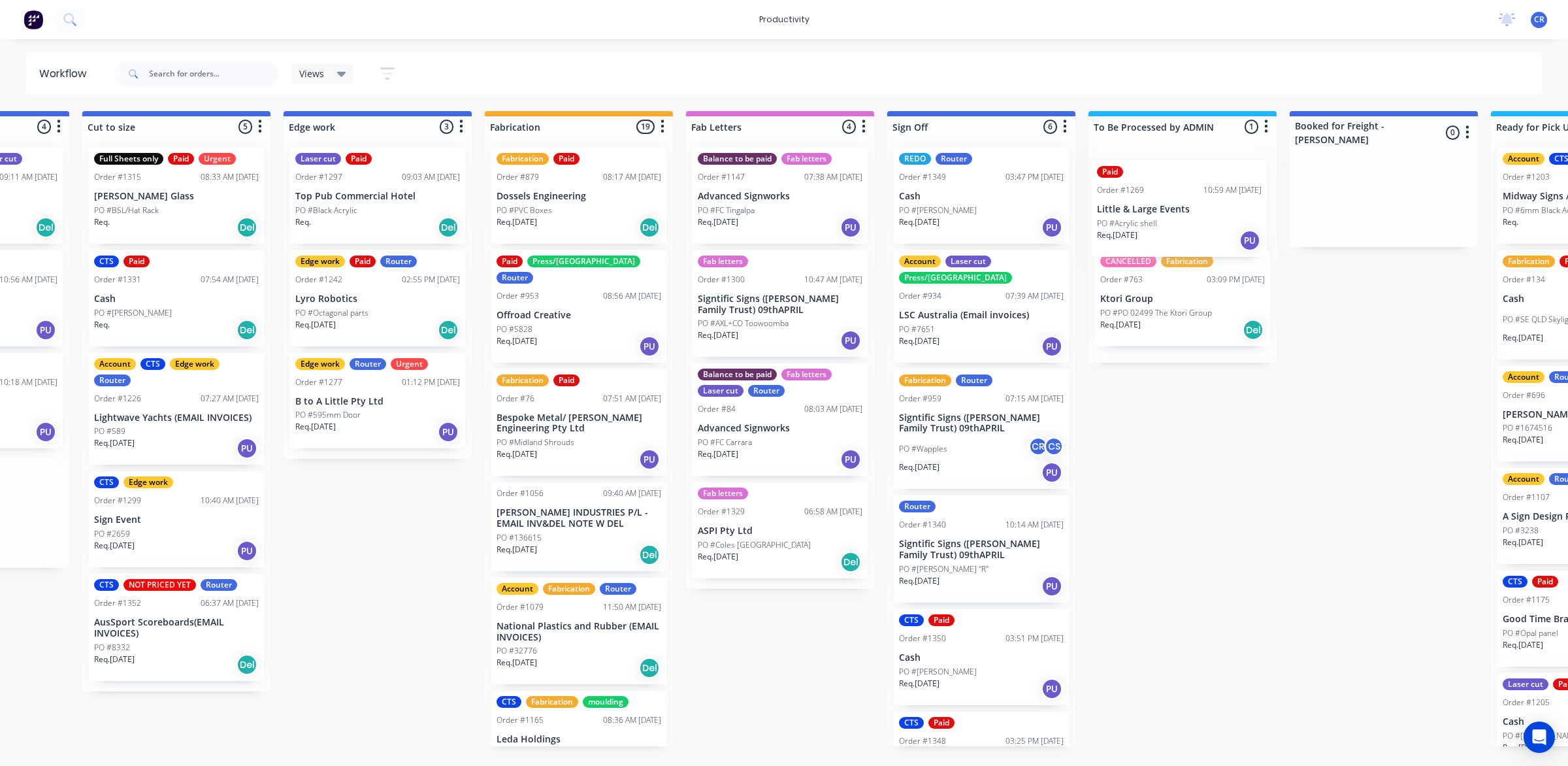
scroll to position [0, 1155]
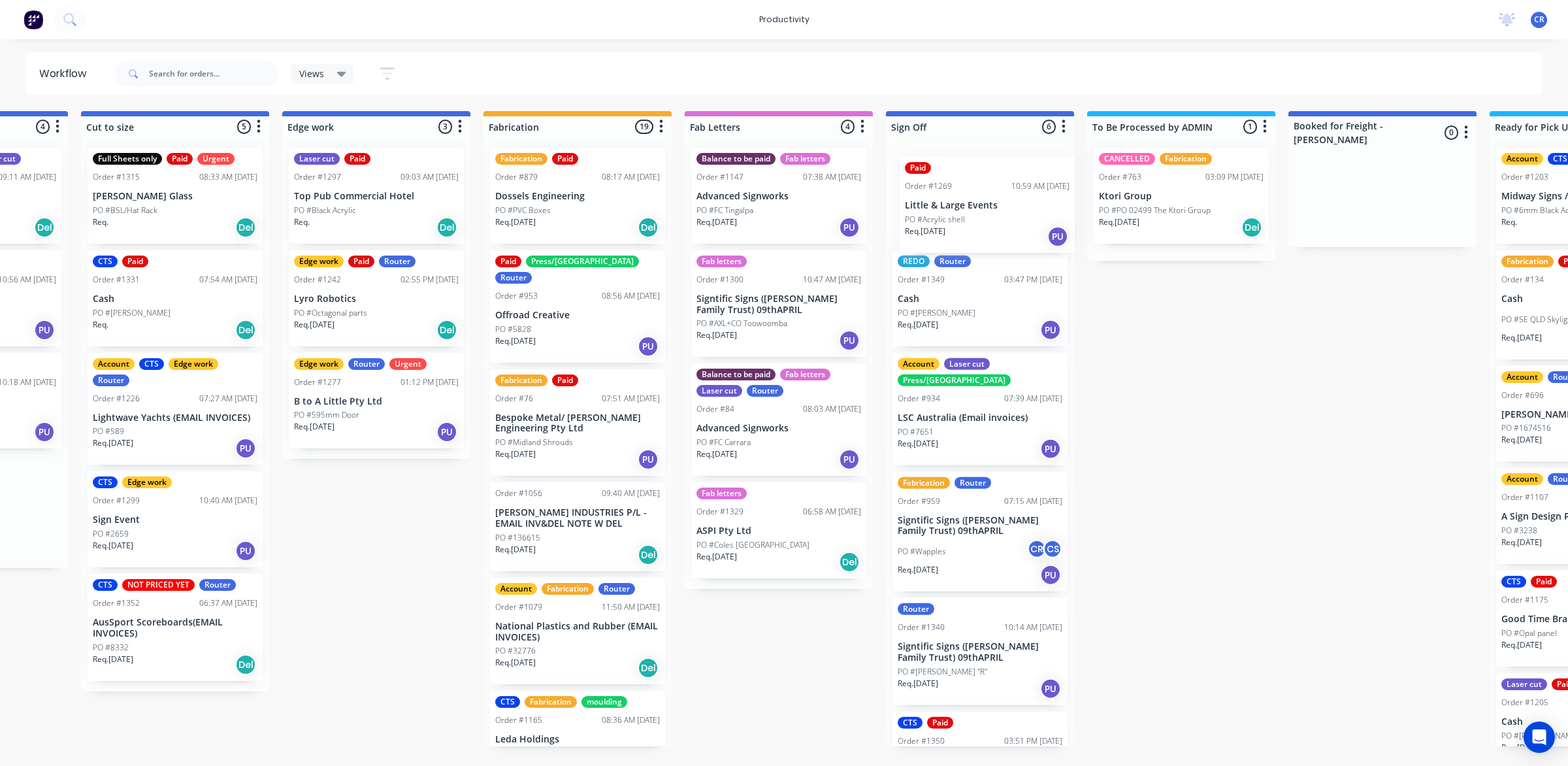
drag, startPoint x: 944, startPoint y: 219, endPoint x: 981, endPoint y: 225, distance: 37.5
click at [981, 225] on div "Submitted 0 Sort By Created date Required date Order number Customer name Most …" at bounding box center [399, 429] width 3127 height 635
click at [973, 191] on p "Little & Large Events" at bounding box center [980, 196] width 165 height 11
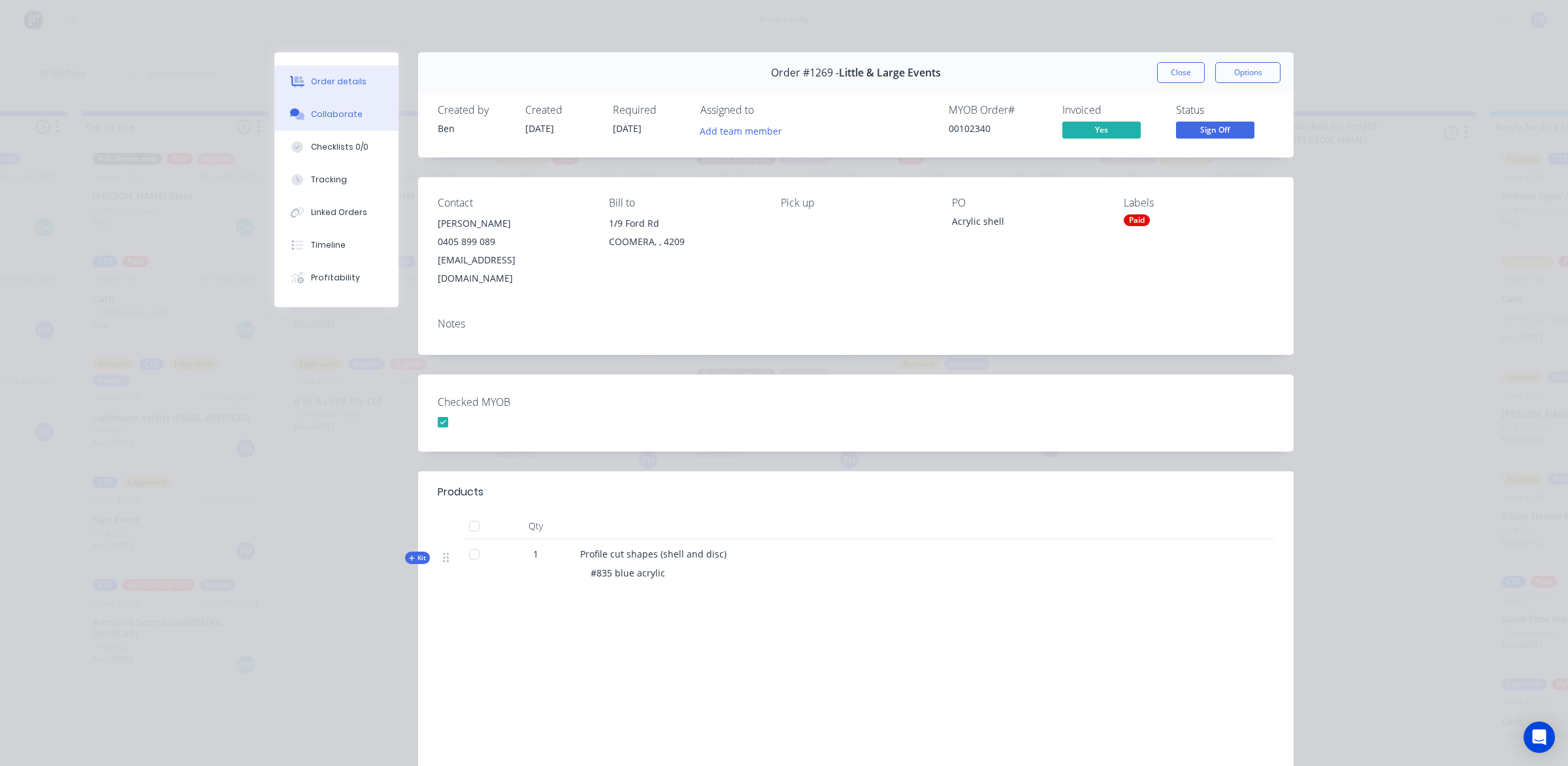
click at [320, 112] on div "Collaborate" at bounding box center [337, 114] width 52 height 12
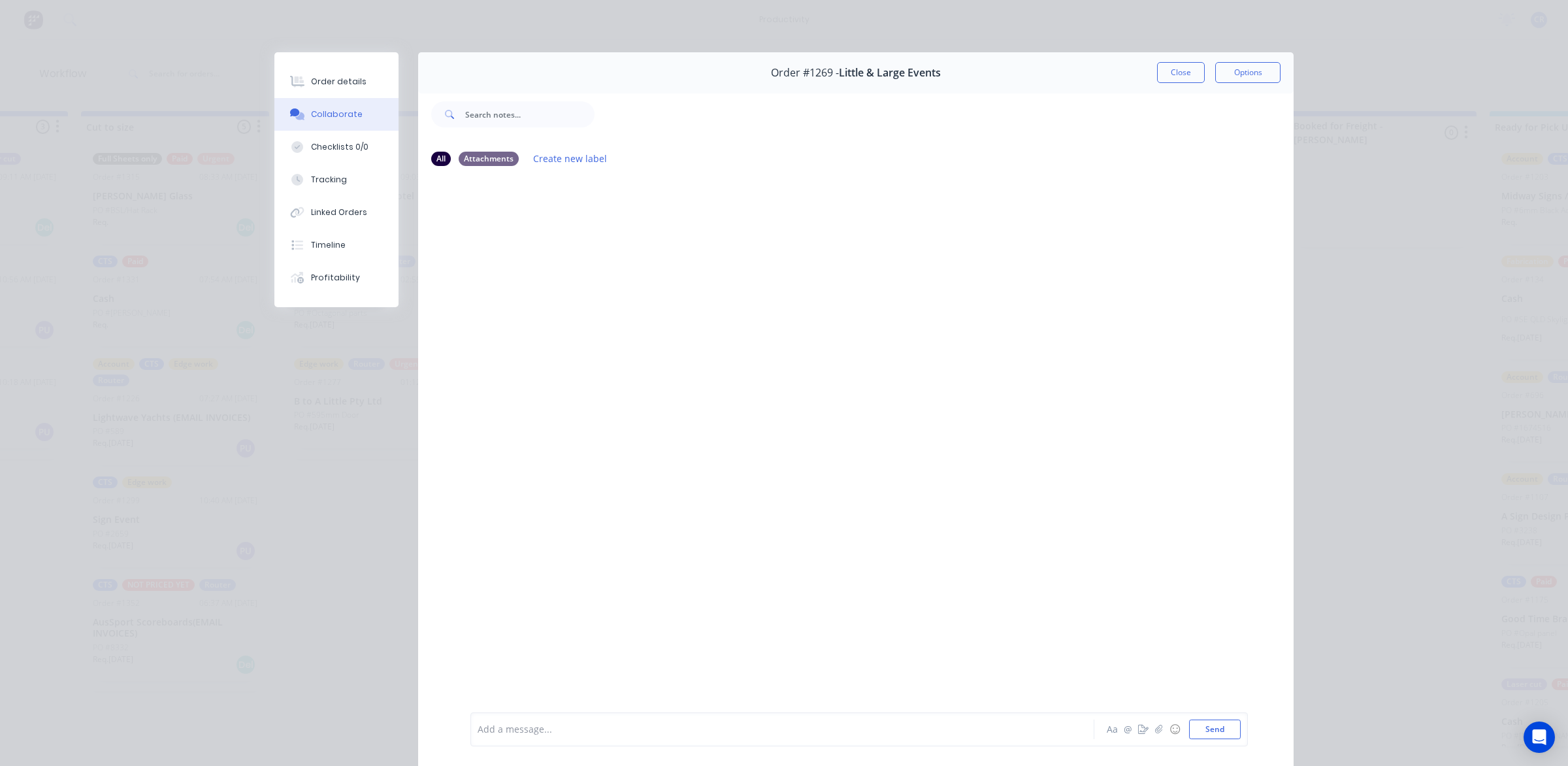
click at [513, 730] on div at bounding box center [764, 729] width 572 height 14
click at [1200, 731] on button "Send" at bounding box center [1215, 729] width 52 height 20
click at [1187, 69] on button "Close" at bounding box center [1181, 73] width 48 height 21
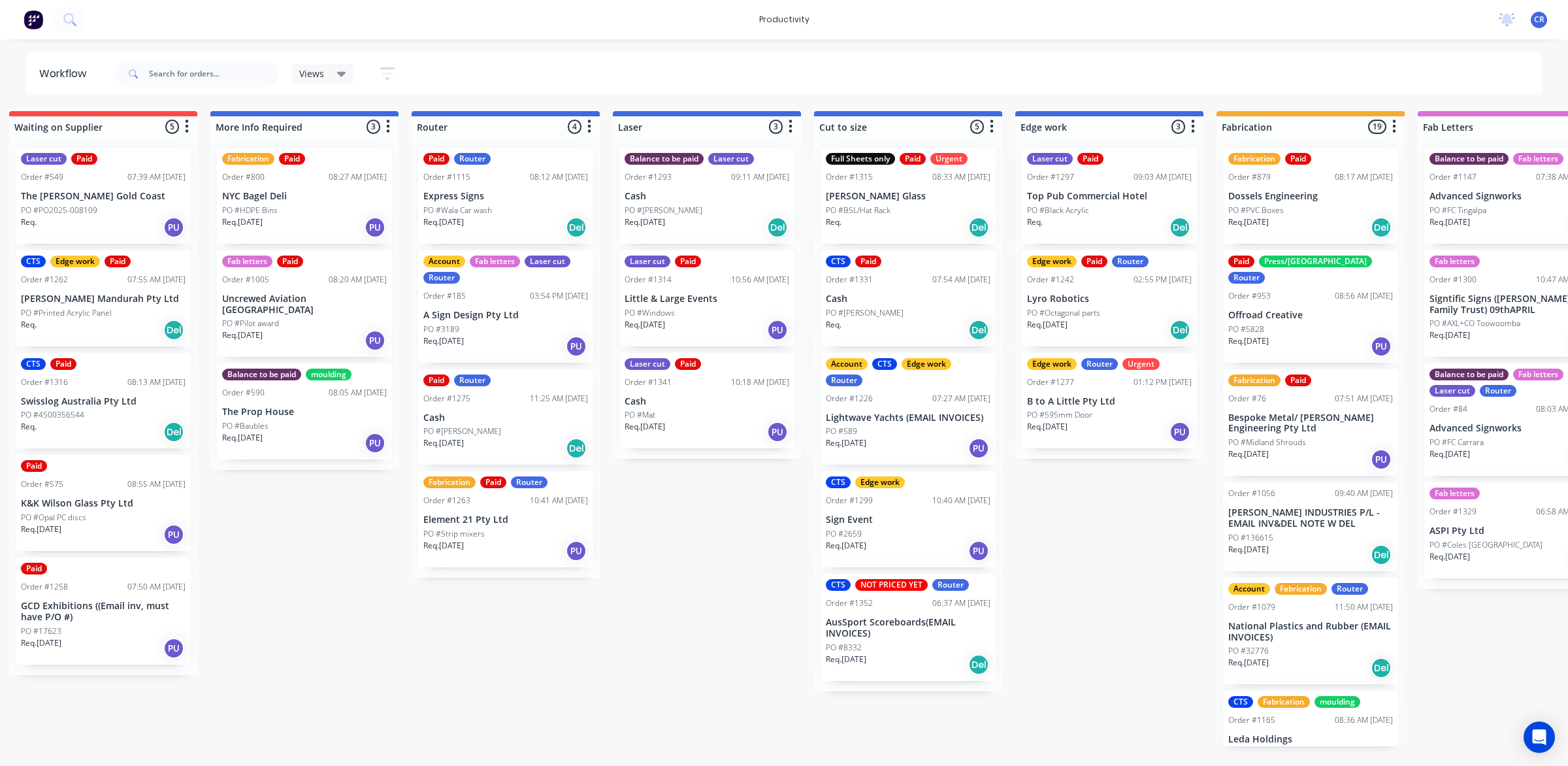
scroll to position [0, 419]
click at [706, 389] on div "Laser cut Paid Order #1341 10:18 AM 01/09/25 Cash PO #Mat Req. 01/09/25 PU" at bounding box center [709, 401] width 175 height 96
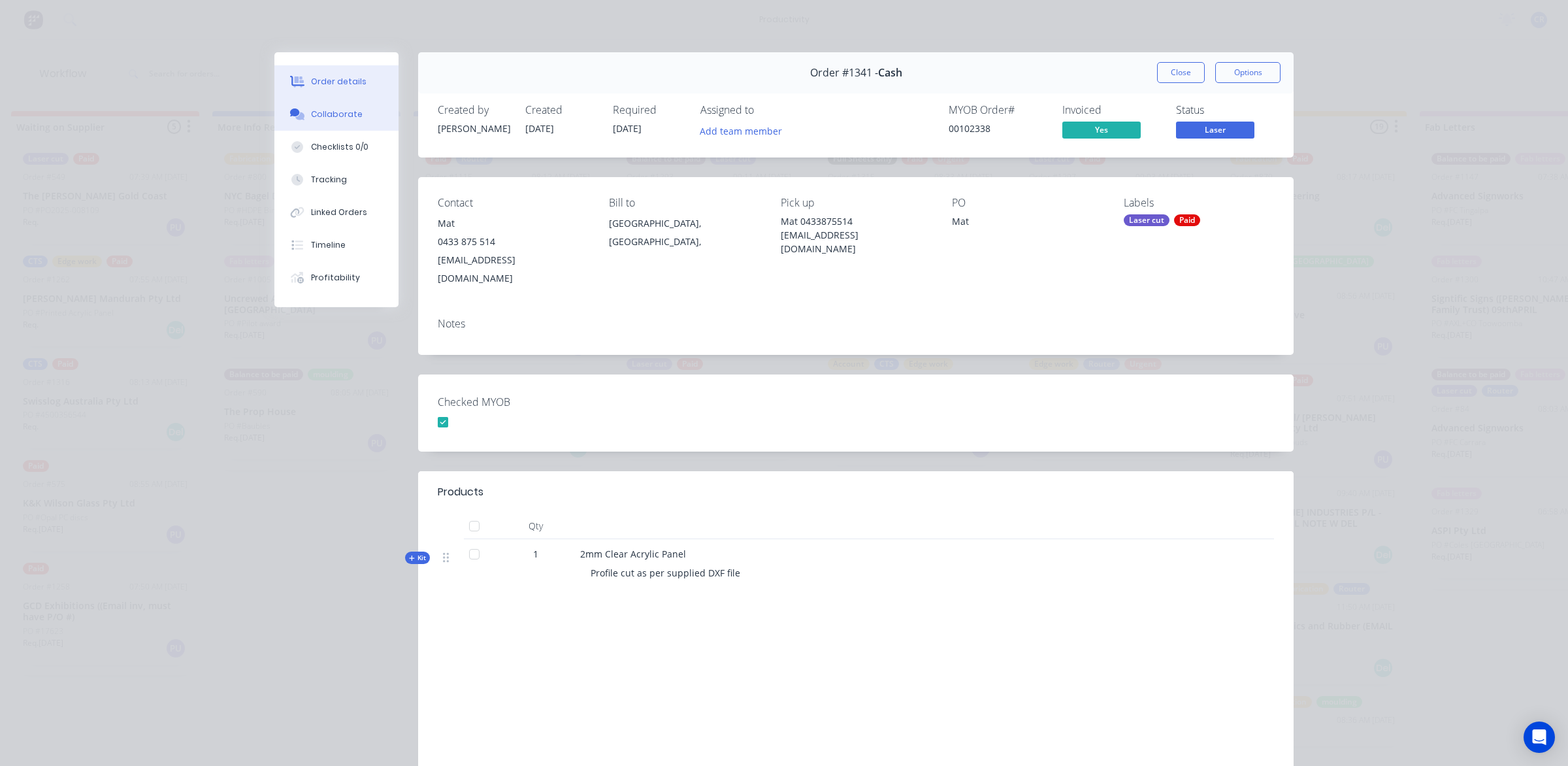
click at [296, 118] on icon at bounding box center [300, 116] width 9 height 8
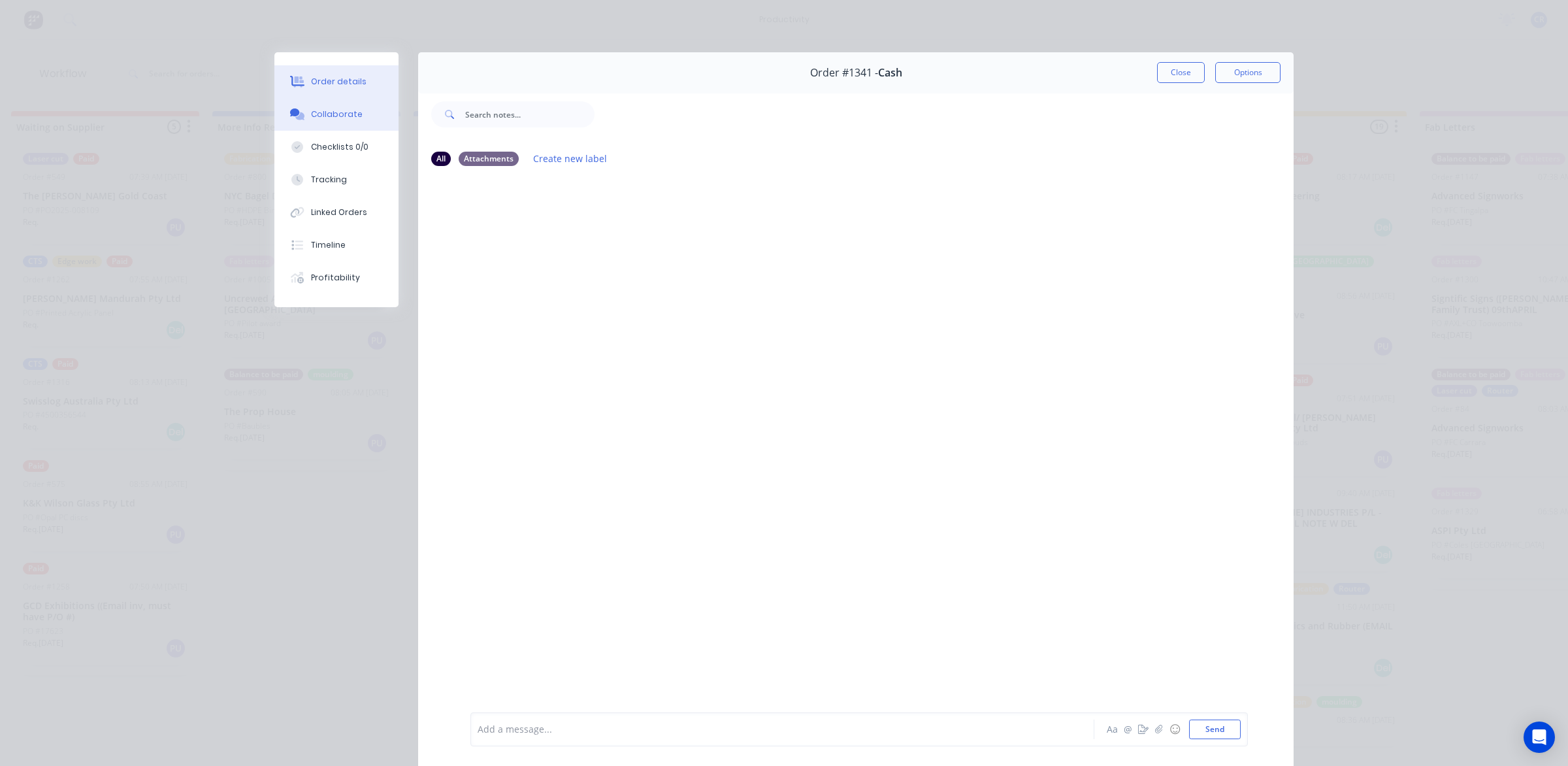
click at [322, 89] on button "Order details" at bounding box center [336, 82] width 124 height 33
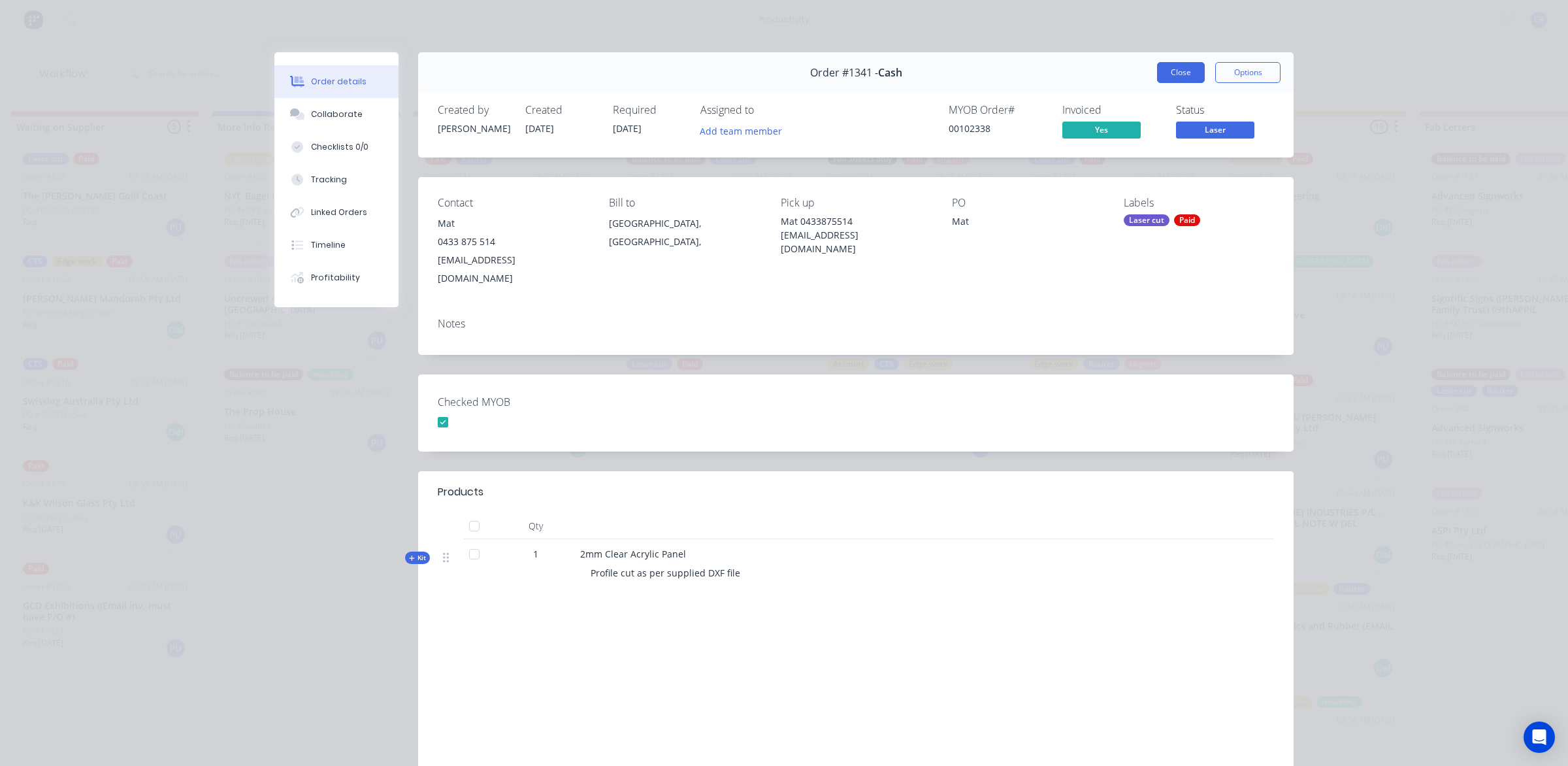
click at [1174, 73] on button "Close" at bounding box center [1181, 73] width 48 height 21
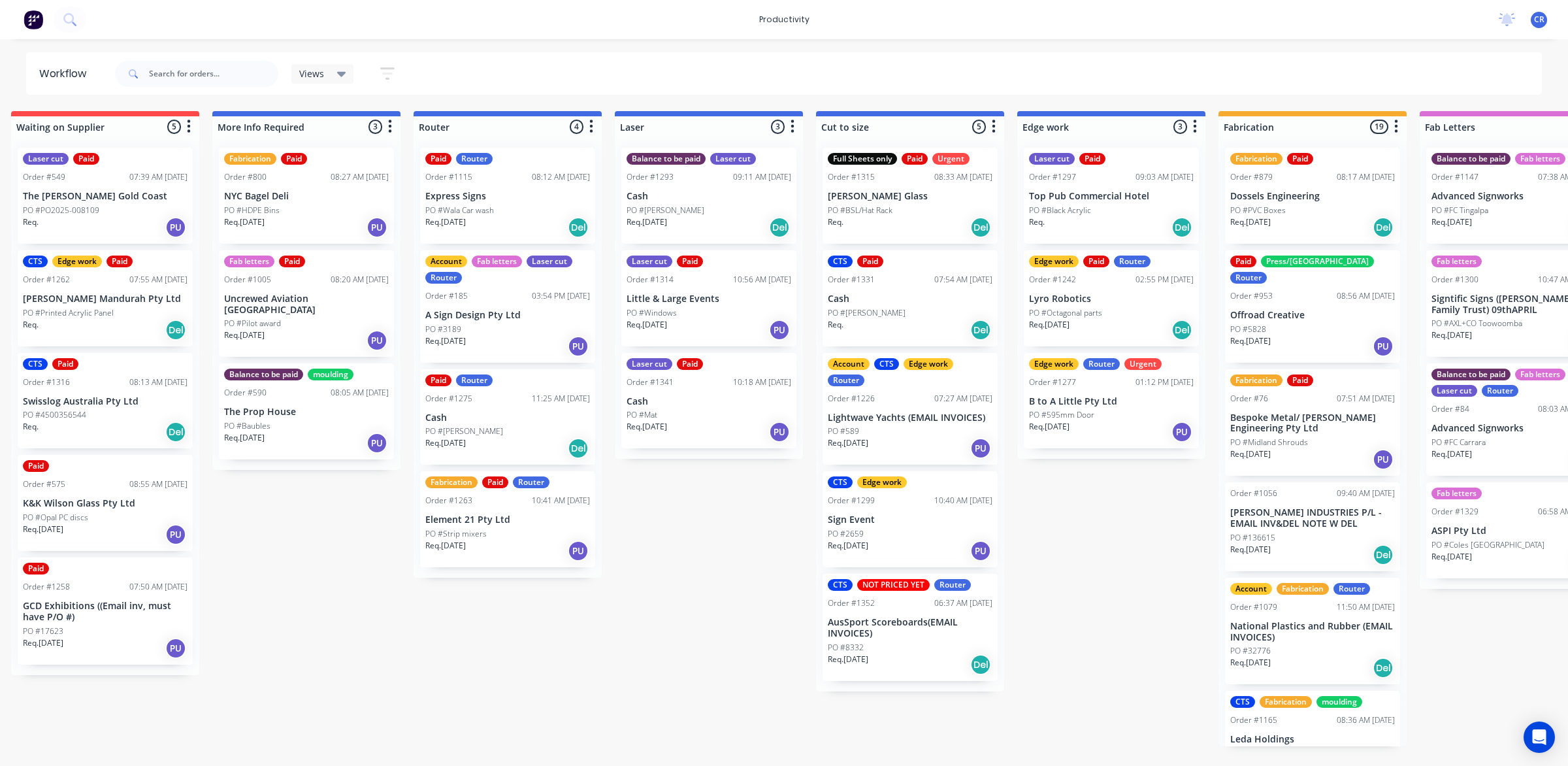
click at [696, 192] on p "Cash" at bounding box center [709, 196] width 165 height 11
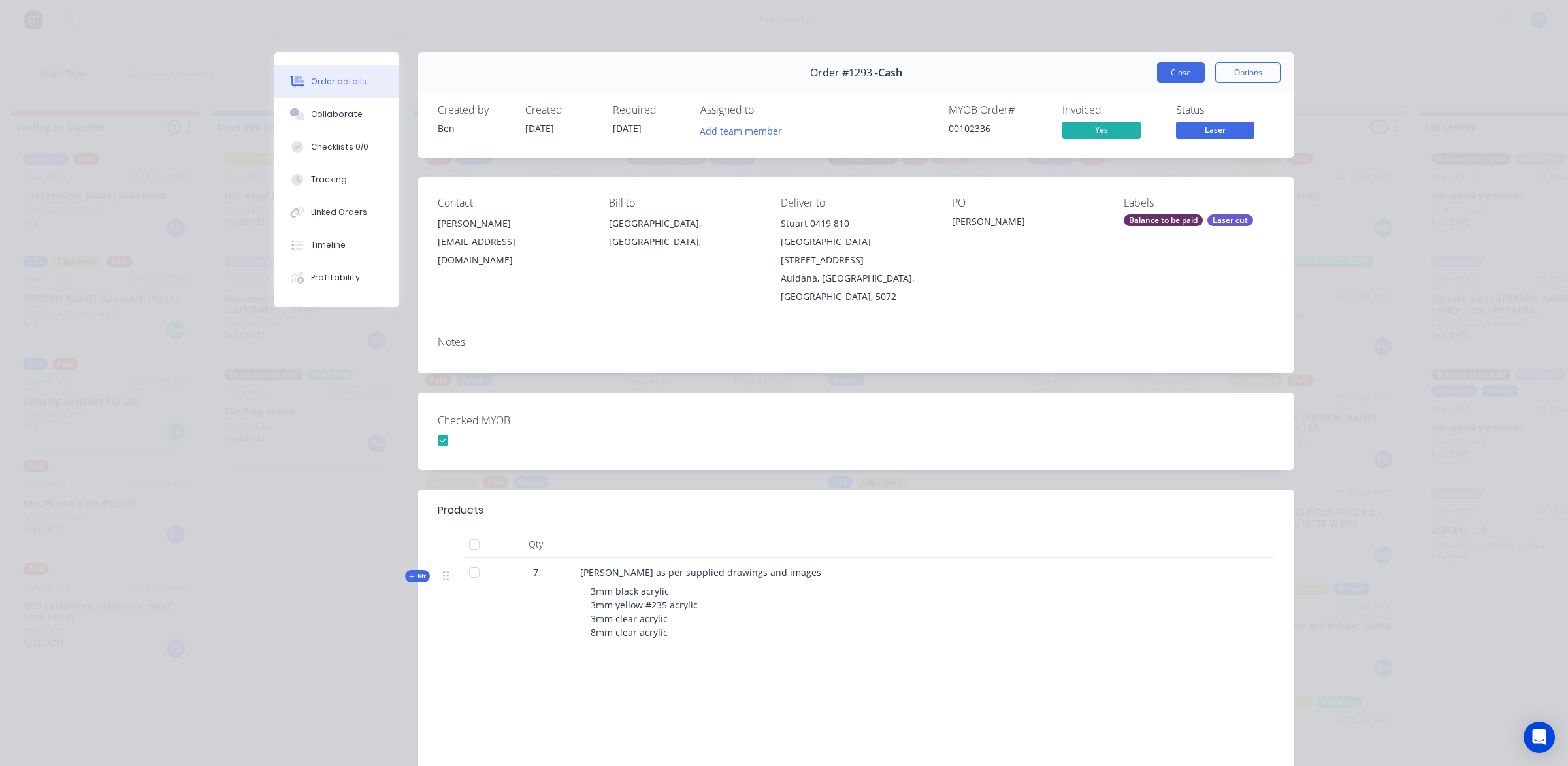
click at [1160, 73] on button "Close" at bounding box center [1181, 73] width 48 height 21
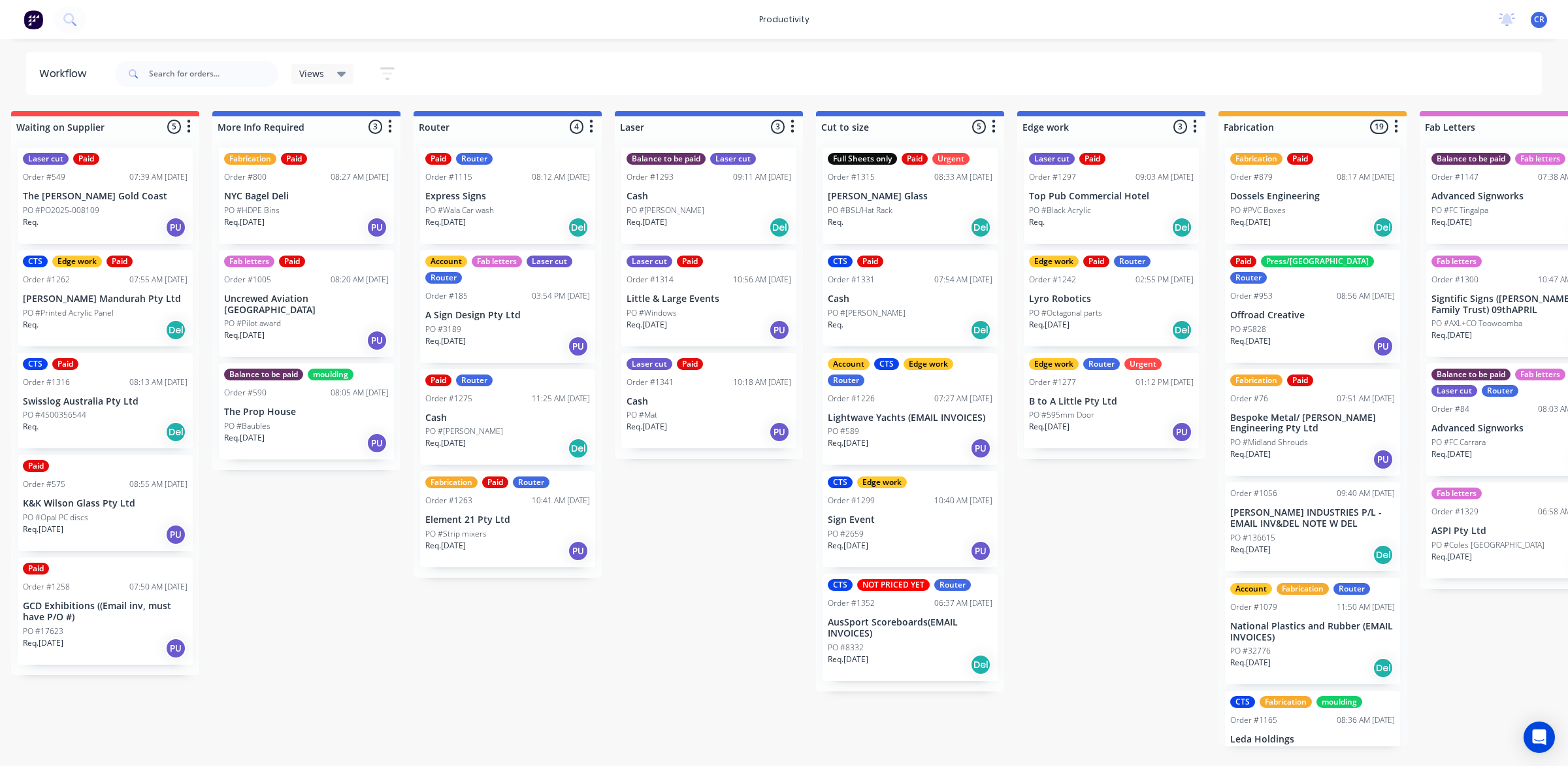
click at [498, 429] on div "PO #[PERSON_NAME]" at bounding box center [507, 431] width 165 height 12
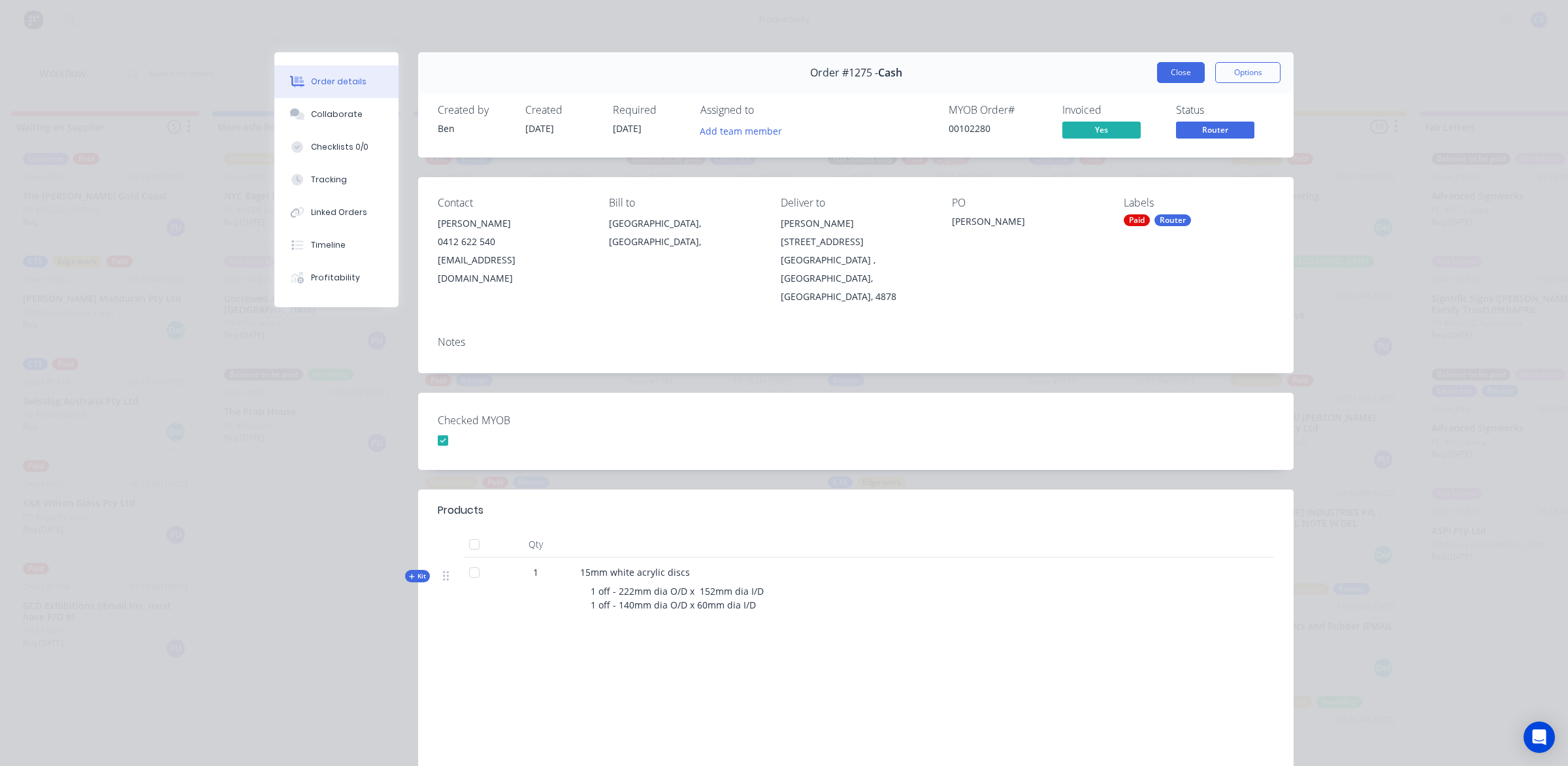
click at [1157, 79] on button "Close" at bounding box center [1181, 73] width 48 height 21
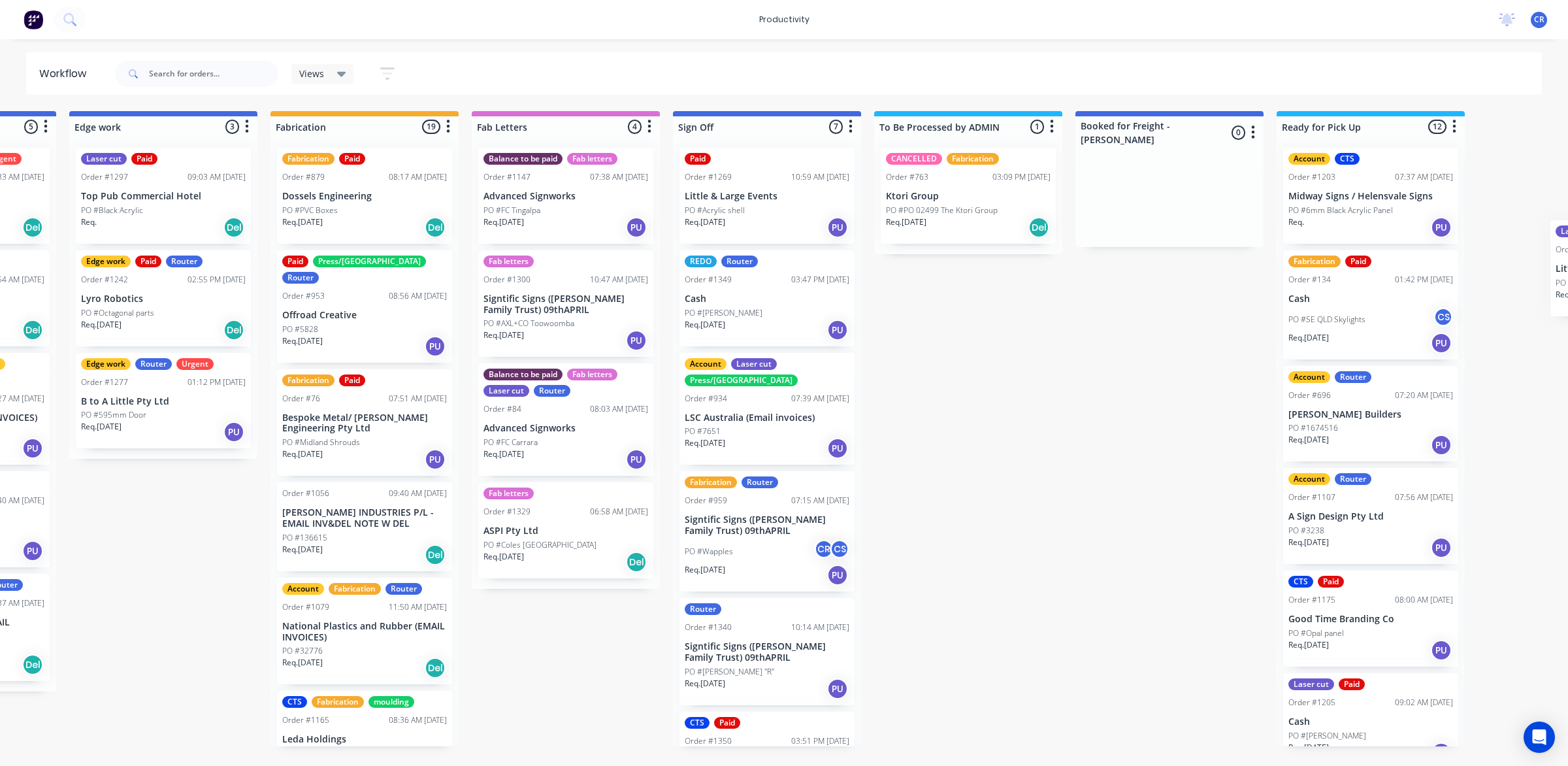
scroll to position [0, 1428]
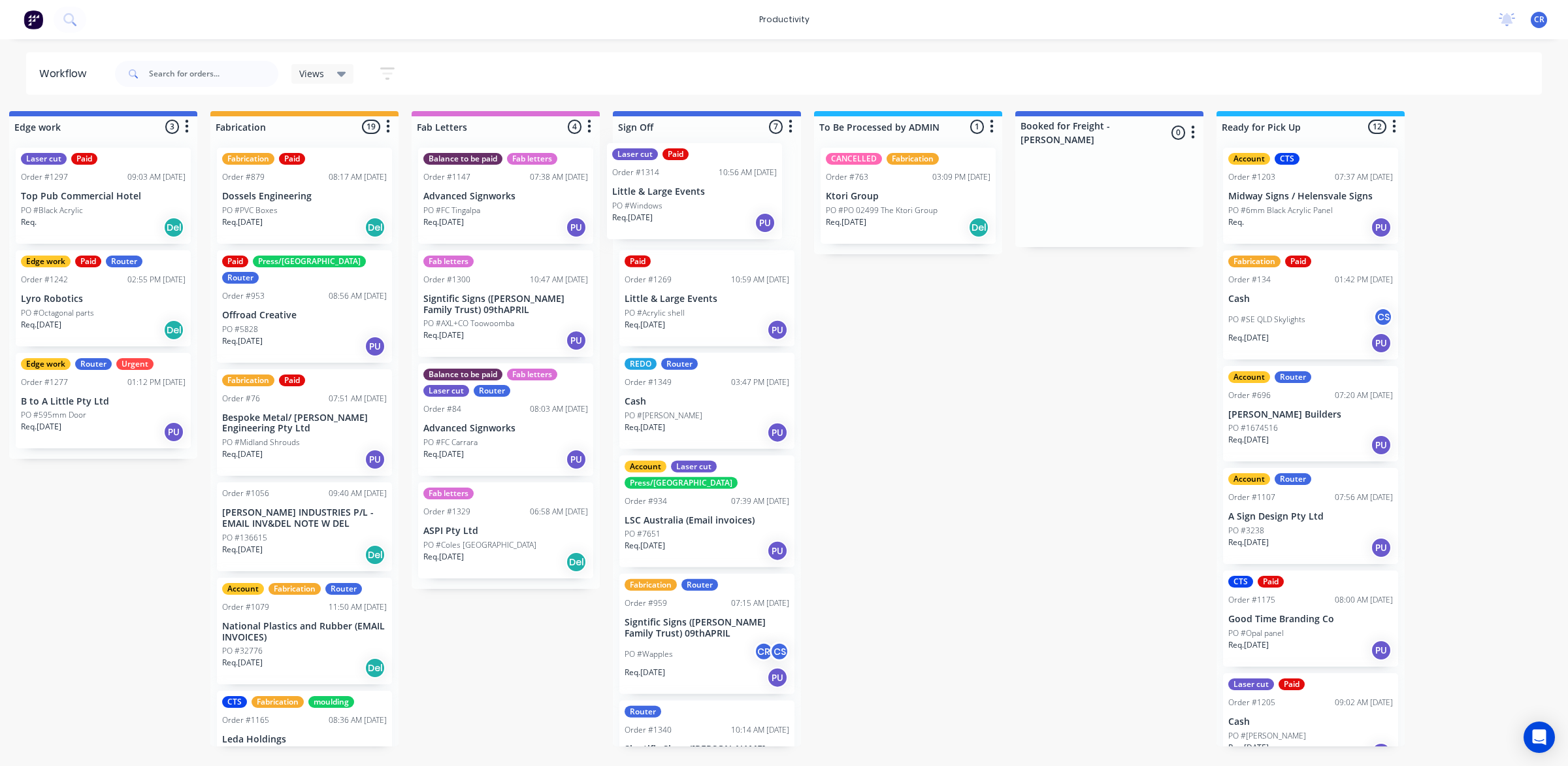
drag, startPoint x: 683, startPoint y: 310, endPoint x: 677, endPoint y: 200, distance: 110.2
click at [677, 200] on div "Submitted 0 Sort By Created date Required date Order number Customer name Most …" at bounding box center [126, 429] width 3127 height 635
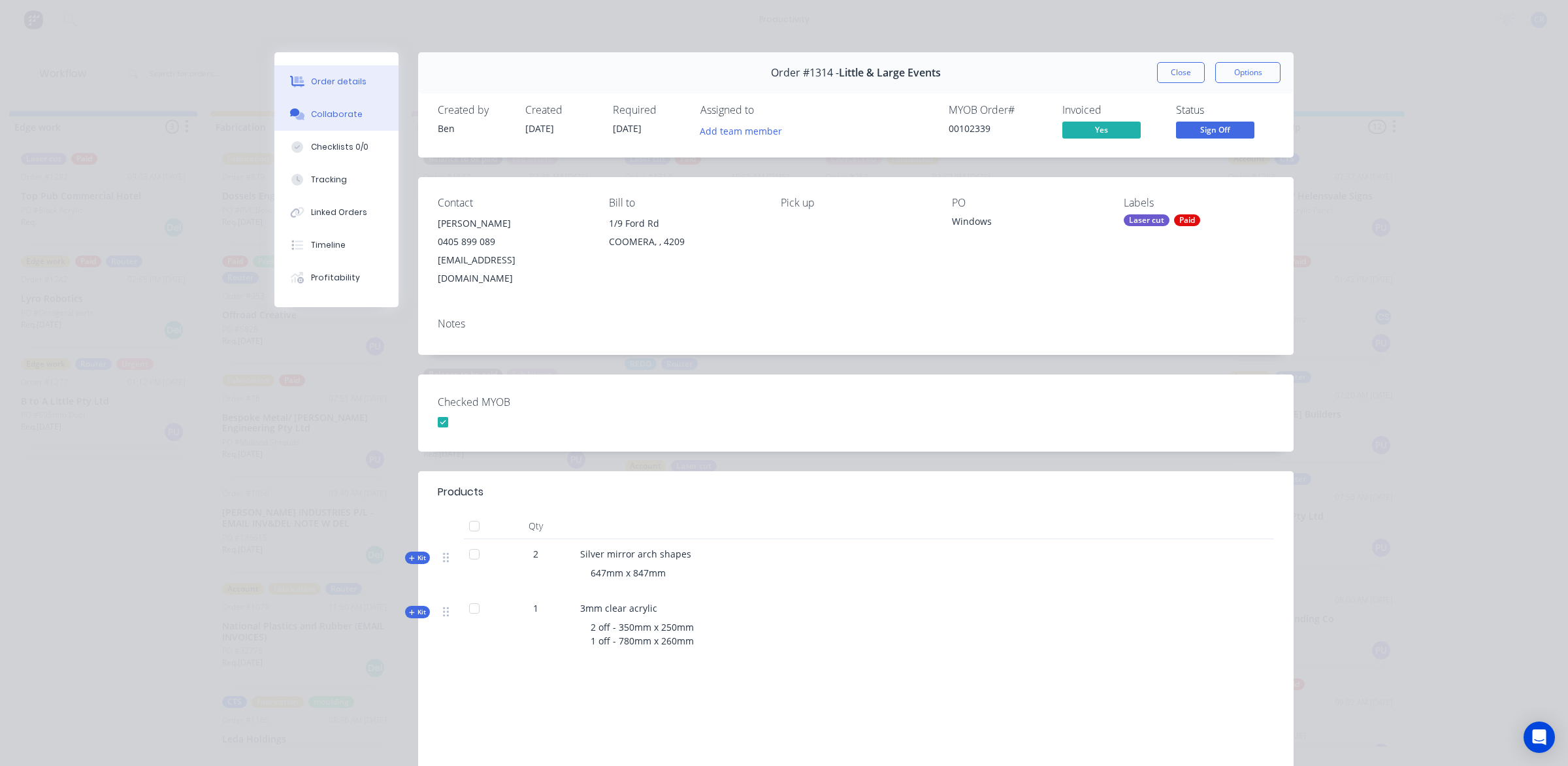
click at [315, 119] on div "Collaborate" at bounding box center [337, 114] width 52 height 12
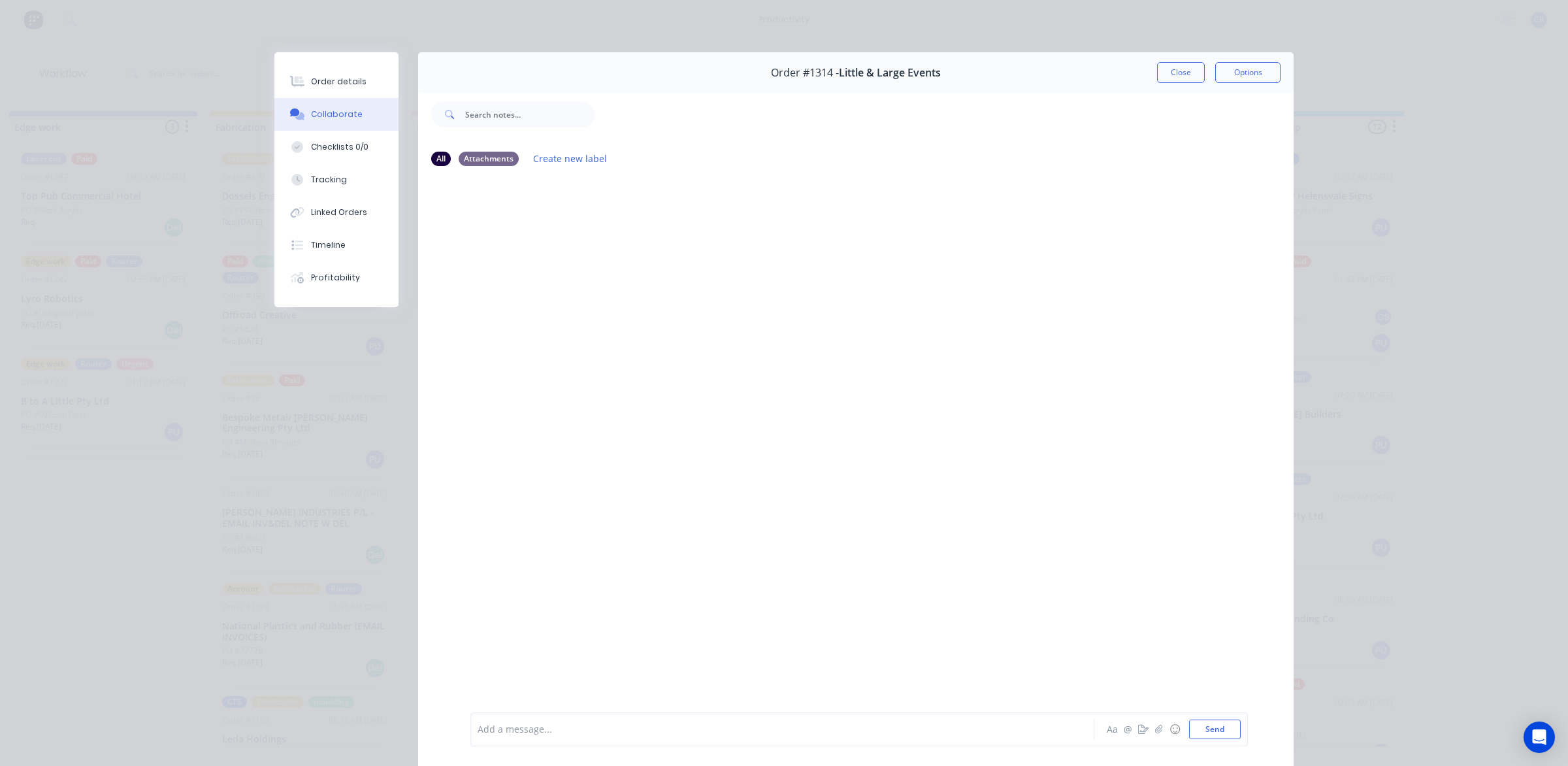
click at [637, 644] on div at bounding box center [856, 444] width 876 height 534
click at [635, 714] on div "Add a message... Aa @ ☺ Send" at bounding box center [859, 729] width 778 height 34
click at [634, 727] on div at bounding box center [764, 729] width 572 height 14
click at [1220, 729] on button "Send" at bounding box center [1215, 729] width 52 height 20
click at [1168, 72] on button "Close" at bounding box center [1181, 73] width 48 height 21
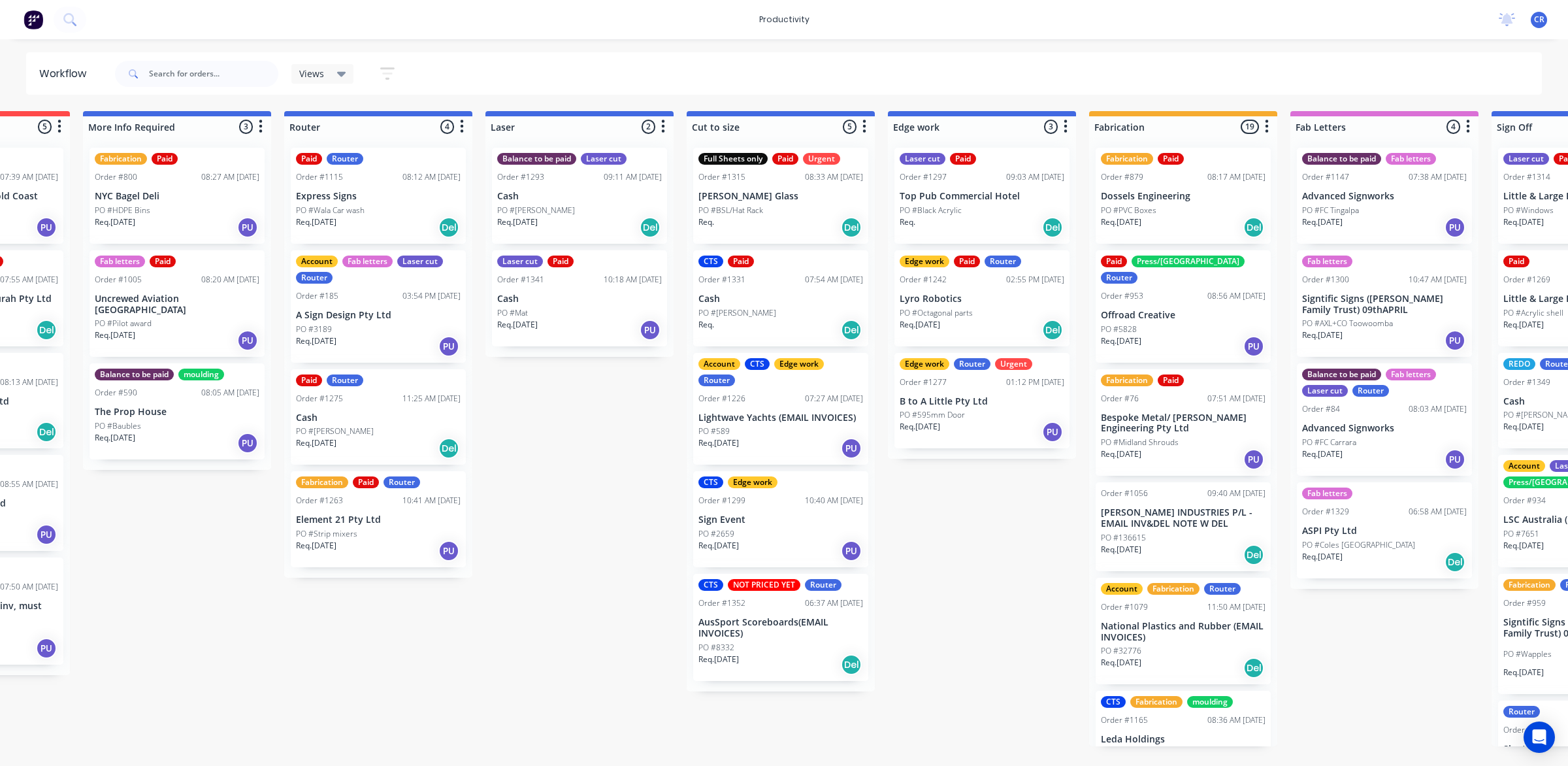
scroll to position [0, 529]
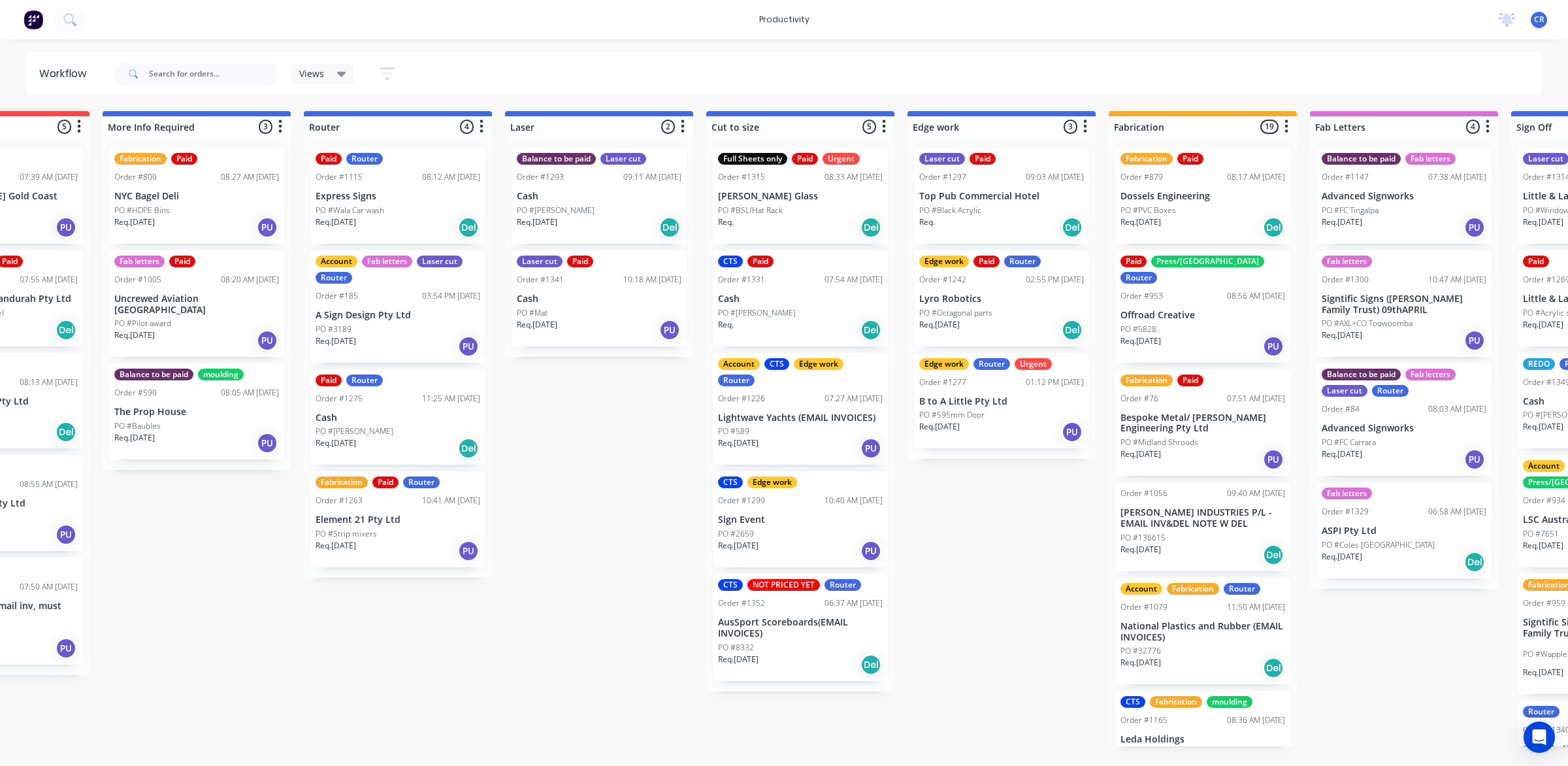
click at [545, 311] on p "PO #Mat" at bounding box center [532, 313] width 31 height 12
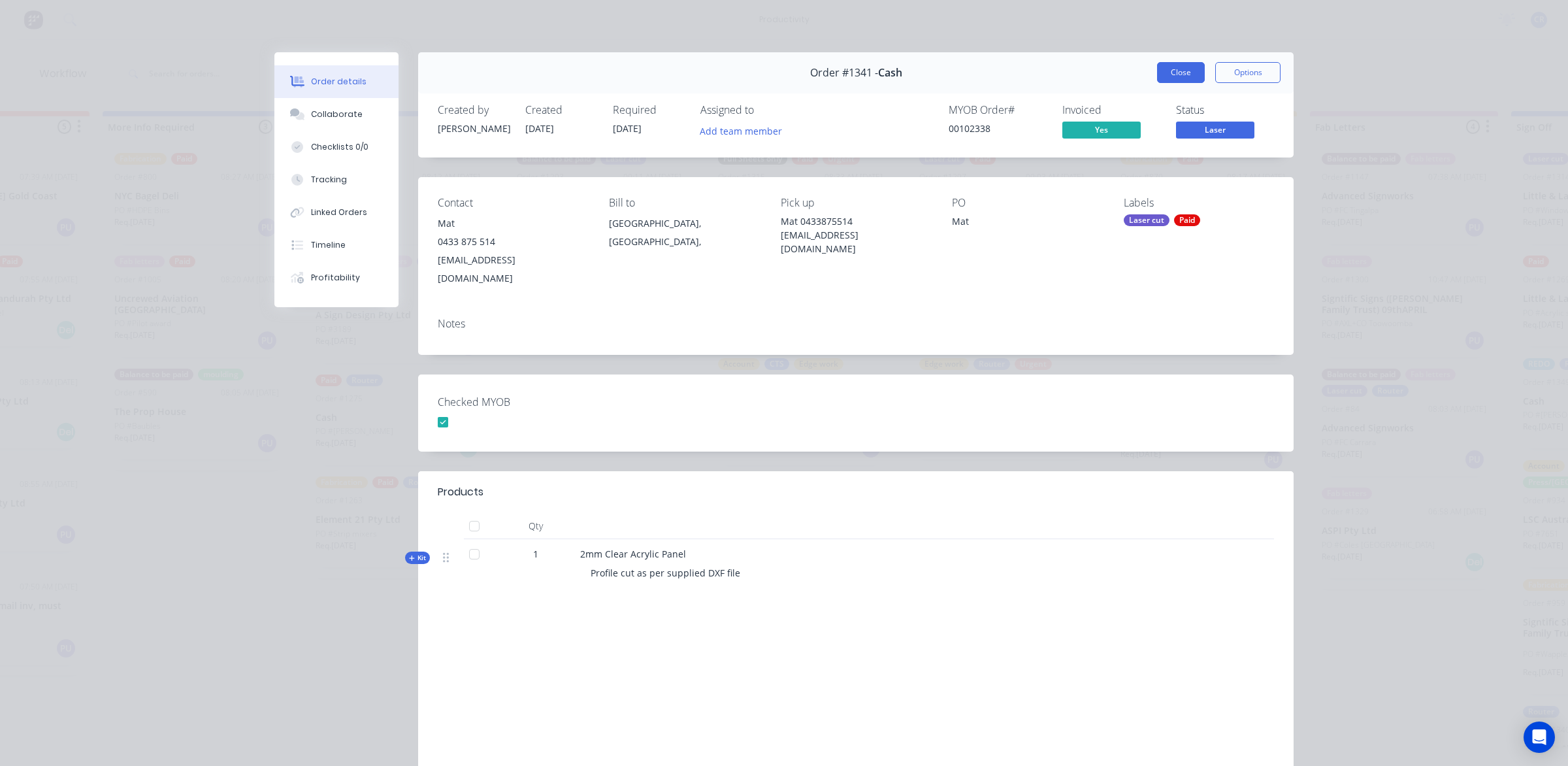
click at [1164, 63] on button "Close" at bounding box center [1181, 73] width 48 height 21
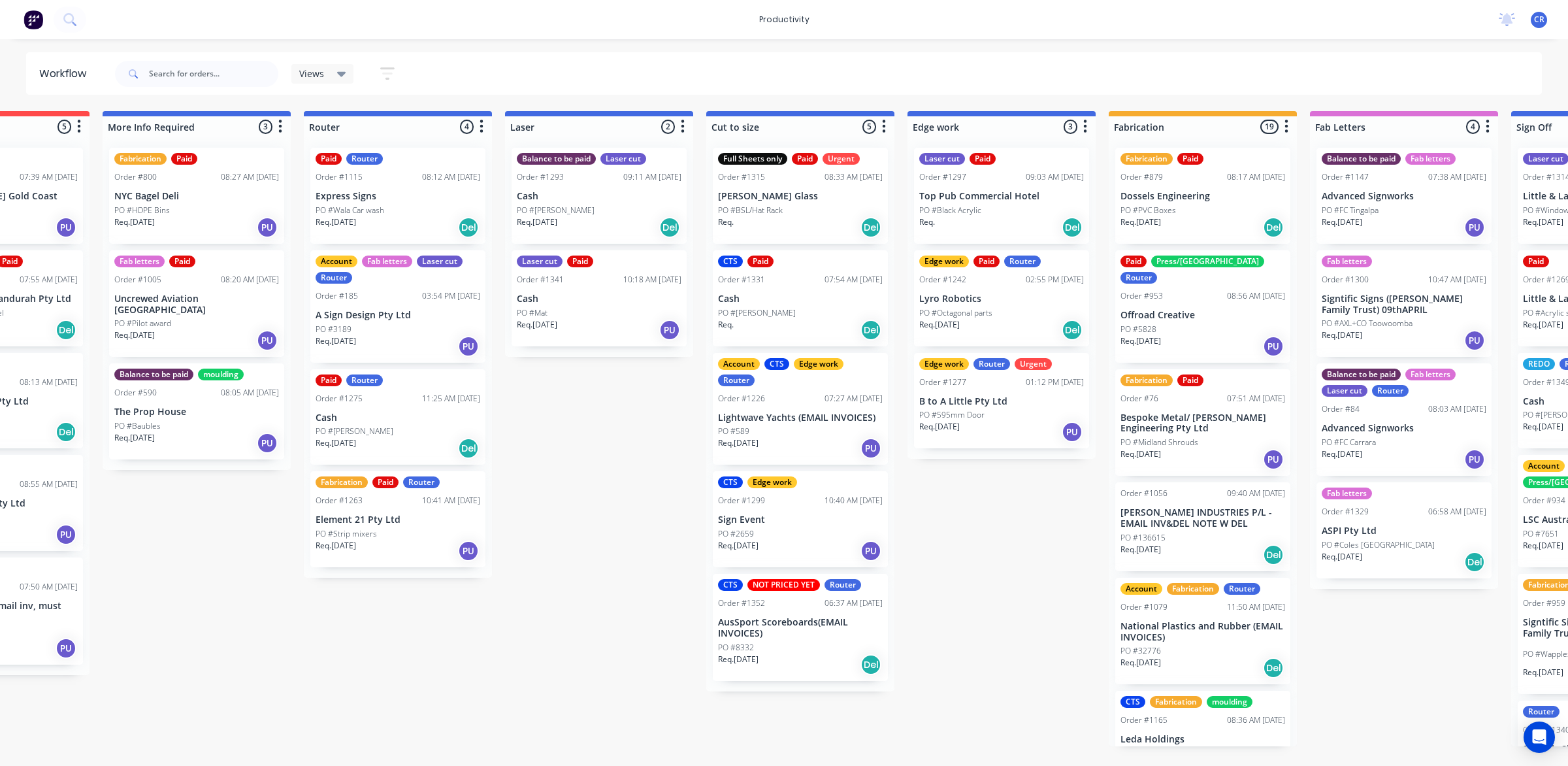
click at [453, 633] on div "Submitted 0 Sort By Created date Required date Order number Customer name Most …" at bounding box center [1025, 429] width 3127 height 635
click at [444, 642] on div "Submitted 0 Sort By Created date Required date Order number Customer name Most …" at bounding box center [1025, 429] width 3127 height 635
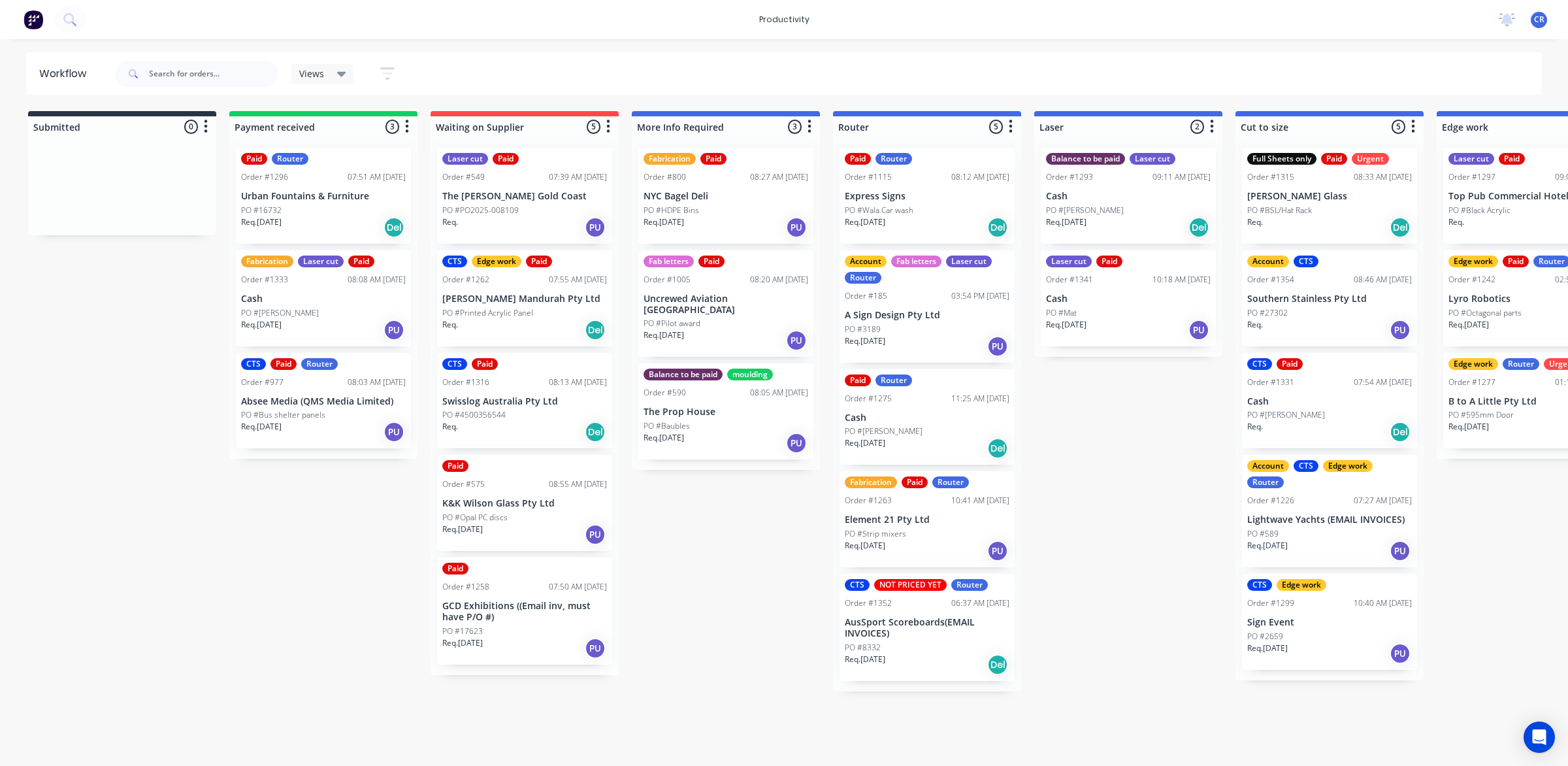
click at [1099, 221] on div "Req. [DATE] Del" at bounding box center [1128, 228] width 165 height 22
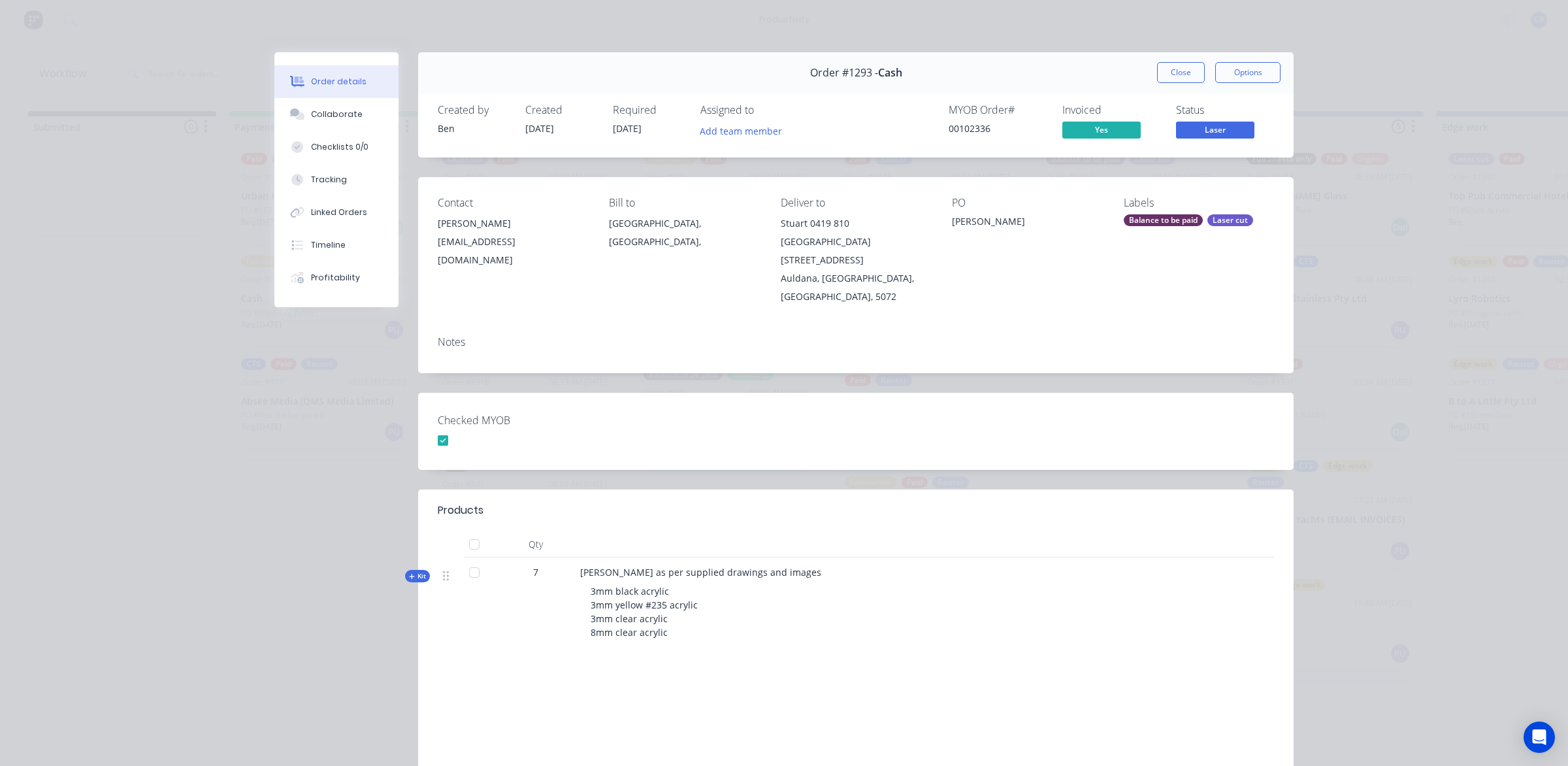
click at [1189, 60] on div "Order #1293 - Cash Close Options" at bounding box center [856, 73] width 876 height 41
click at [1181, 70] on button "Close" at bounding box center [1181, 73] width 48 height 21
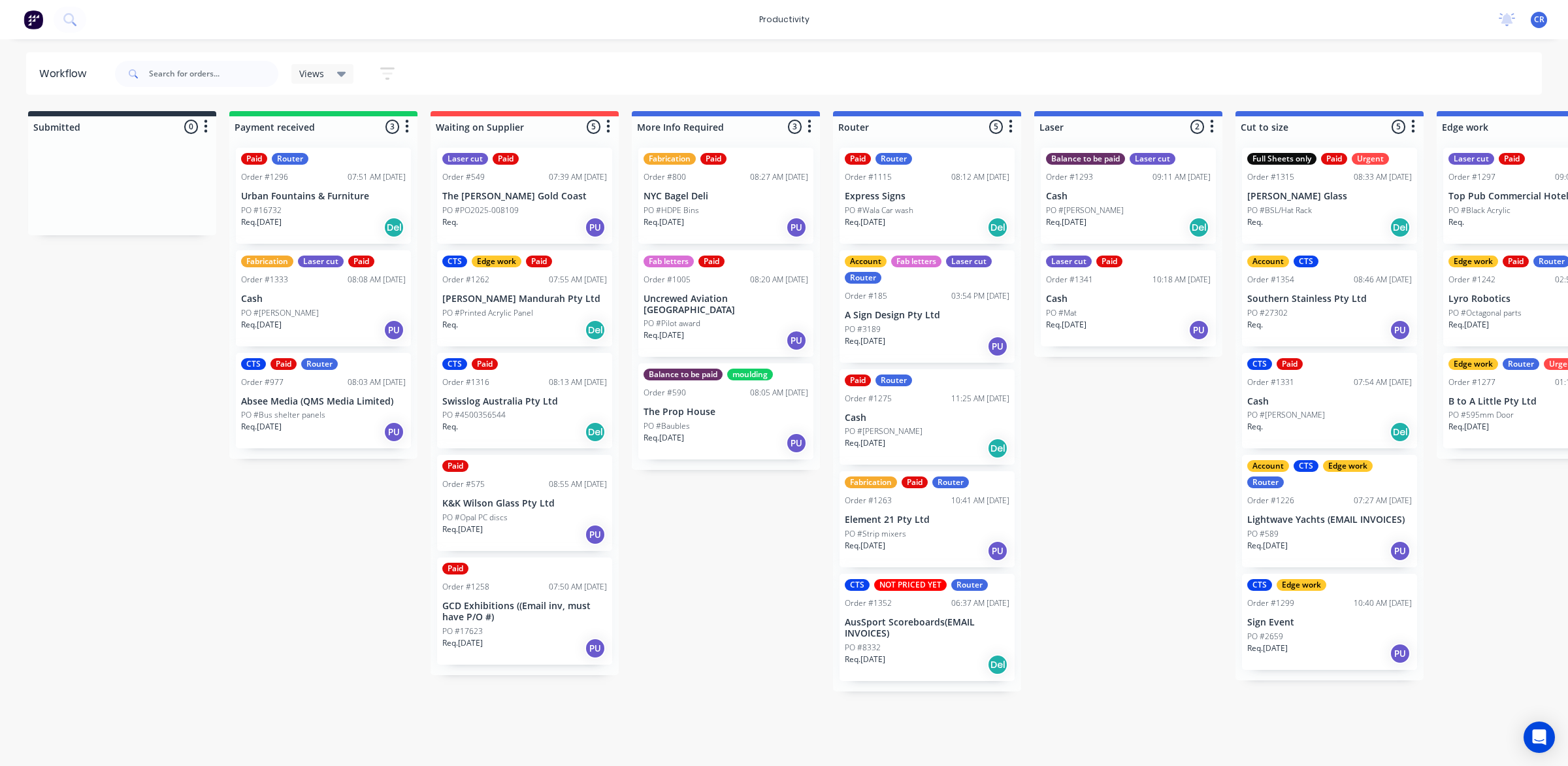
click at [1105, 315] on div "PO #Mat" at bounding box center [1128, 313] width 165 height 12
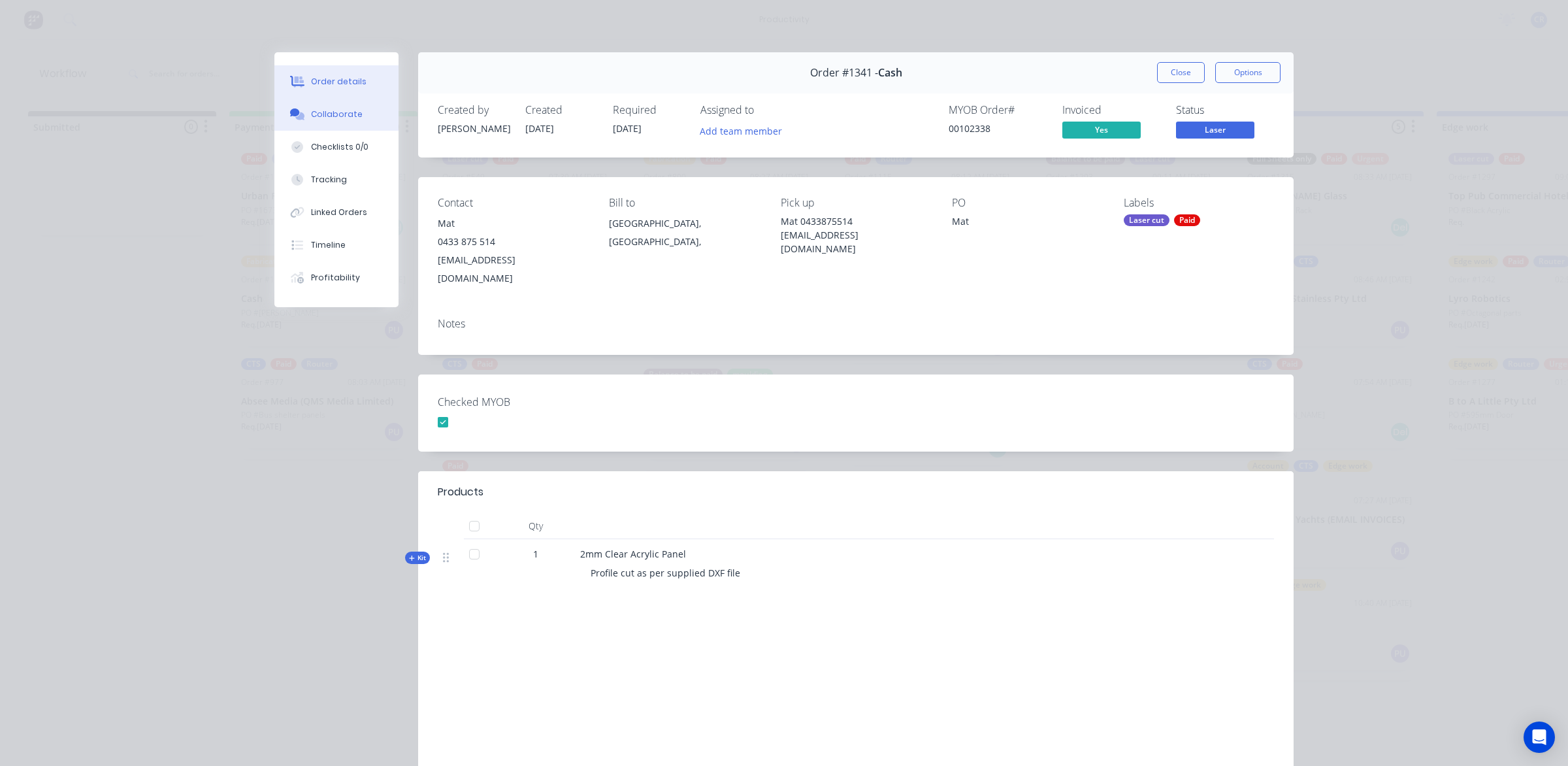
click at [347, 122] on button "Collaborate" at bounding box center [336, 114] width 124 height 33
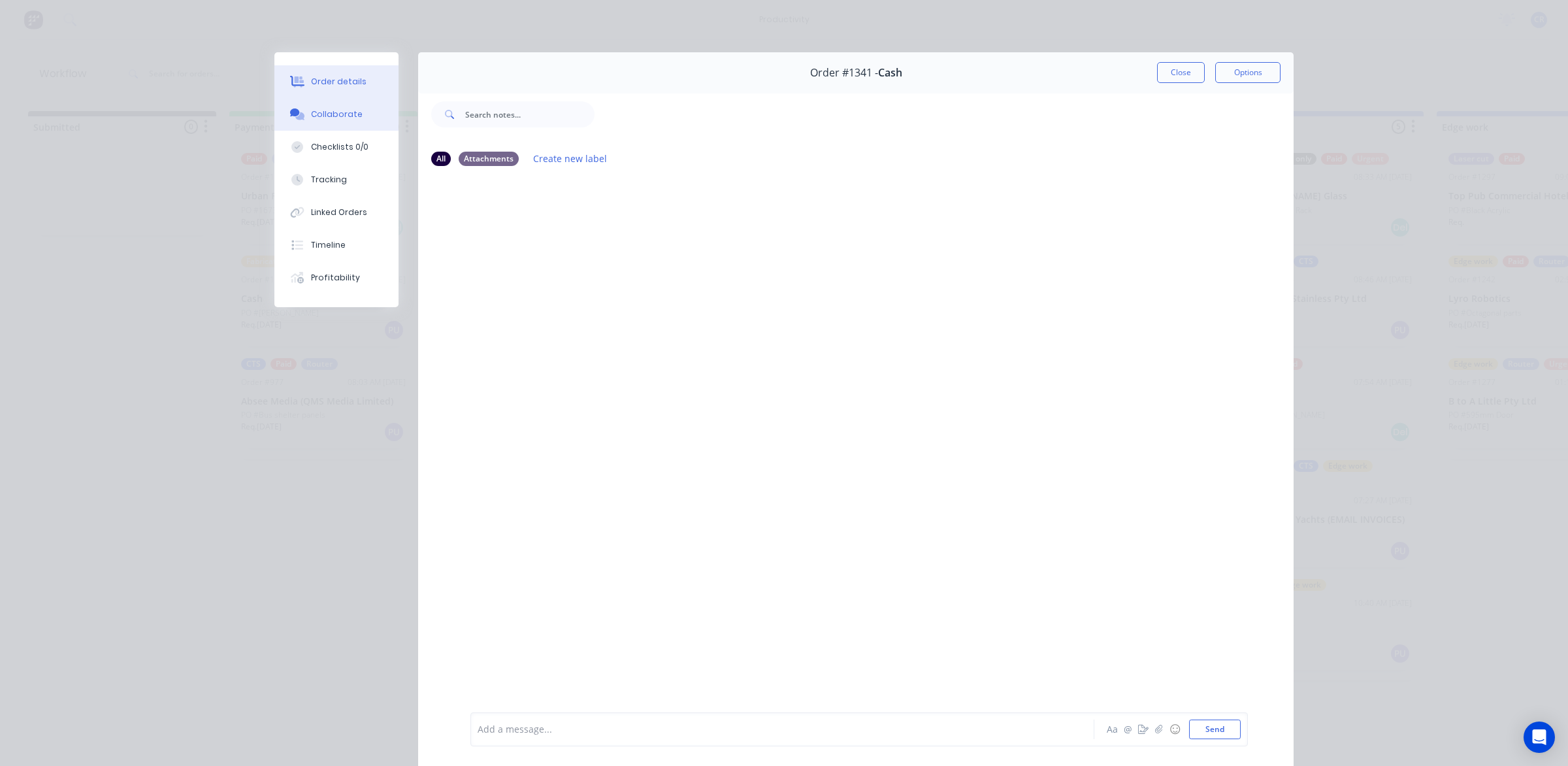
click at [333, 79] on div "Order details" at bounding box center [339, 81] width 56 height 12
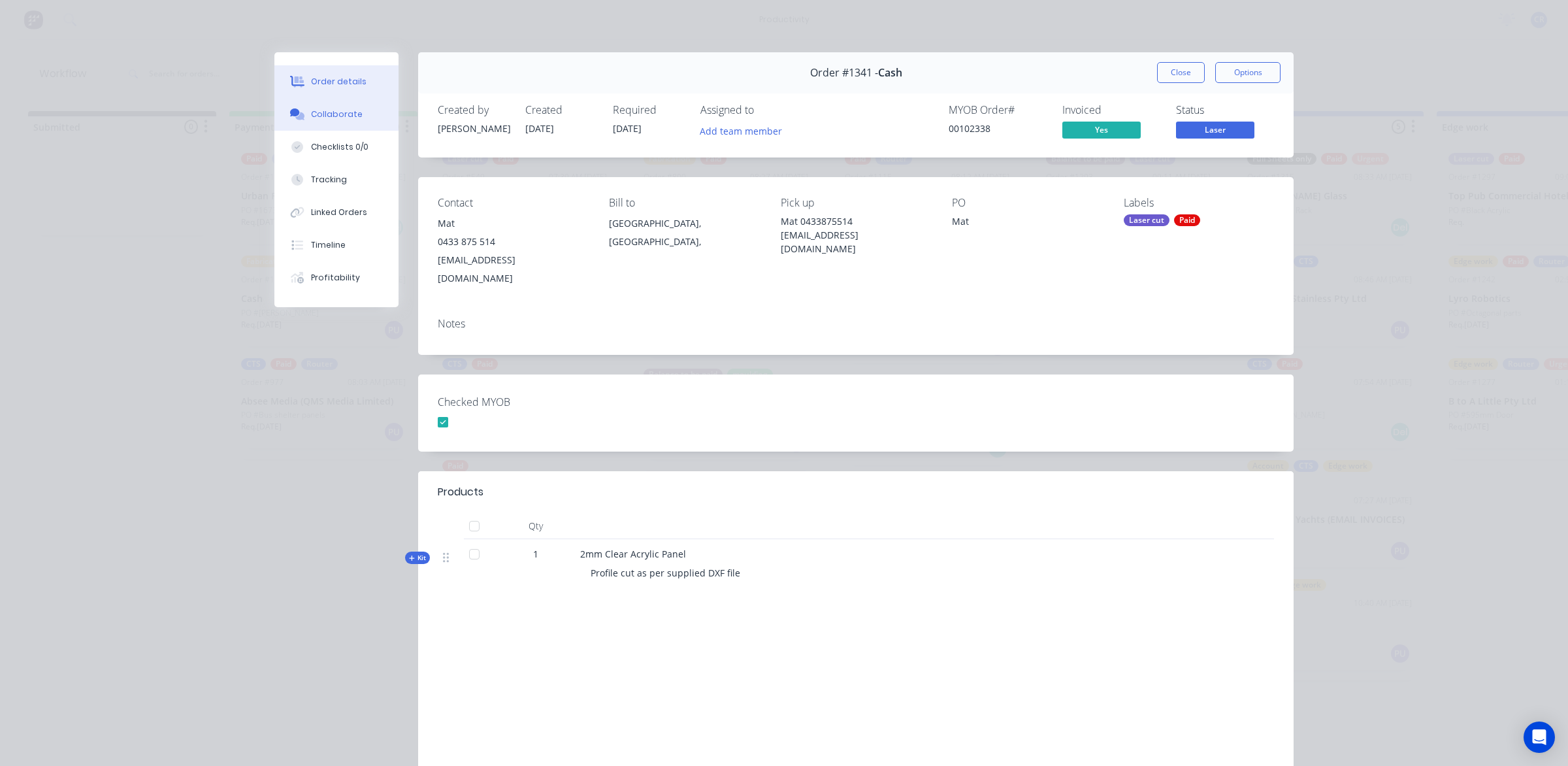
click at [331, 116] on div "Collaborate" at bounding box center [337, 114] width 52 height 12
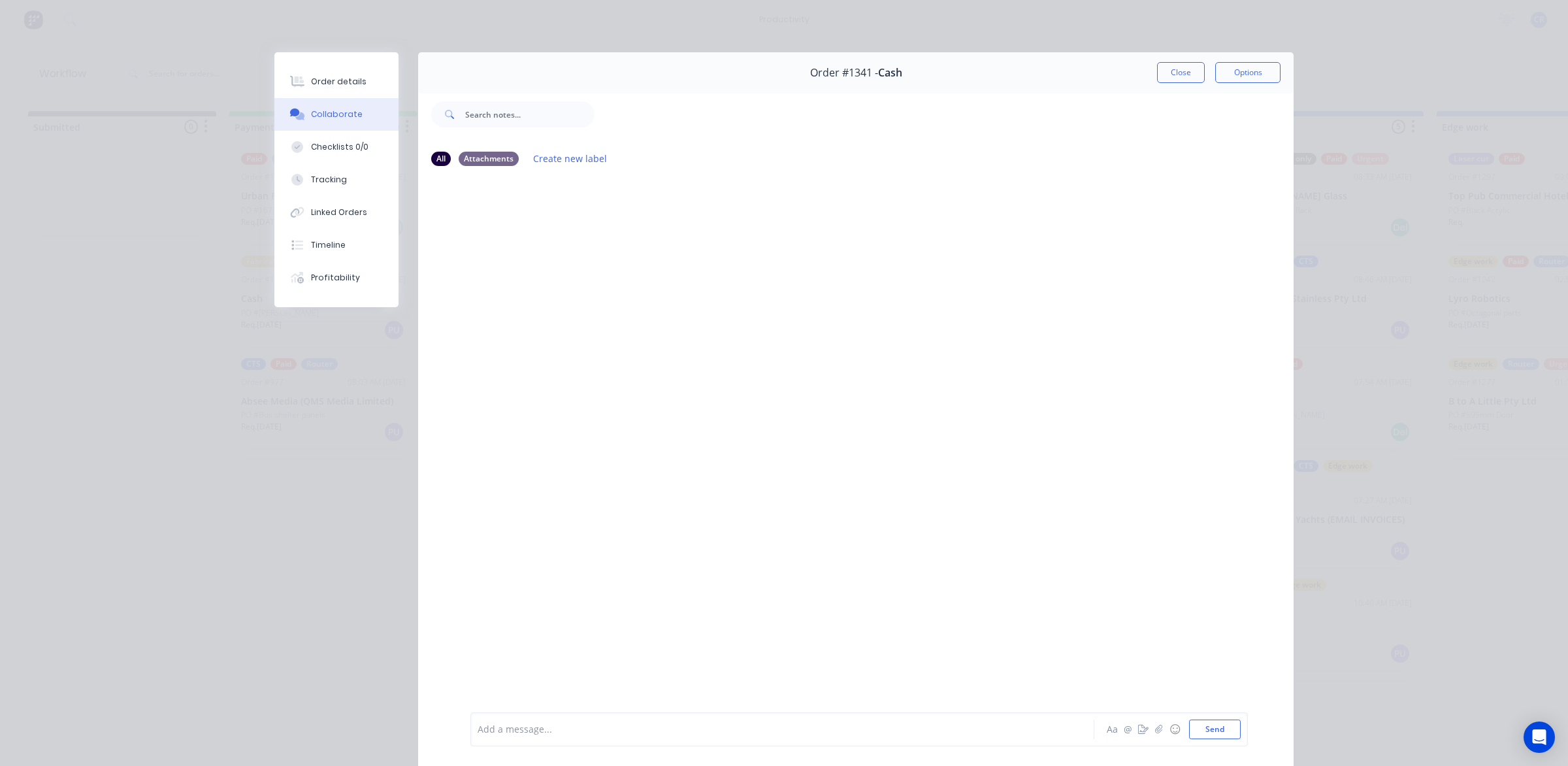
click at [540, 733] on div at bounding box center [764, 729] width 572 height 14
click at [1219, 733] on button "Send" at bounding box center [1215, 729] width 52 height 20
click at [1180, 74] on button "Close" at bounding box center [1181, 73] width 48 height 21
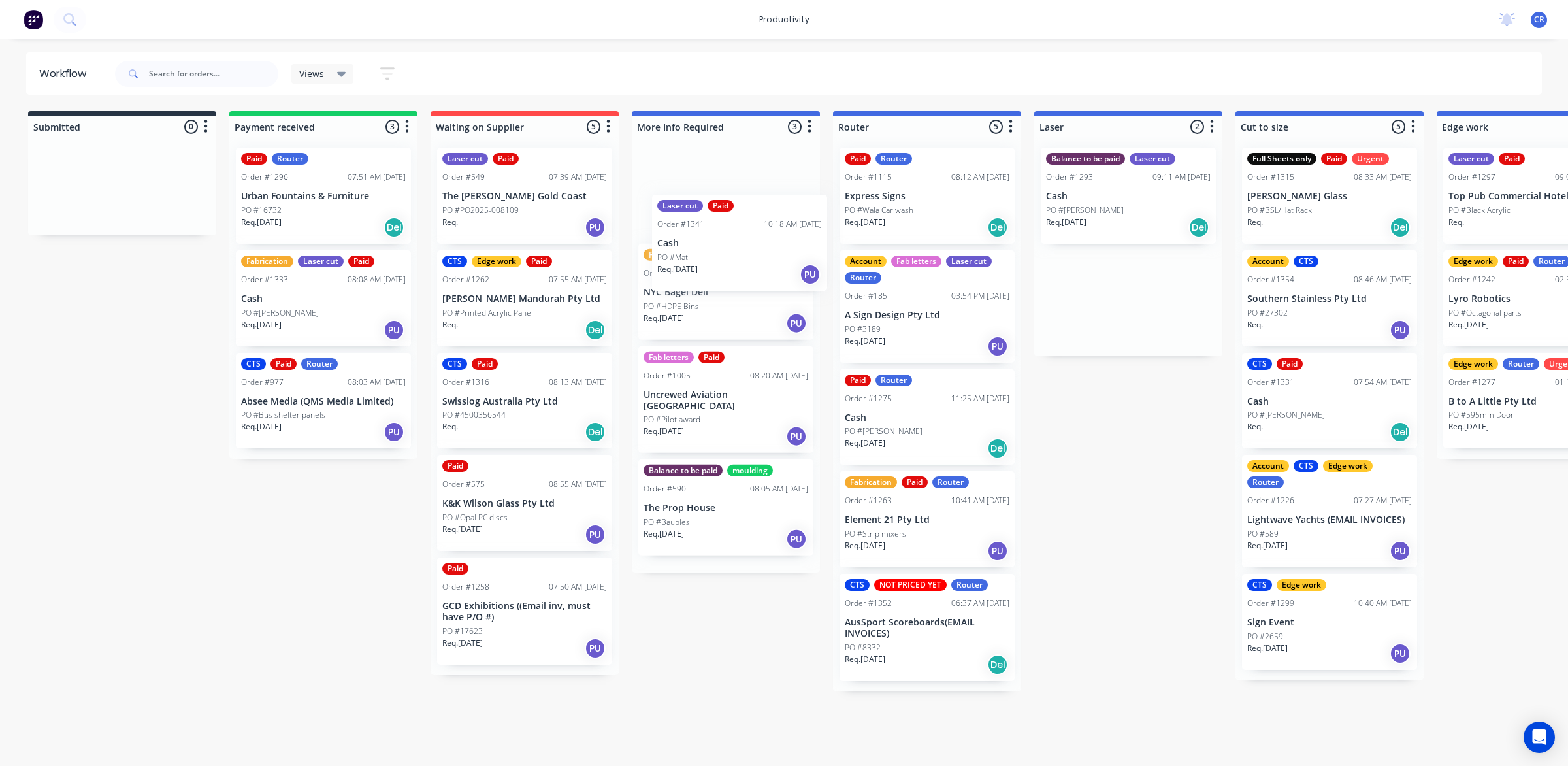
drag, startPoint x: 1138, startPoint y: 298, endPoint x: 736, endPoint y: 240, distance: 406.2
click at [739, 244] on div "Submitted 0 Sort By Created date Required date Order number Customer name Most …" at bounding box center [1554, 429] width 3127 height 635
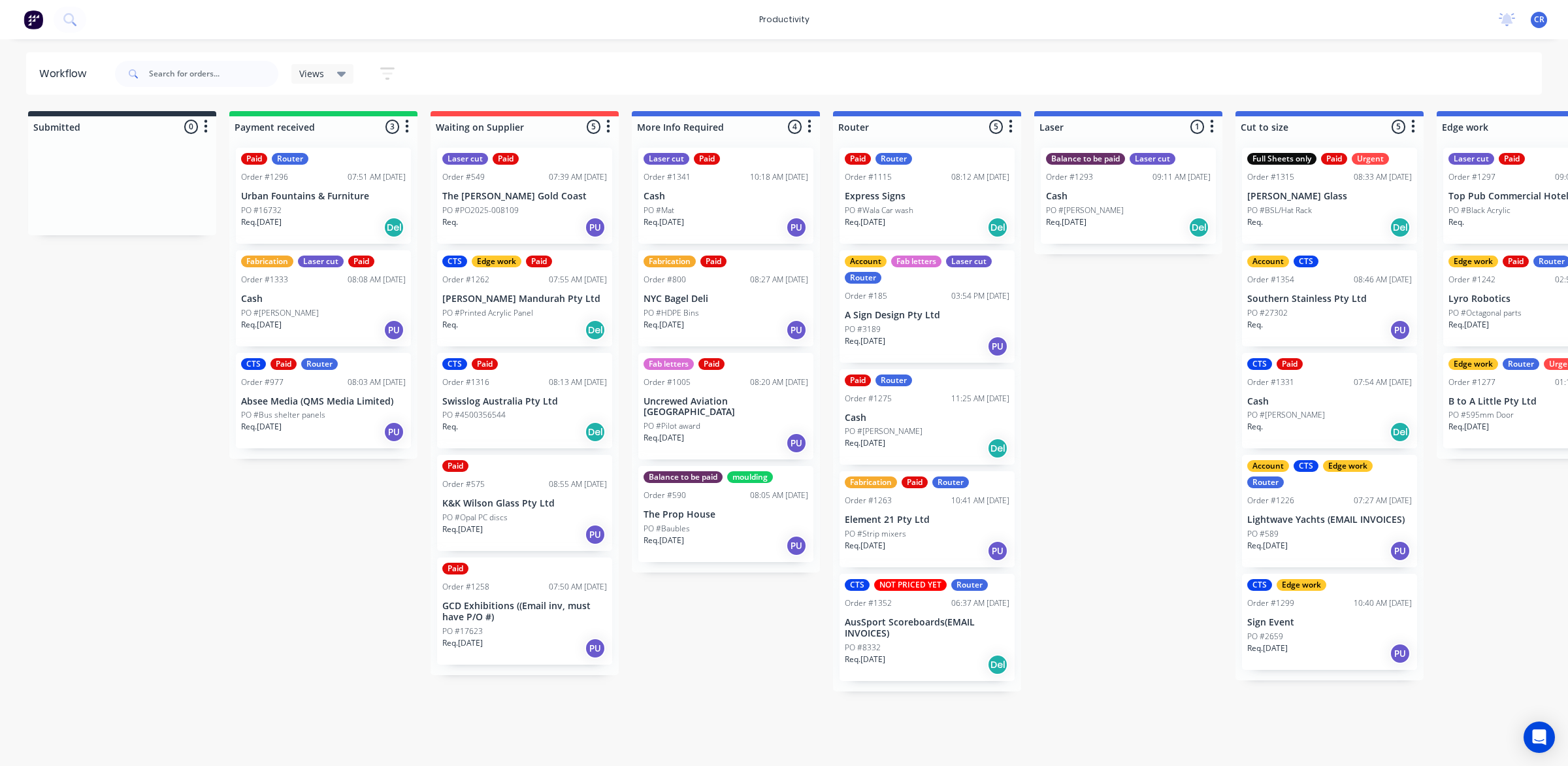
click at [927, 209] on div "PO #Wala Car wash" at bounding box center [927, 211] width 165 height 12
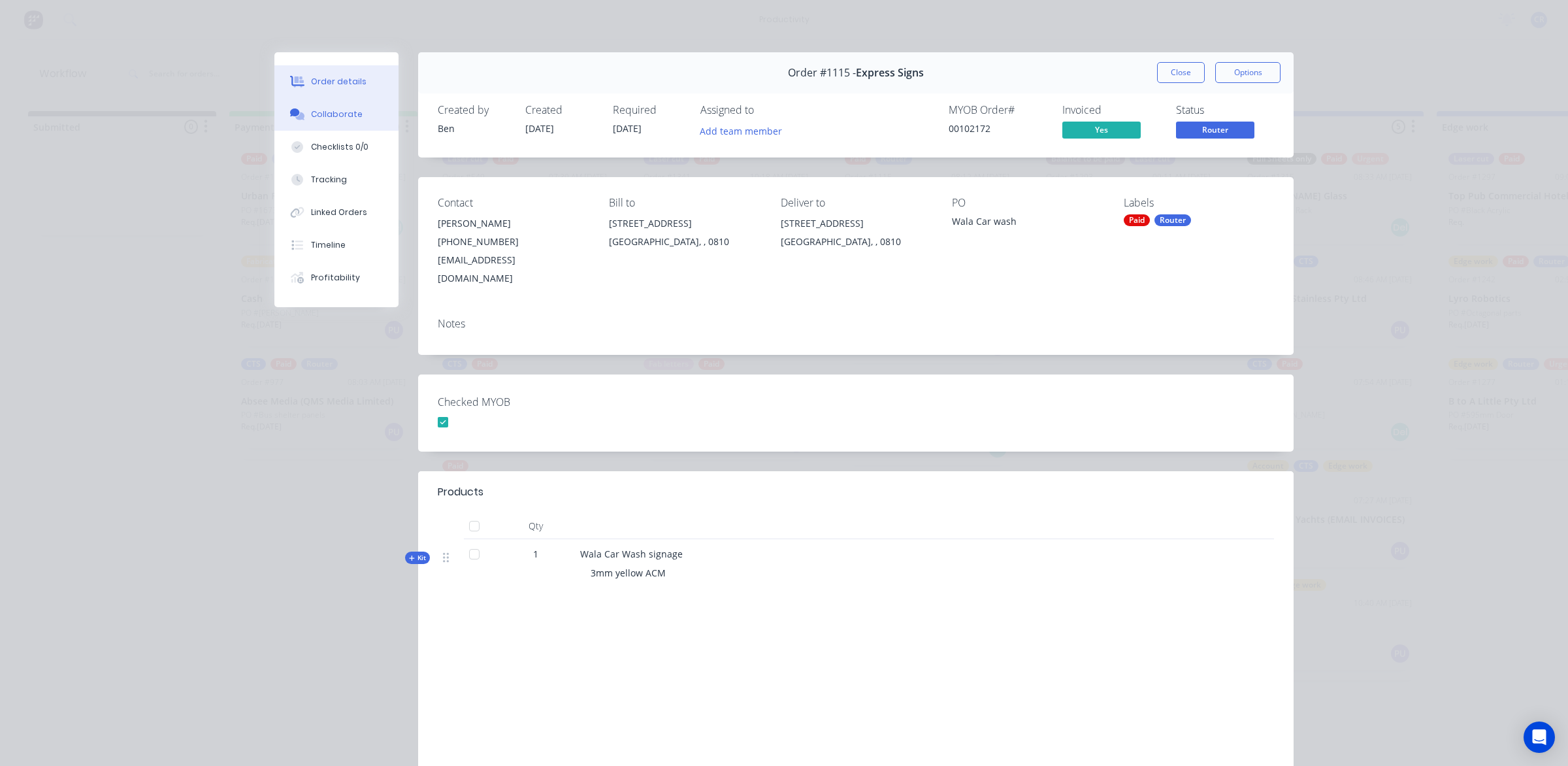
click at [340, 109] on div "Collaborate" at bounding box center [337, 114] width 52 height 12
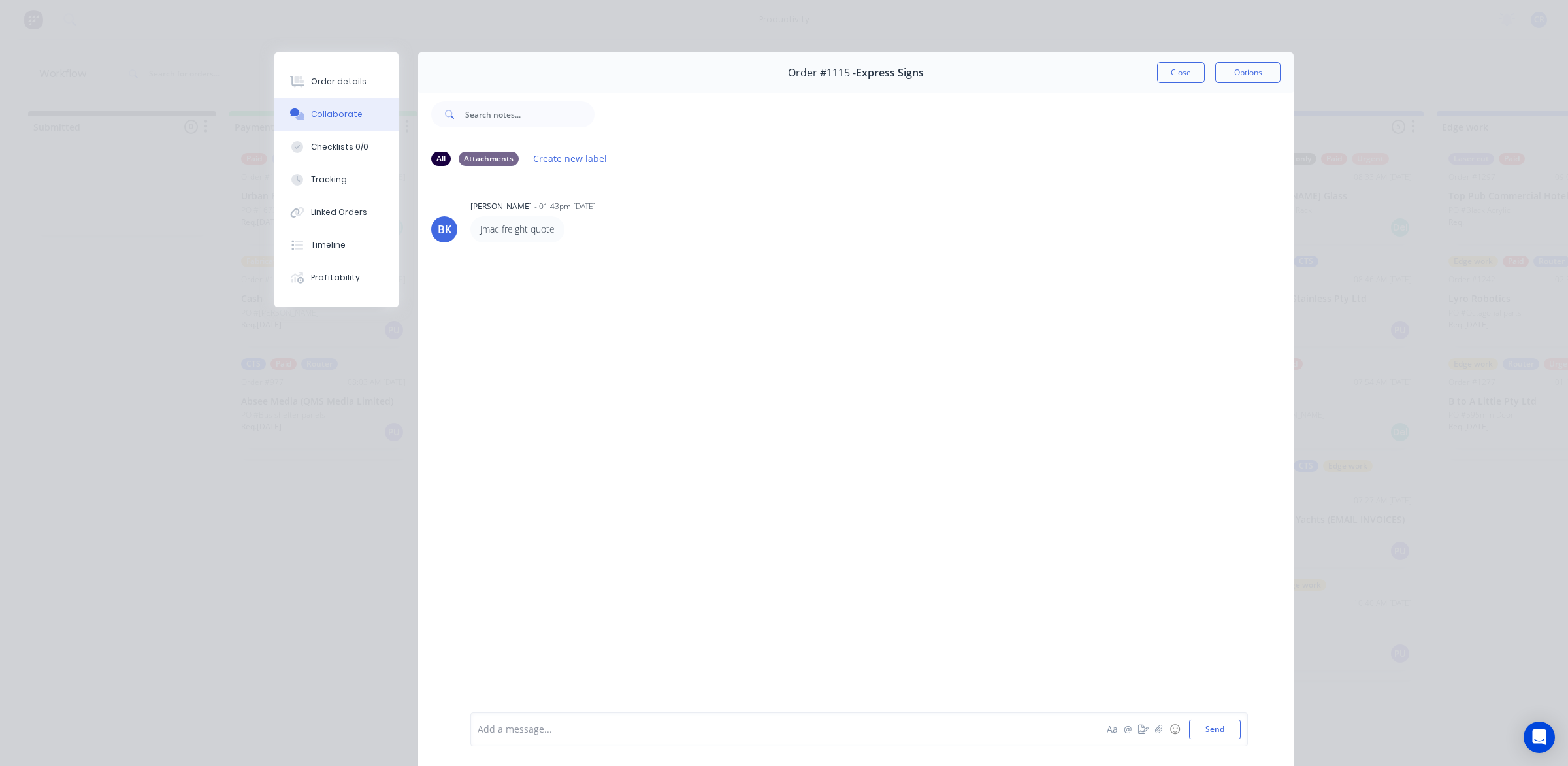
click at [530, 723] on div at bounding box center [764, 729] width 572 height 14
click at [1210, 727] on button "Send" at bounding box center [1215, 729] width 52 height 20
click at [579, 726] on div at bounding box center [764, 729] width 572 height 14
click at [1214, 724] on button "Send" at bounding box center [1215, 729] width 52 height 20
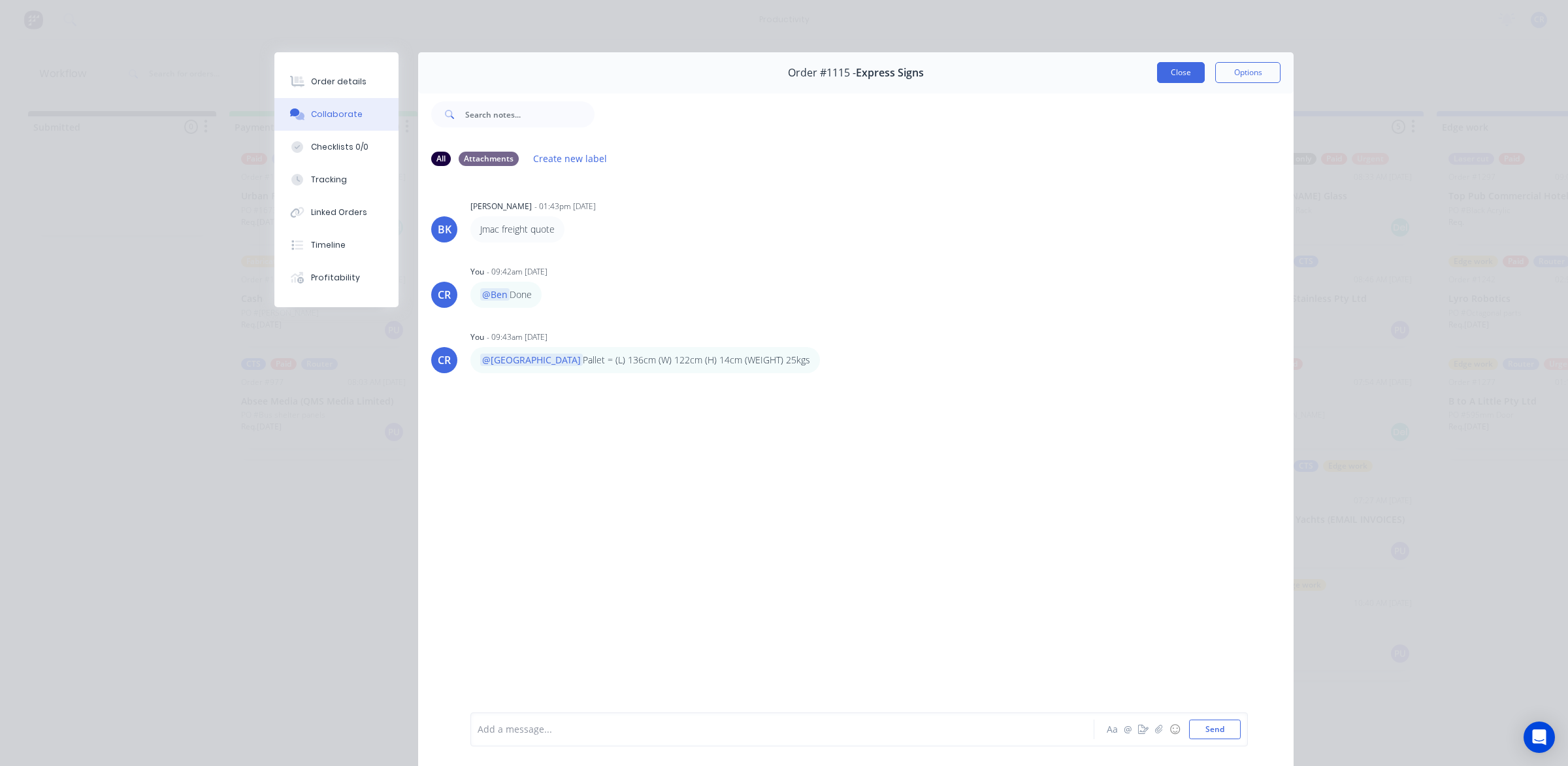
click at [1168, 75] on button "Close" at bounding box center [1181, 73] width 48 height 21
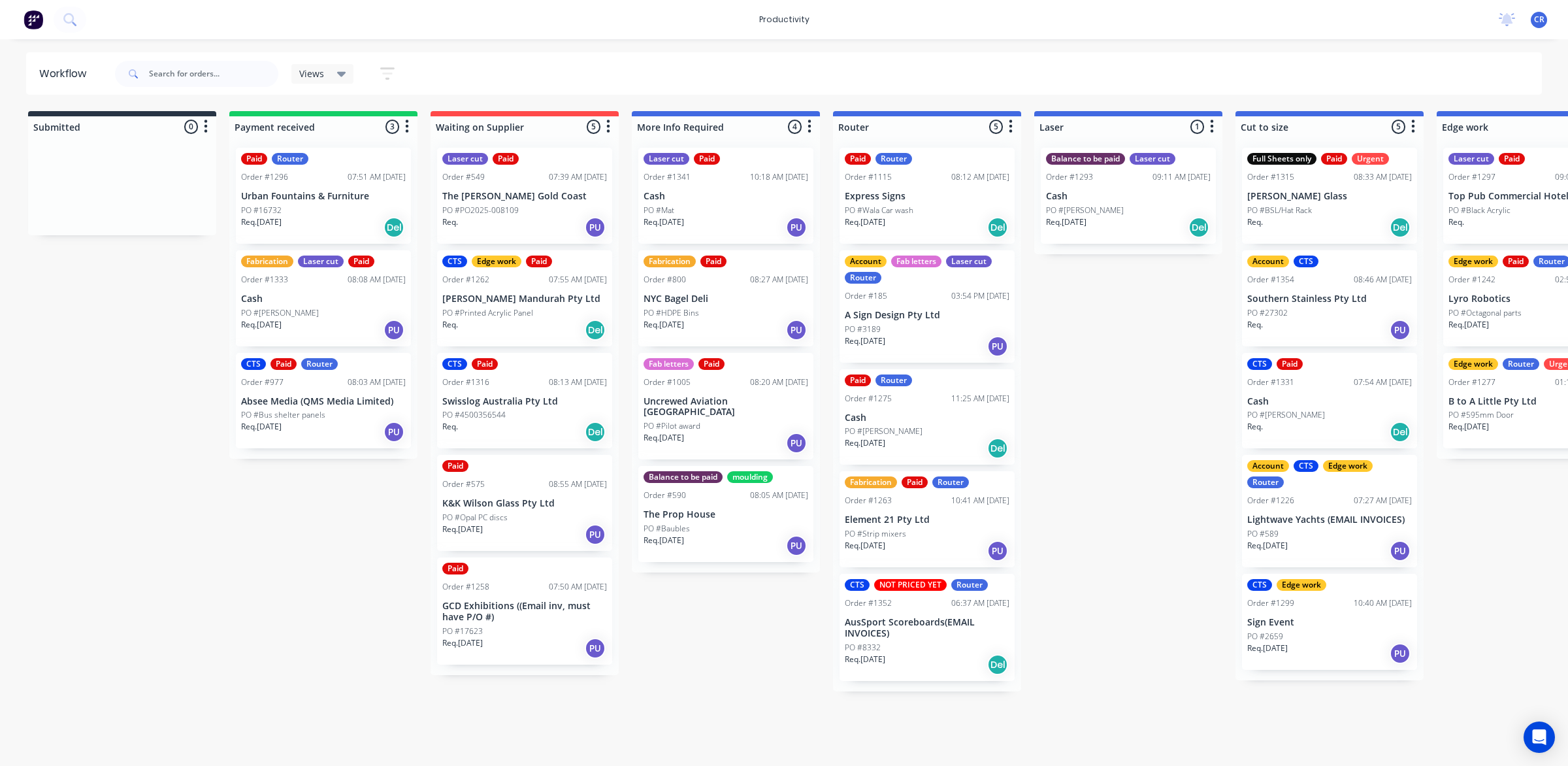
click at [1107, 435] on div "Submitted 0 Sort By Created date Required date Order number Customer name Most …" at bounding box center [1554, 429] width 3127 height 635
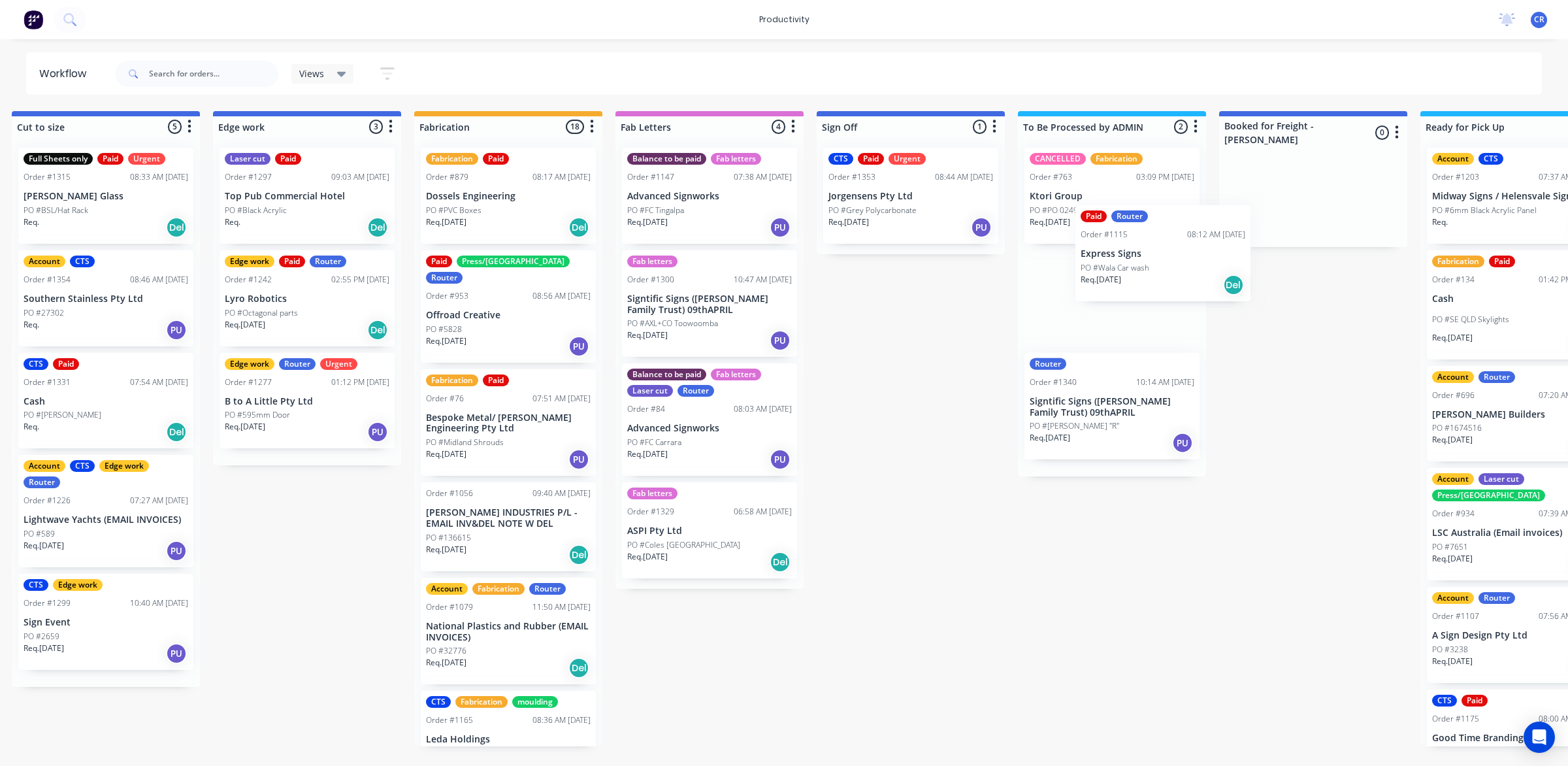
scroll to position [0, 1229]
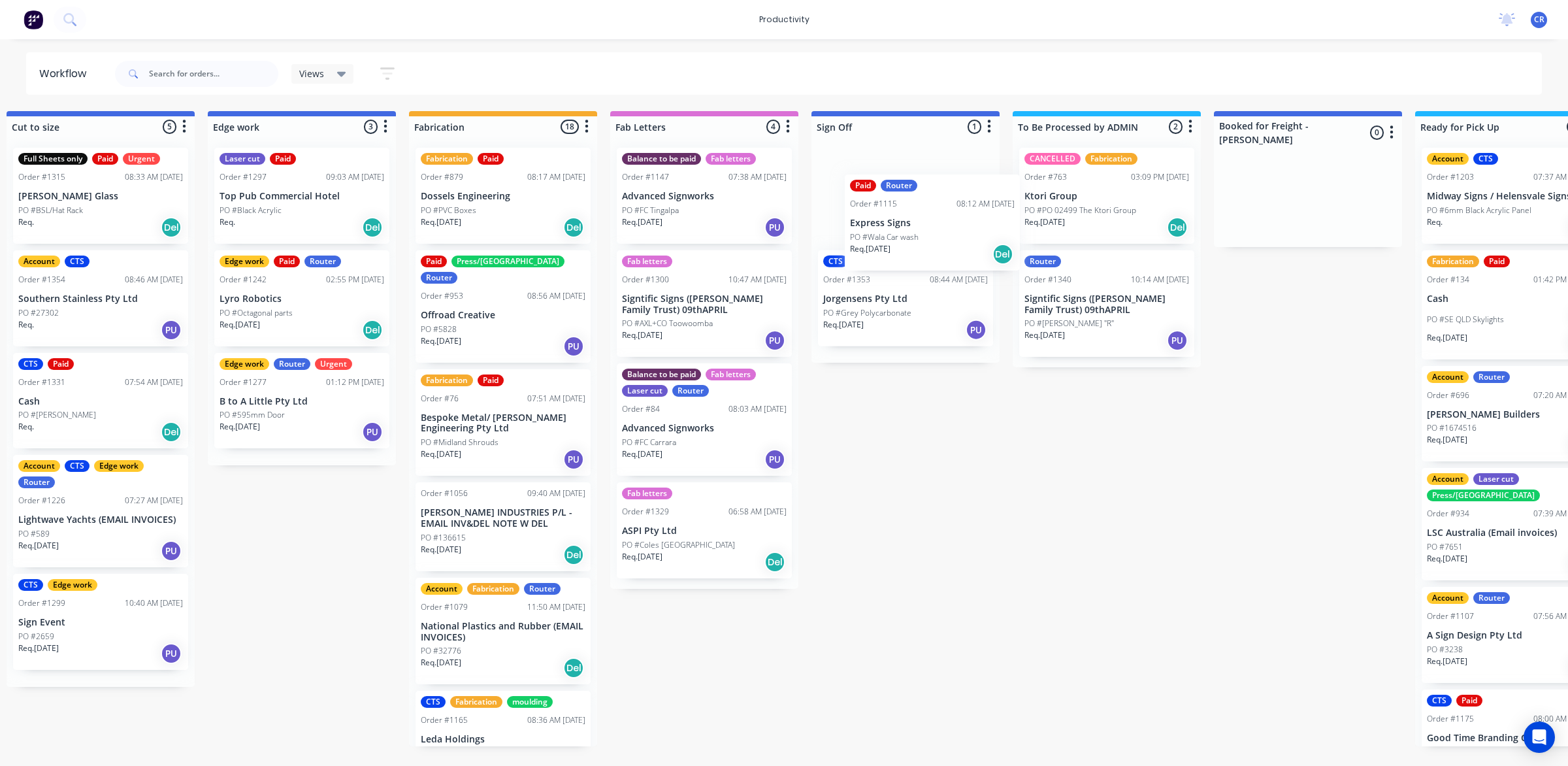
drag, startPoint x: 893, startPoint y: 210, endPoint x: 896, endPoint y: 237, distance: 27.2
click at [896, 237] on div "Submitted 0 Sort By Created date Required date Order number Customer name Most …" at bounding box center [324, 429] width 3127 height 635
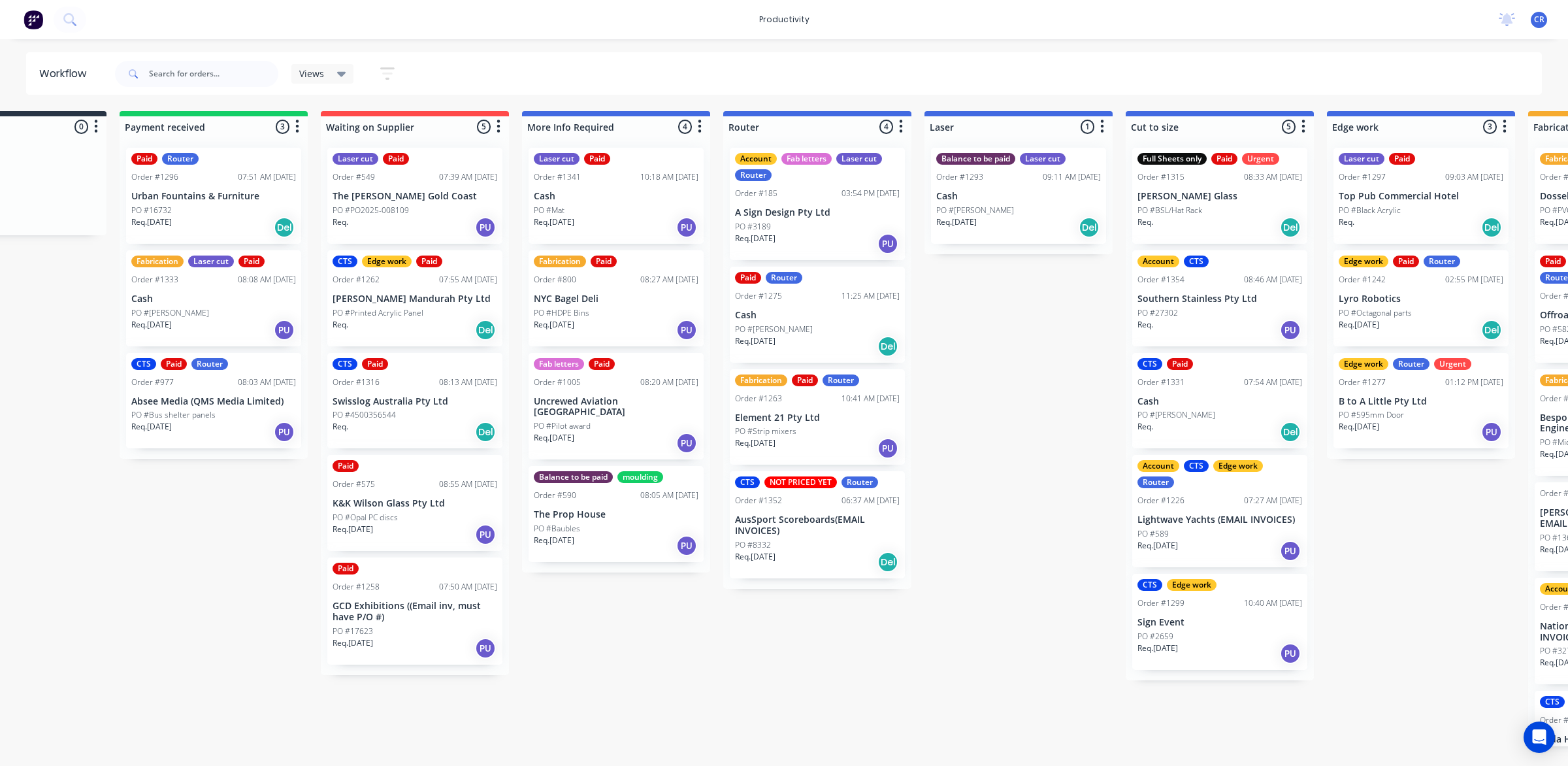
scroll to position [0, 85]
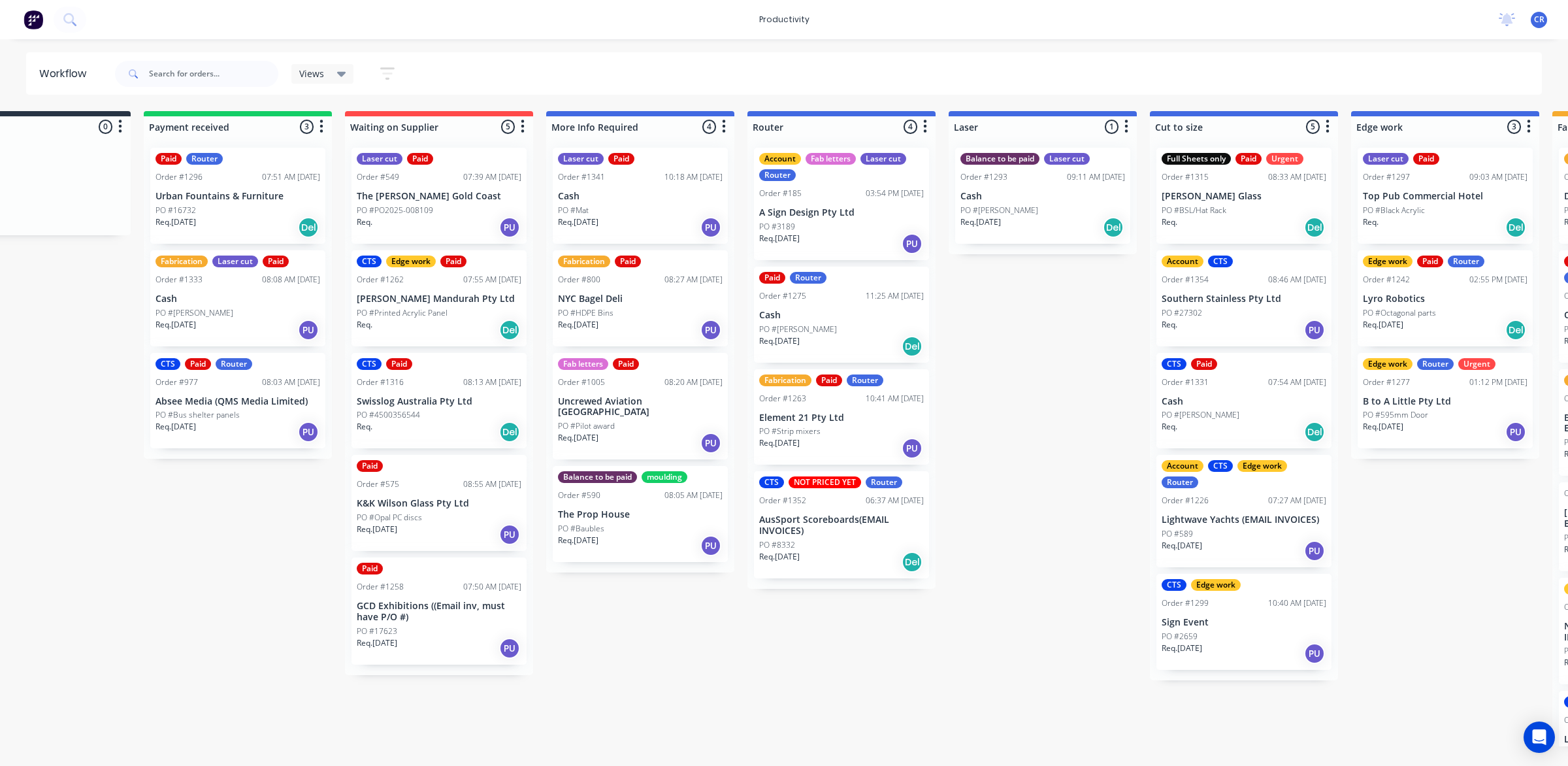
click at [817, 326] on div "PO #[PERSON_NAME]" at bounding box center [841, 330] width 165 height 12
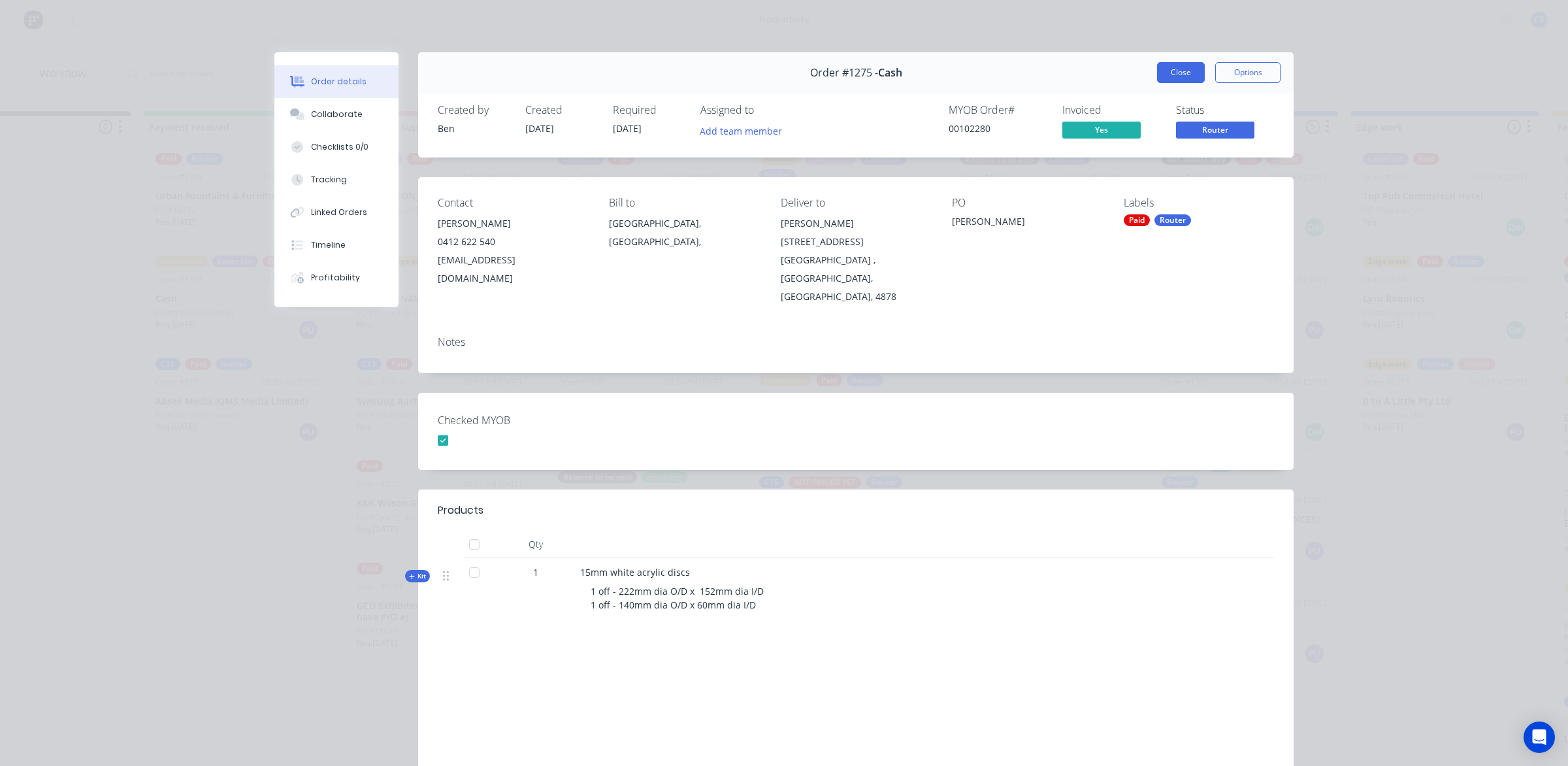
click at [1164, 80] on button "Close" at bounding box center [1181, 73] width 48 height 21
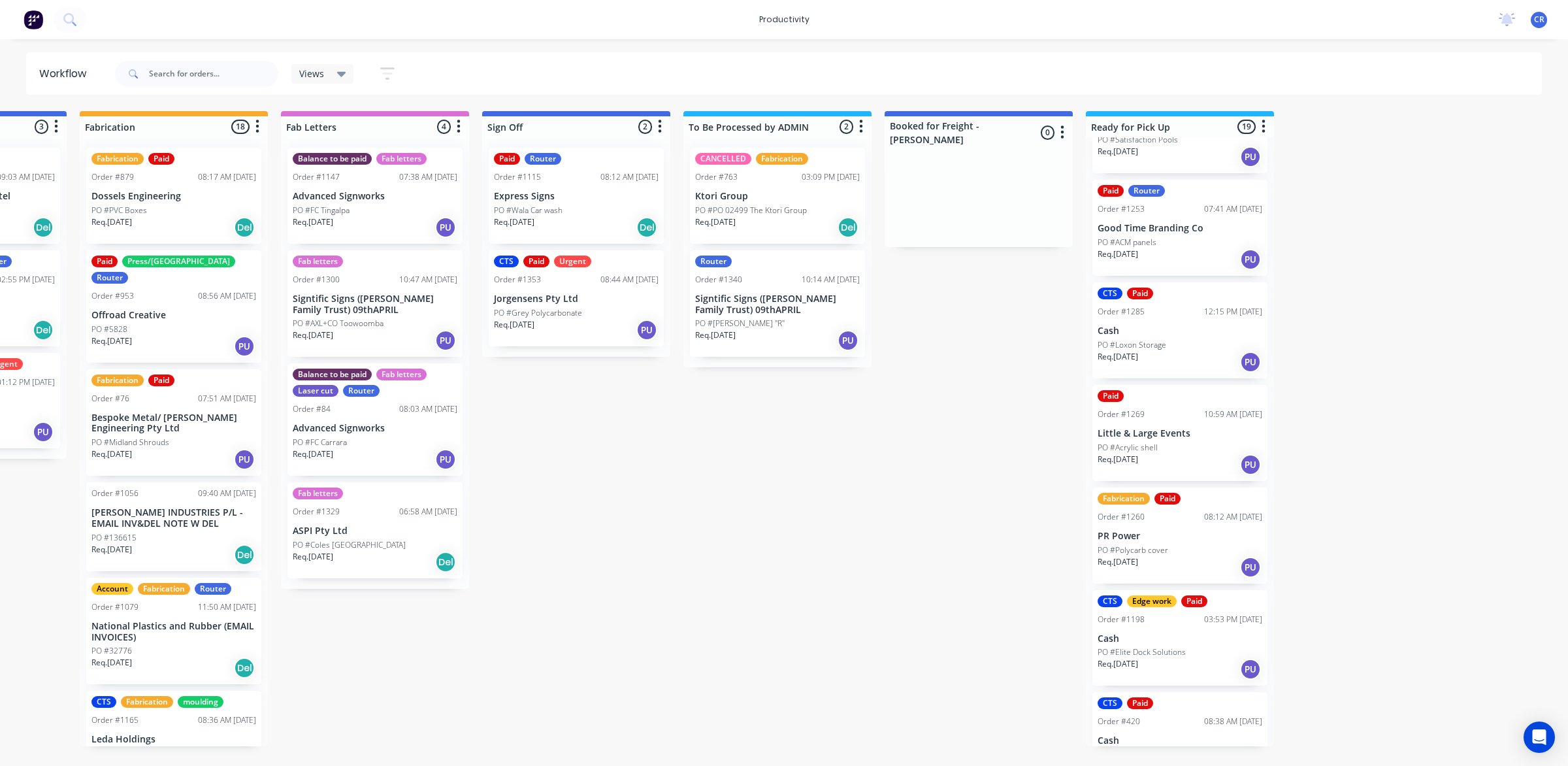
scroll to position [1351, 0]
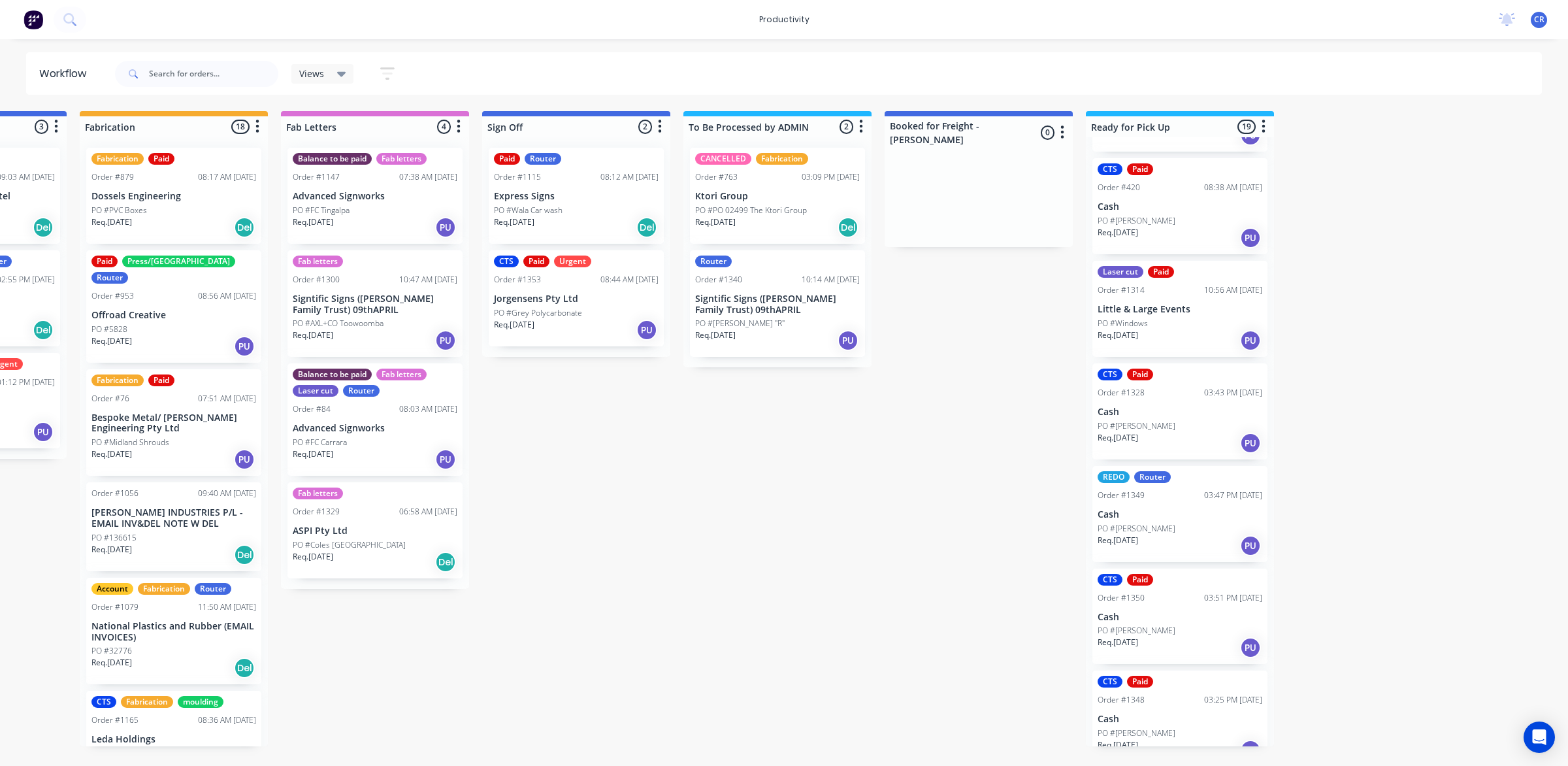
click at [1176, 318] on div "PO #Windows" at bounding box center [1179, 324] width 165 height 12
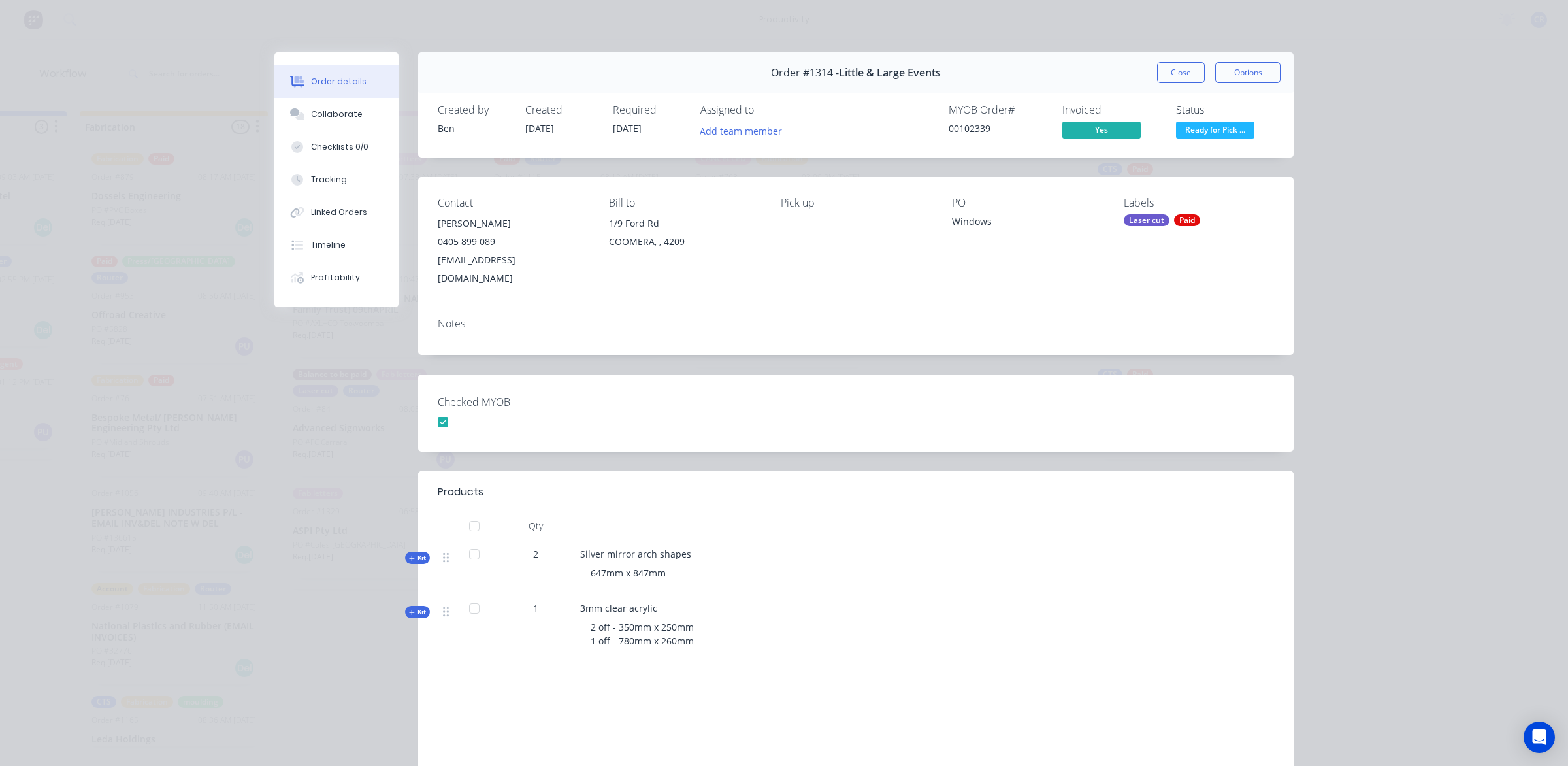
click at [1165, 60] on div "Order #1314 - Little & Large Events Close Options" at bounding box center [856, 73] width 876 height 41
click at [1168, 74] on button "Close" at bounding box center [1181, 73] width 48 height 21
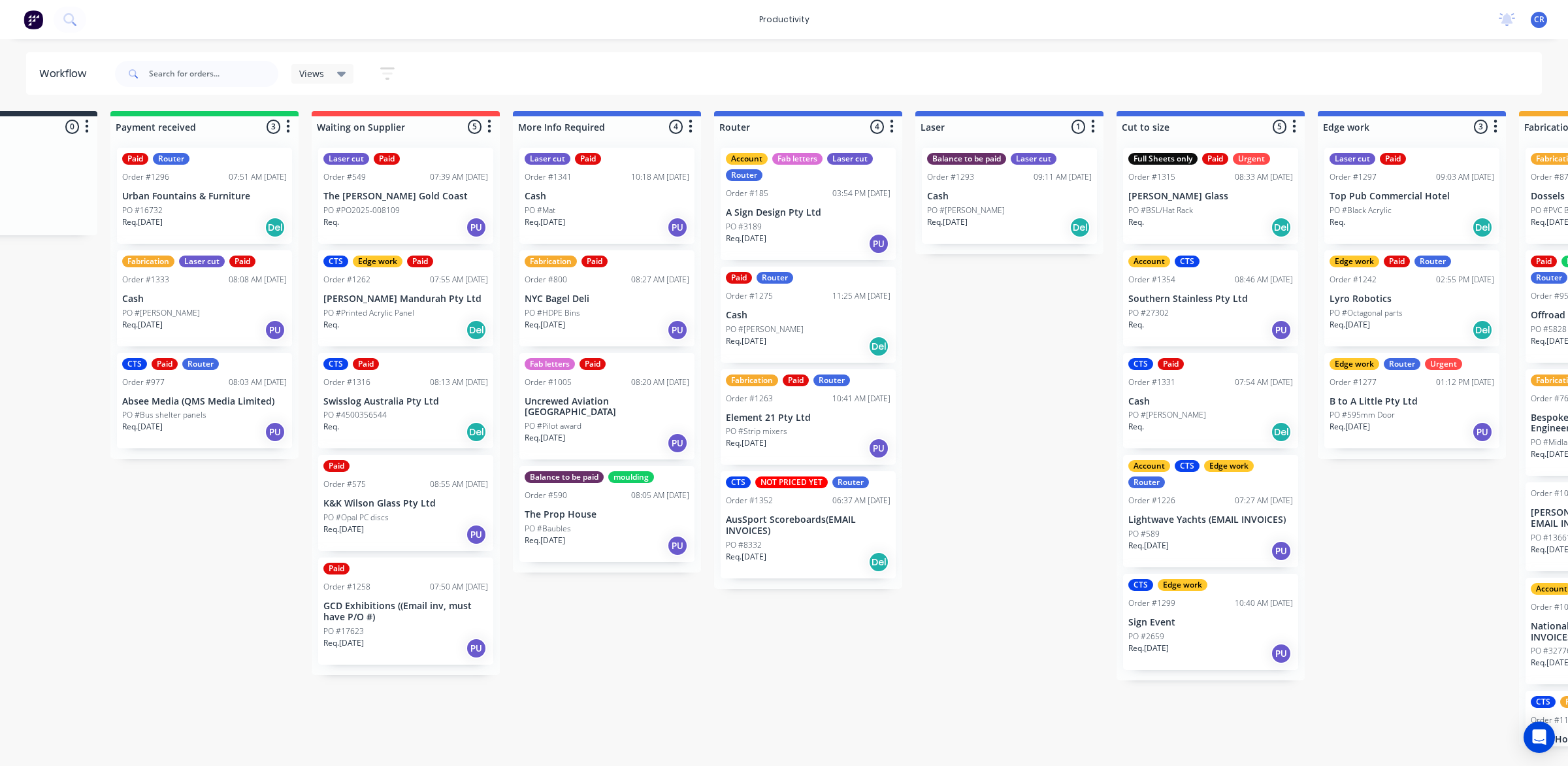
scroll to position [0, 88]
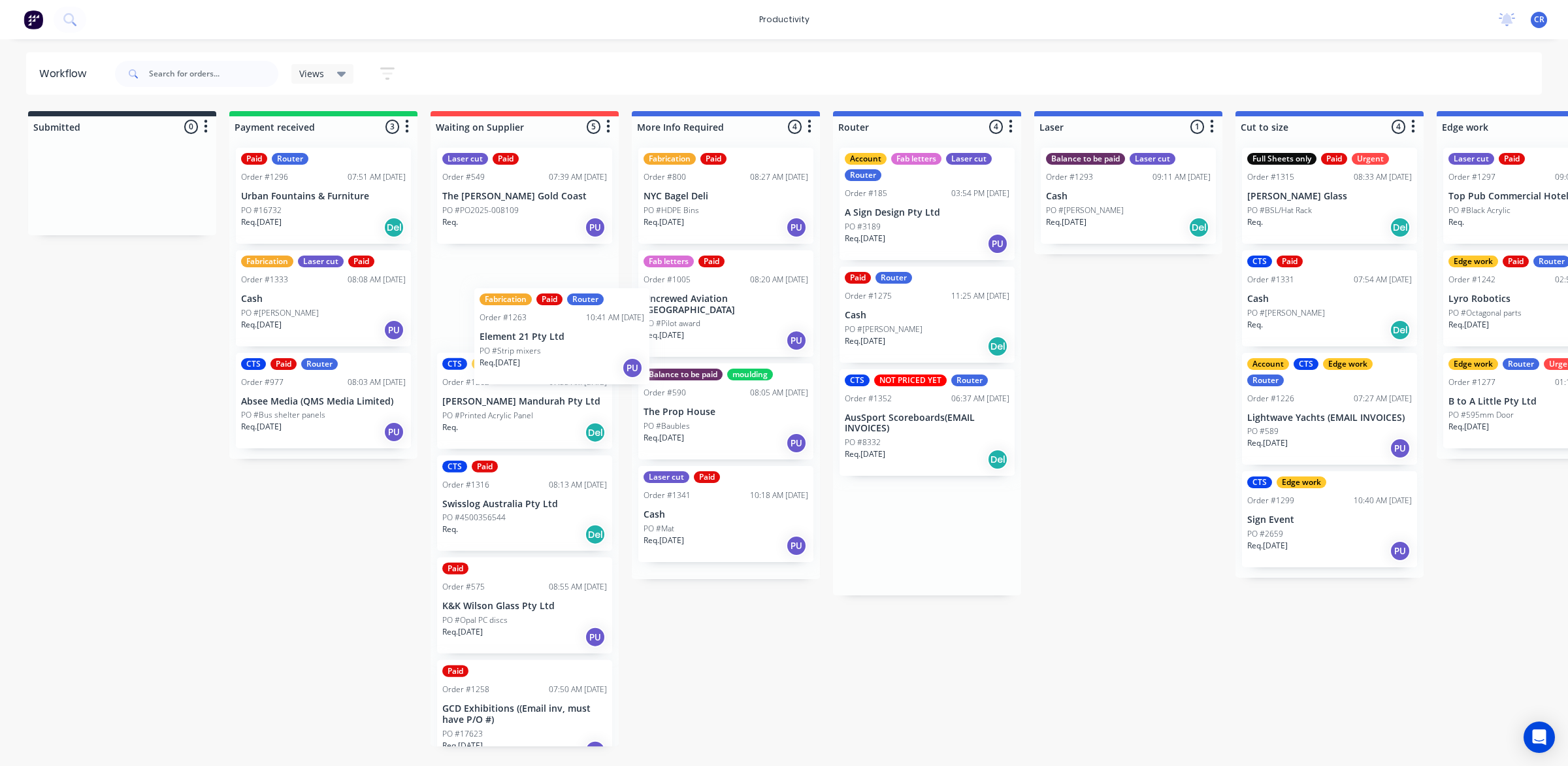
drag, startPoint x: 918, startPoint y: 430, endPoint x: 476, endPoint y: 311, distance: 457.7
click at [476, 312] on div "Submitted 0 Sort By Created date Required date Order number Customer name Most …" at bounding box center [1554, 429] width 3127 height 635
click at [925, 425] on p "AusSport Scoreboards(EMAIL INVOICES)" at bounding box center [927, 423] width 165 height 22
